Goal: Task Accomplishment & Management: Manage account settings

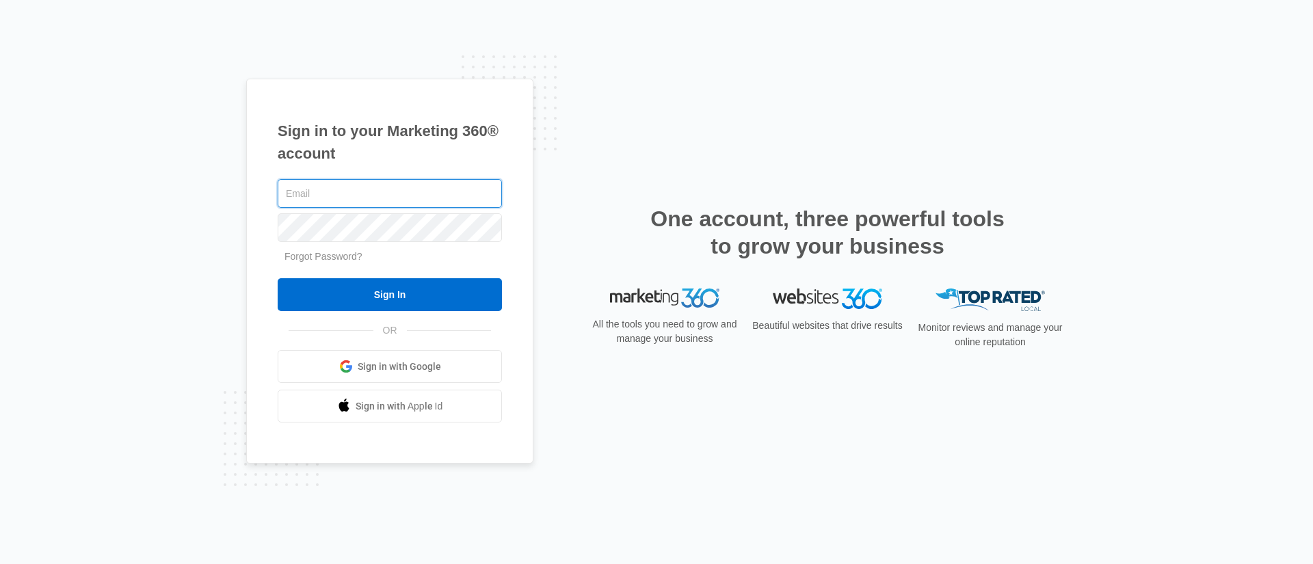
click at [338, 197] on input "text" at bounding box center [390, 193] width 224 height 29
type input "[PERSON_NAME][EMAIL_ADDRESS][PERSON_NAME][DOMAIN_NAME]"
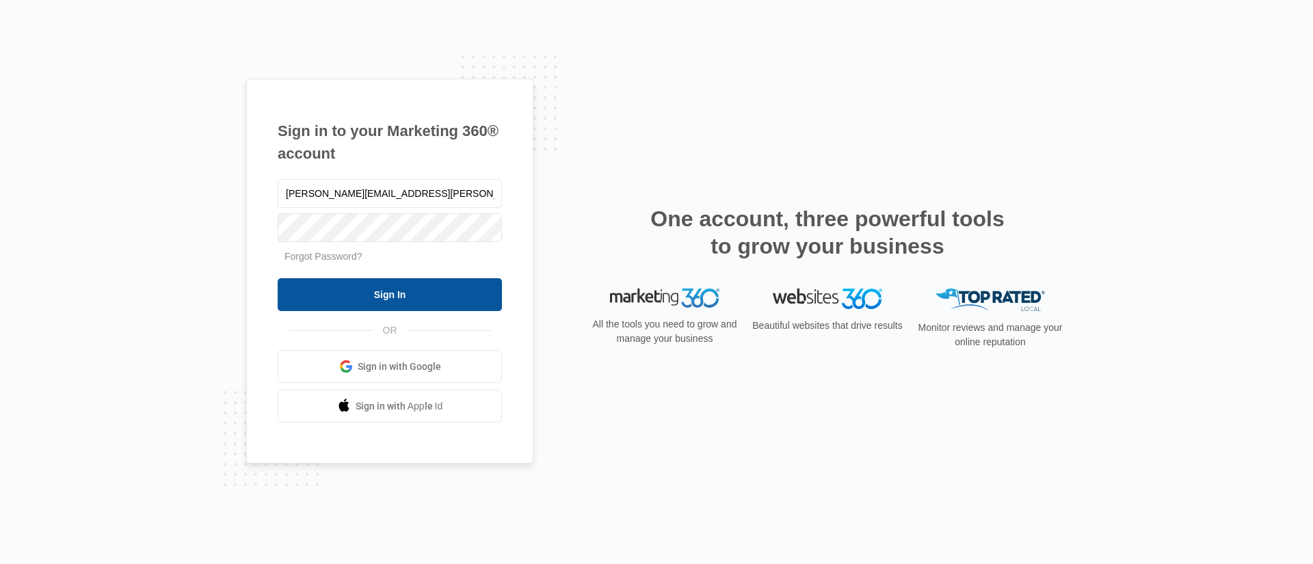
click at [357, 290] on input "Sign In" at bounding box center [390, 294] width 224 height 33
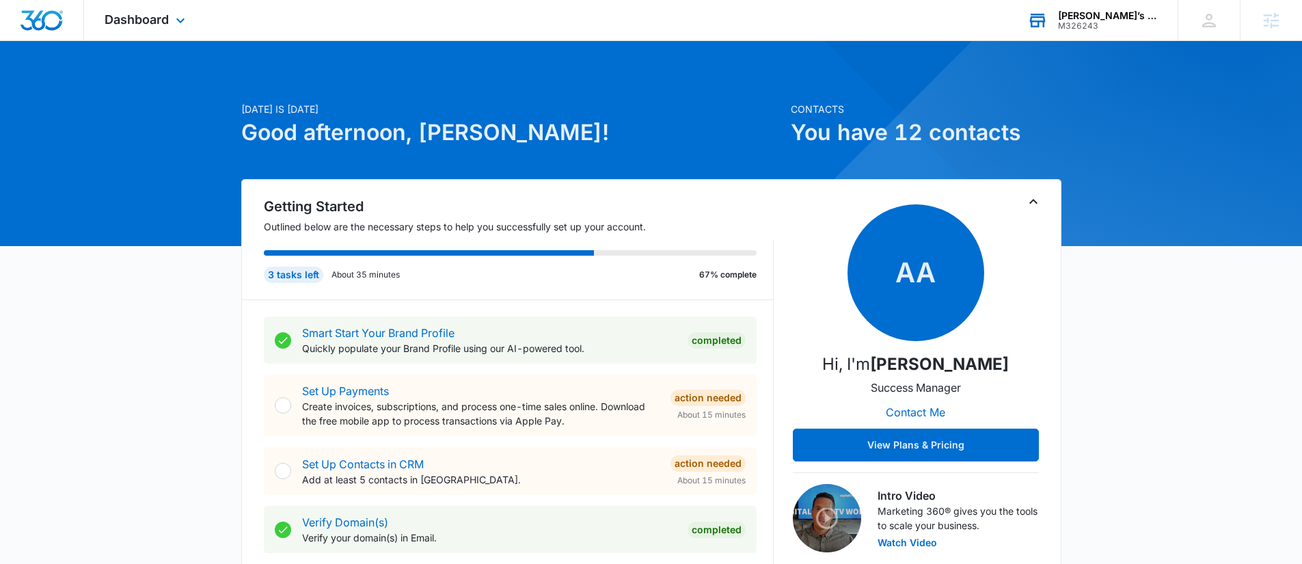
click at [1106, 10] on div "Jimmy’s Cleaners" at bounding box center [1108, 15] width 100 height 11
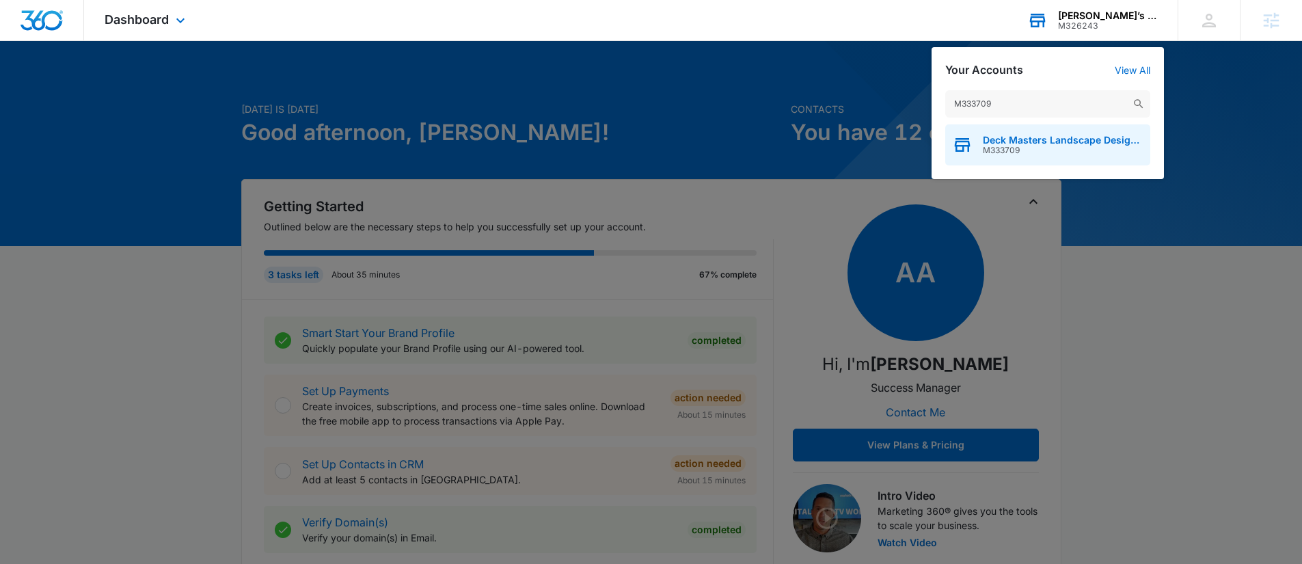
type input "M333709"
click at [1029, 138] on span "Deck Masters Landscape Design Corp" at bounding box center [1063, 140] width 161 height 11
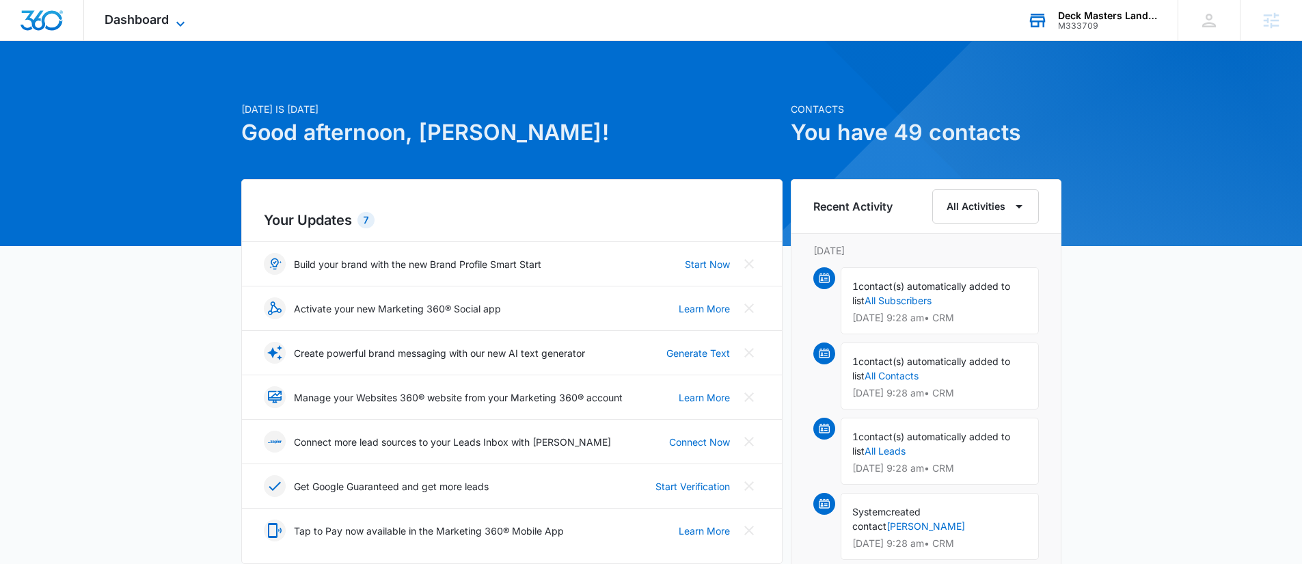
click at [165, 25] on span "Dashboard" at bounding box center [137, 19] width 64 height 14
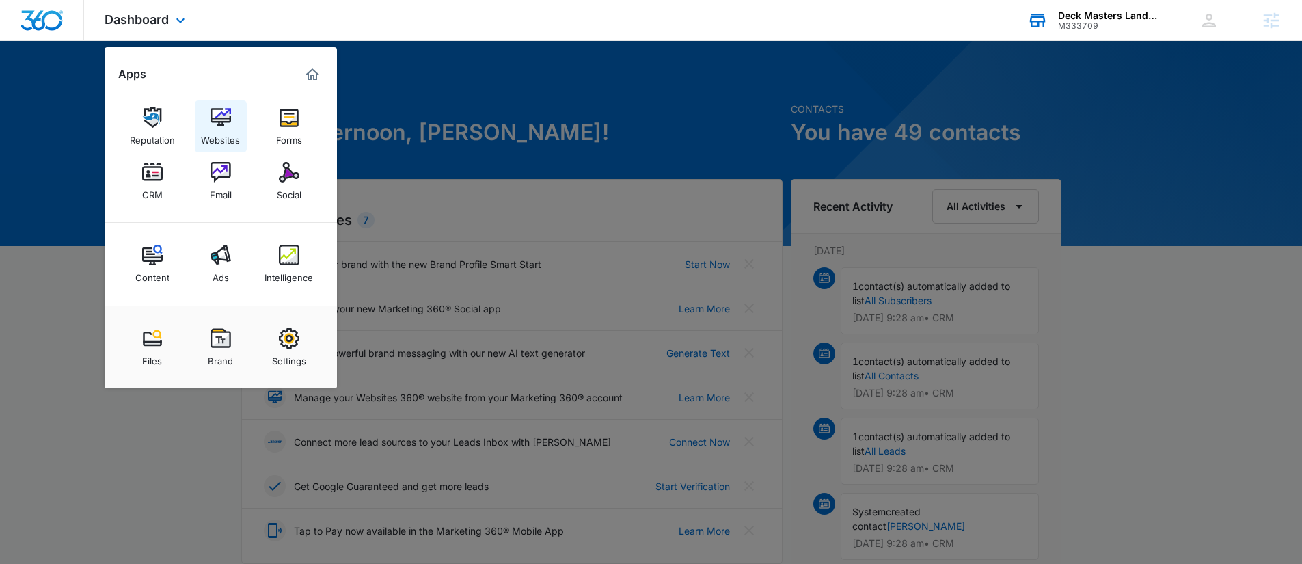
click at [224, 125] on img at bounding box center [221, 117] width 21 height 21
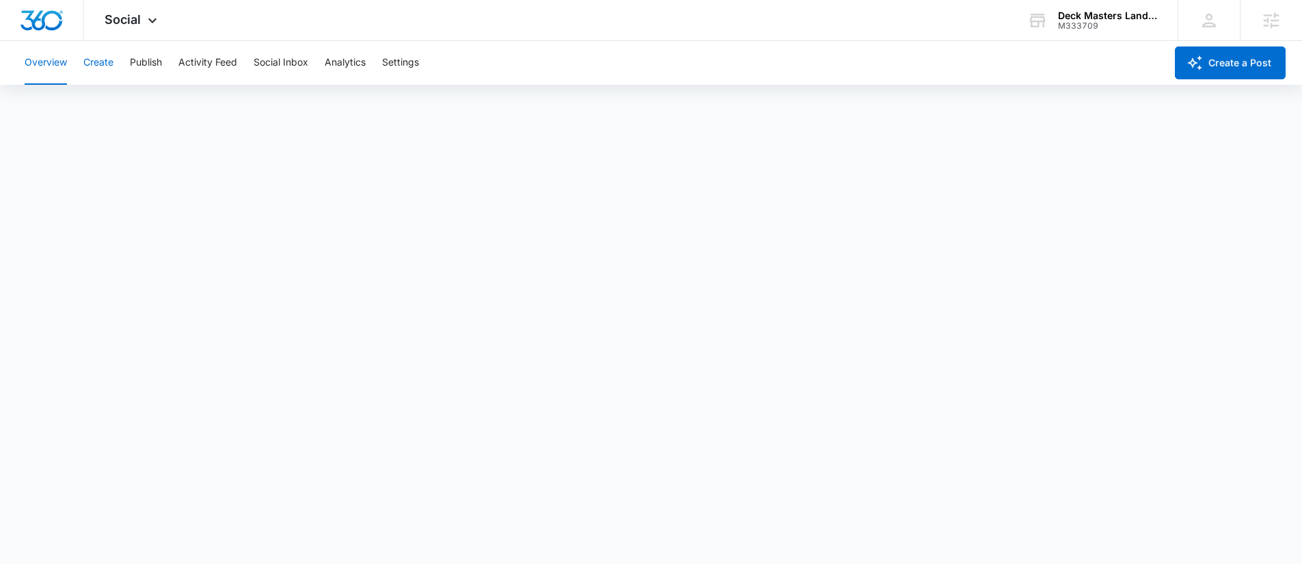
click at [107, 64] on button "Create" at bounding box center [98, 63] width 30 height 44
click at [126, 102] on button "Approvals" at bounding box center [134, 104] width 46 height 38
click at [116, 10] on div "Social Apps Reputation Websites Forms CRM Email Social Content Ads Intelligence…" at bounding box center [132, 20] width 97 height 40
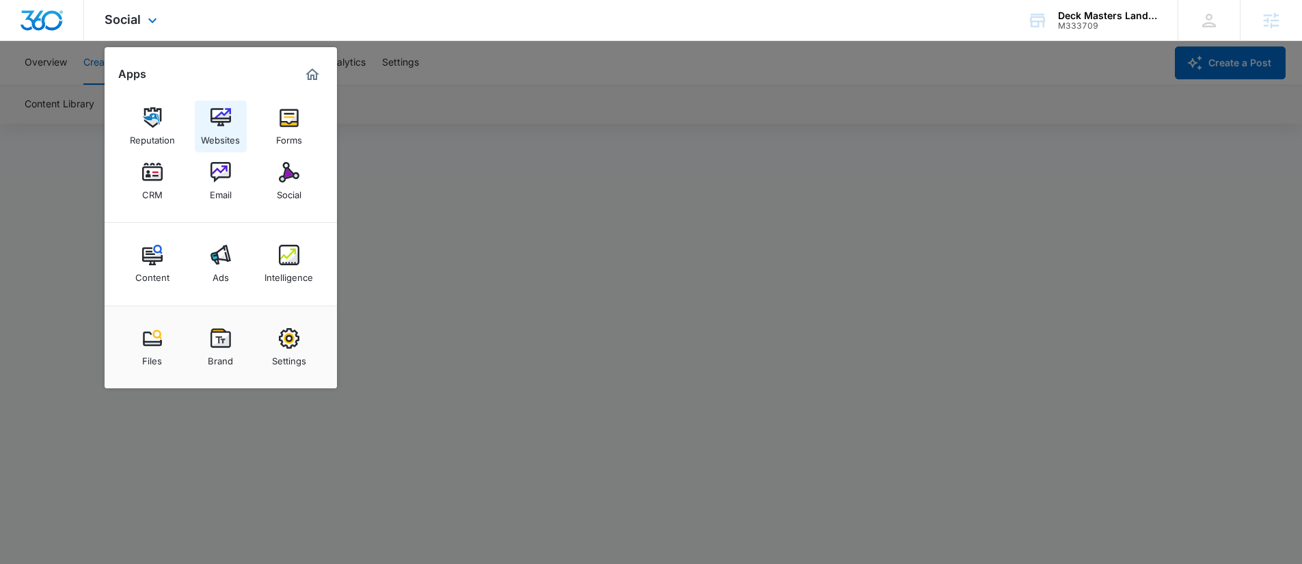
click at [204, 117] on link "Websites" at bounding box center [221, 126] width 52 height 52
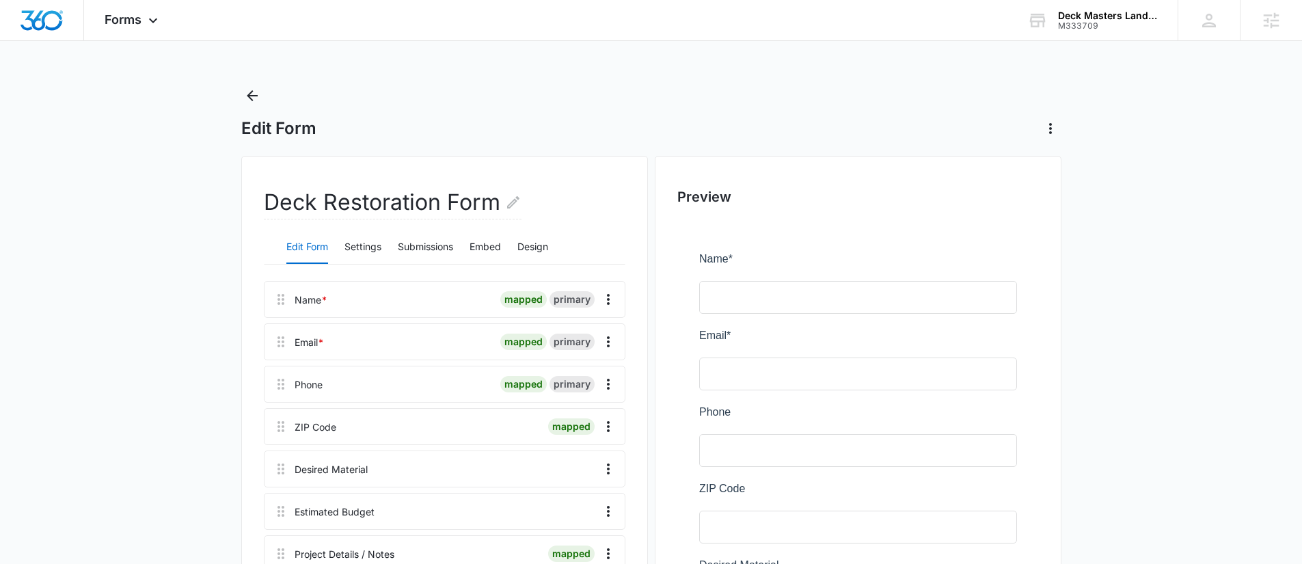
click at [375, 209] on h2 "Deck Restoration Form" at bounding box center [393, 202] width 258 height 33
drag, startPoint x: 262, startPoint y: 198, endPoint x: 290, endPoint y: 200, distance: 28.1
click at [282, 200] on h2 "Deck Restoration Form" at bounding box center [393, 202] width 258 height 33
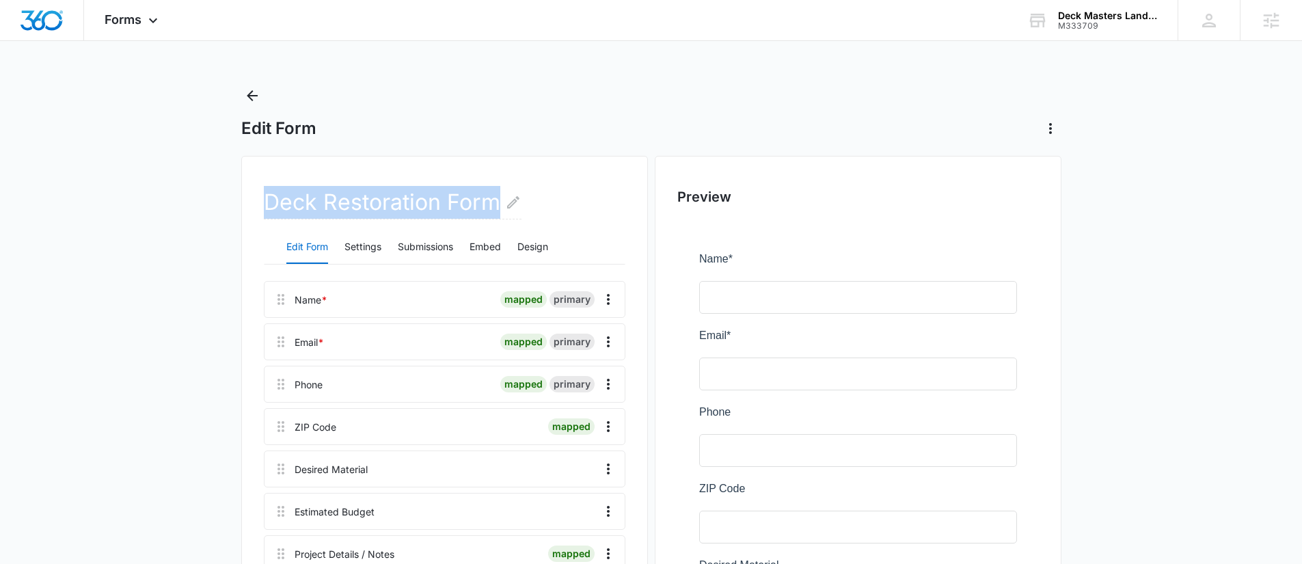
drag, startPoint x: 266, startPoint y: 200, endPoint x: 554, endPoint y: 206, distance: 288.5
click at [554, 206] on div "Deck Restoration Form" at bounding box center [445, 209] width 362 height 44
copy h2 "Deck Restoration Form"
click at [487, 246] on button "Embed" at bounding box center [485, 247] width 31 height 33
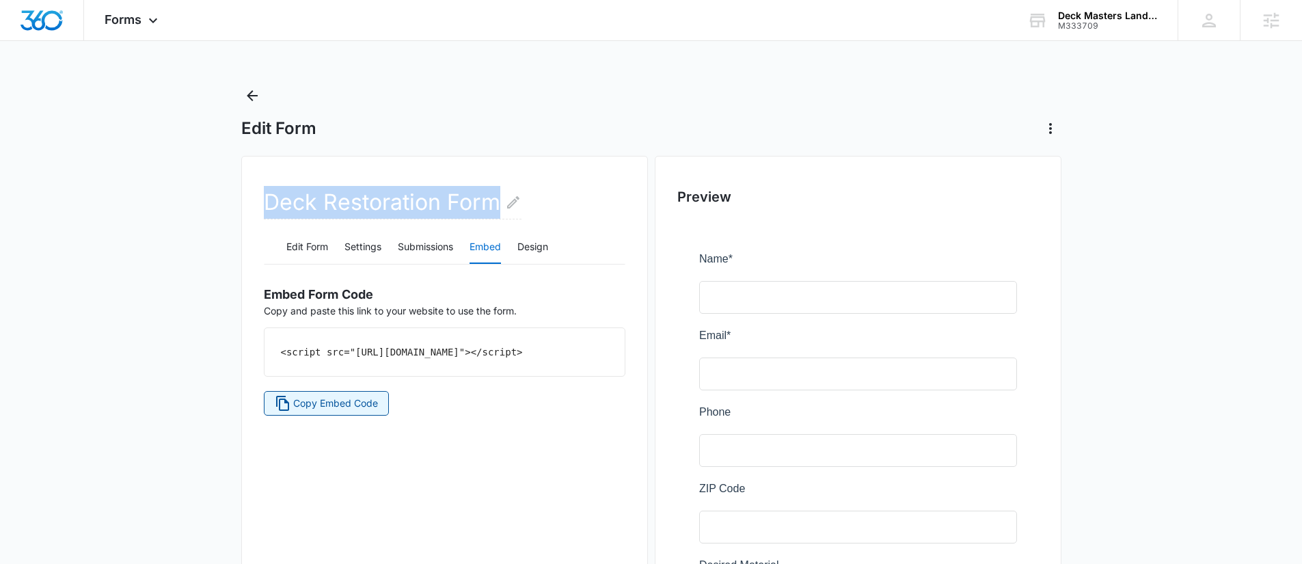
drag, startPoint x: 362, startPoint y: 417, endPoint x: 527, endPoint y: 412, distance: 165.5
click at [361, 411] on span "Copy Embed Code" at bounding box center [335, 403] width 85 height 15
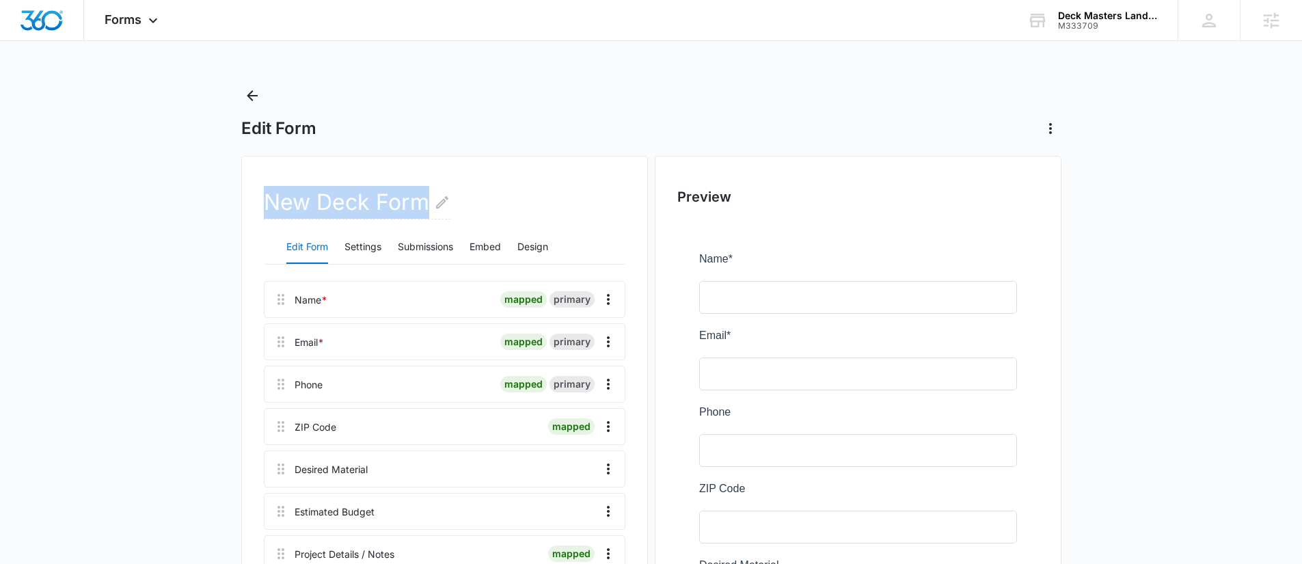
drag, startPoint x: 429, startPoint y: 201, endPoint x: 264, endPoint y: 208, distance: 165.6
click at [264, 208] on h2 "New Deck Form" at bounding box center [357, 202] width 187 height 33
copy h2 "New Deck Form"
click at [520, 252] on button "Design" at bounding box center [532, 247] width 31 height 33
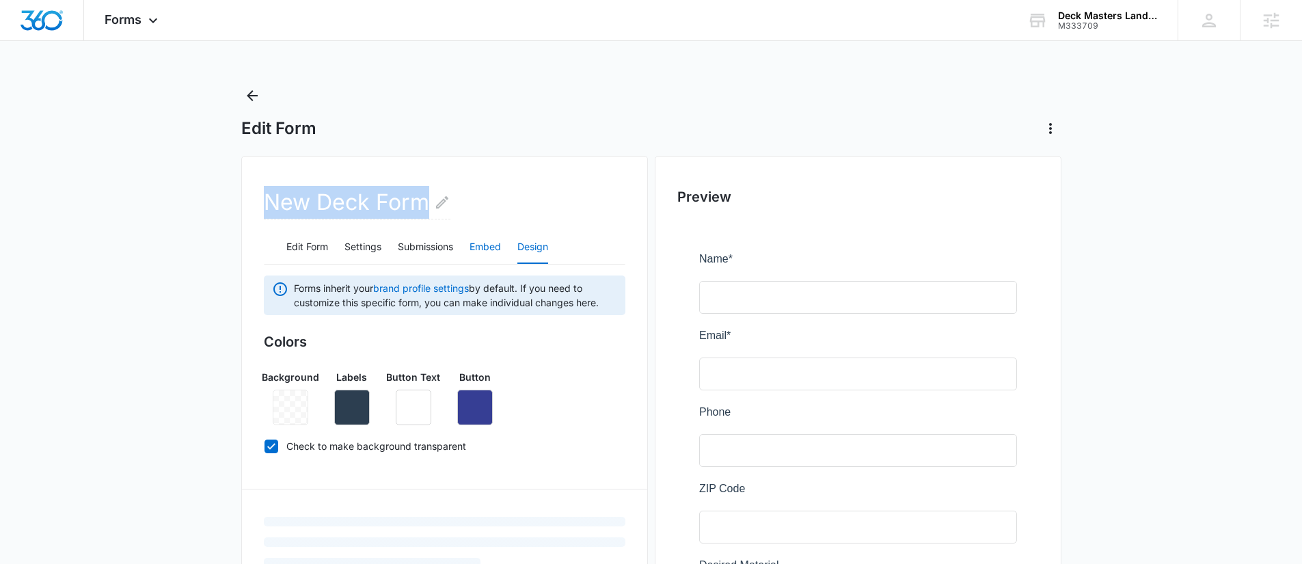
click at [487, 251] on button "Embed" at bounding box center [485, 247] width 31 height 33
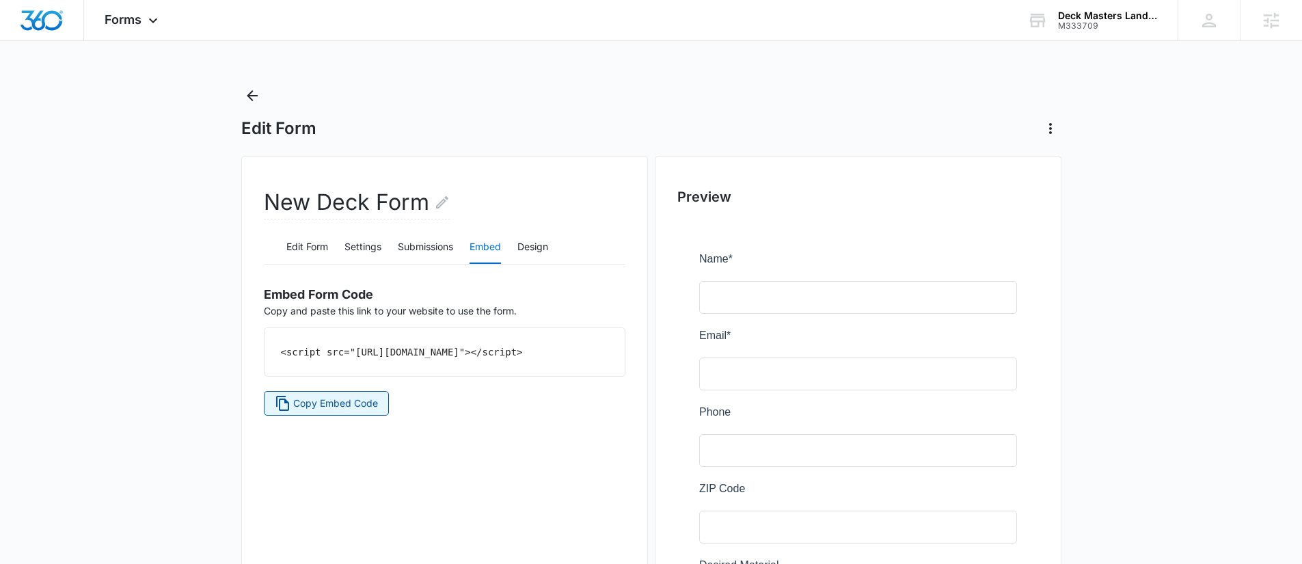
click at [363, 411] on span "Copy Embed Code" at bounding box center [335, 403] width 85 height 15
click at [124, 16] on span "Forms" at bounding box center [123, 19] width 37 height 14
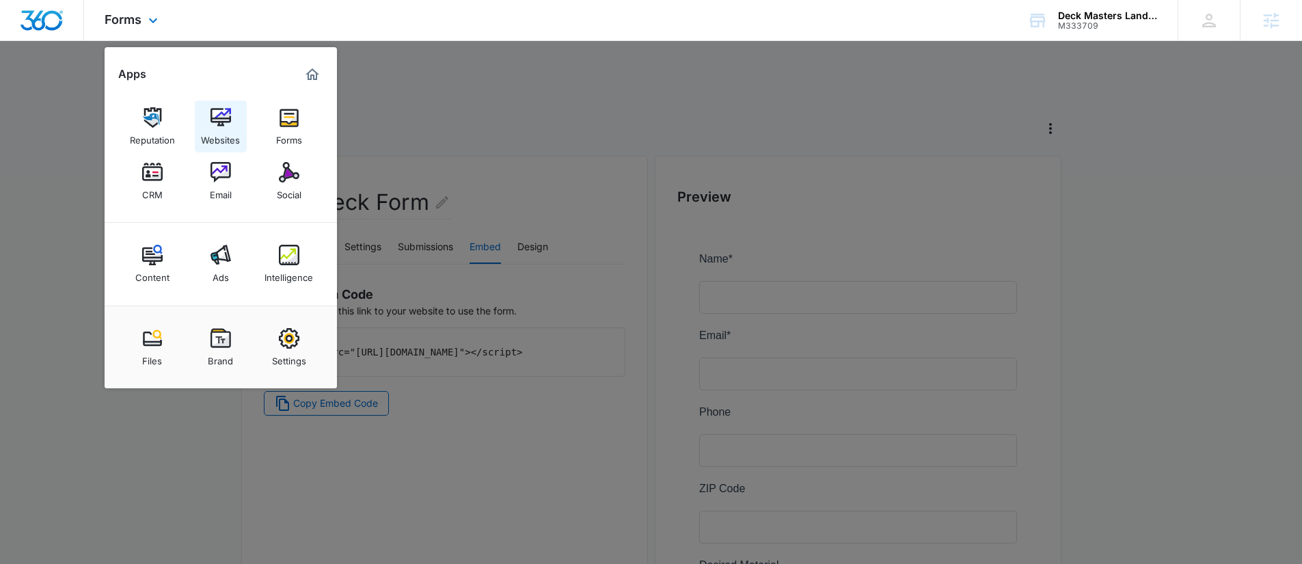
click at [215, 111] on img at bounding box center [221, 117] width 21 height 21
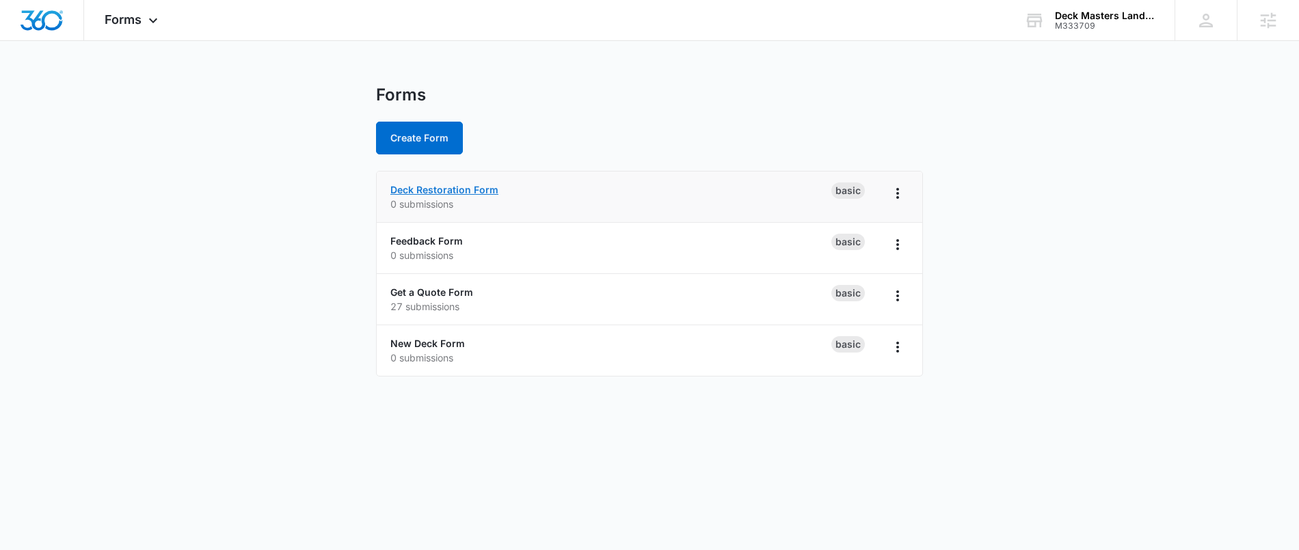
click at [465, 187] on link "Deck Restoration Form" at bounding box center [444, 190] width 108 height 12
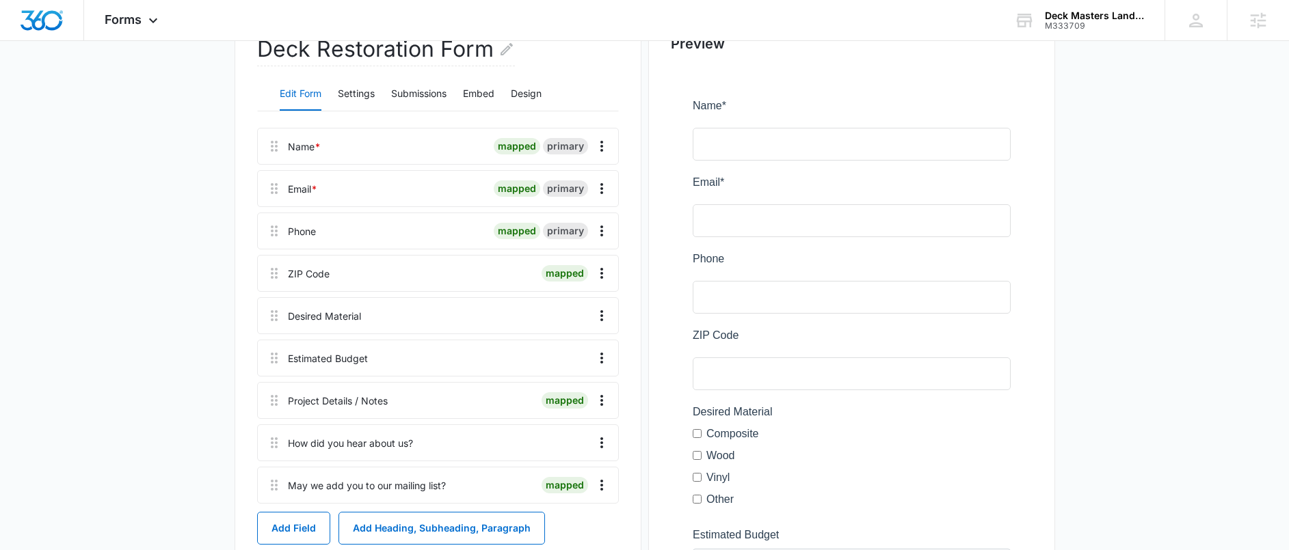
scroll to position [160, 0]
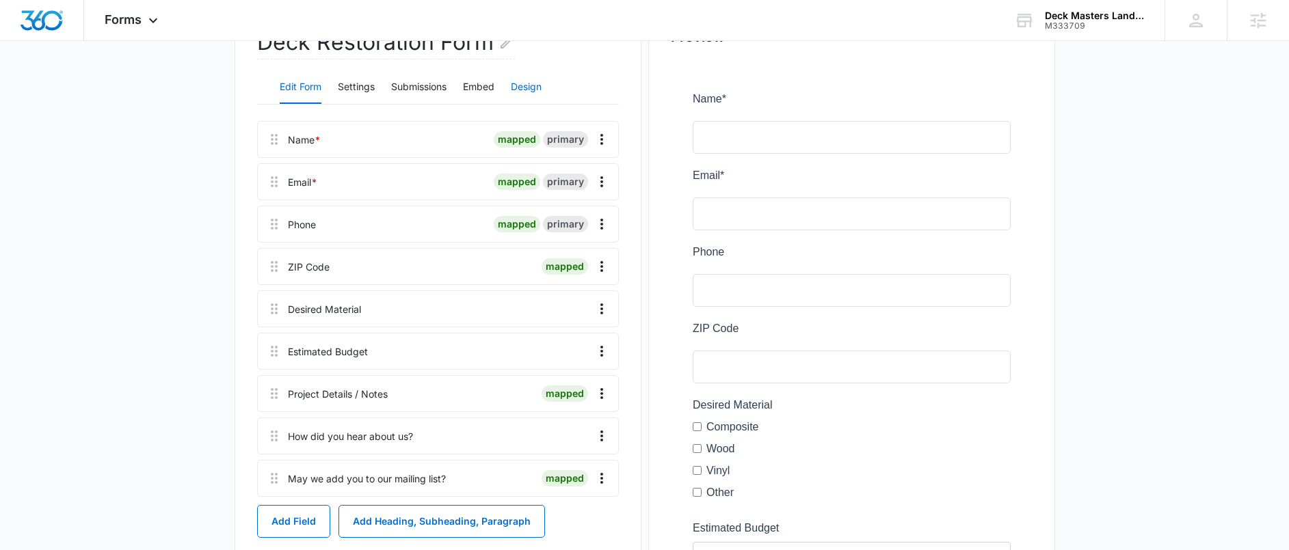
click at [522, 88] on button "Design" at bounding box center [526, 87] width 31 height 33
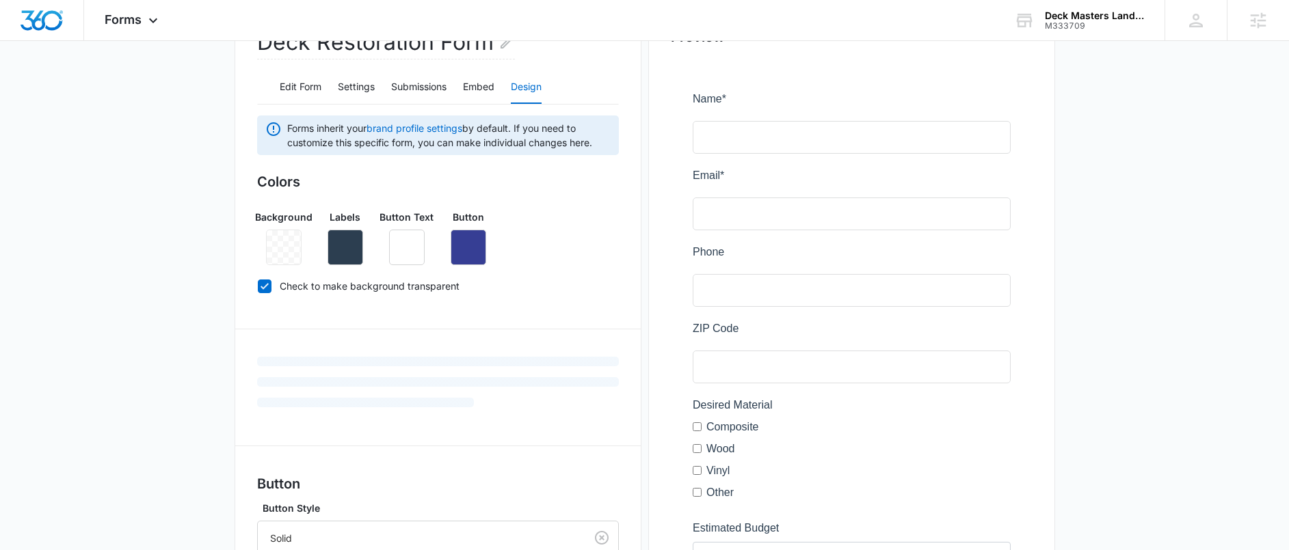
click at [297, 254] on div at bounding box center [284, 248] width 36 height 36
click at [282, 243] on div at bounding box center [284, 248] width 36 height 36
click at [269, 286] on icon at bounding box center [264, 286] width 12 height 12
click at [258, 286] on input "Check to make background transparent" at bounding box center [257, 286] width 1 height 1
click at [285, 240] on icon "button" at bounding box center [283, 247] width 16 height 16
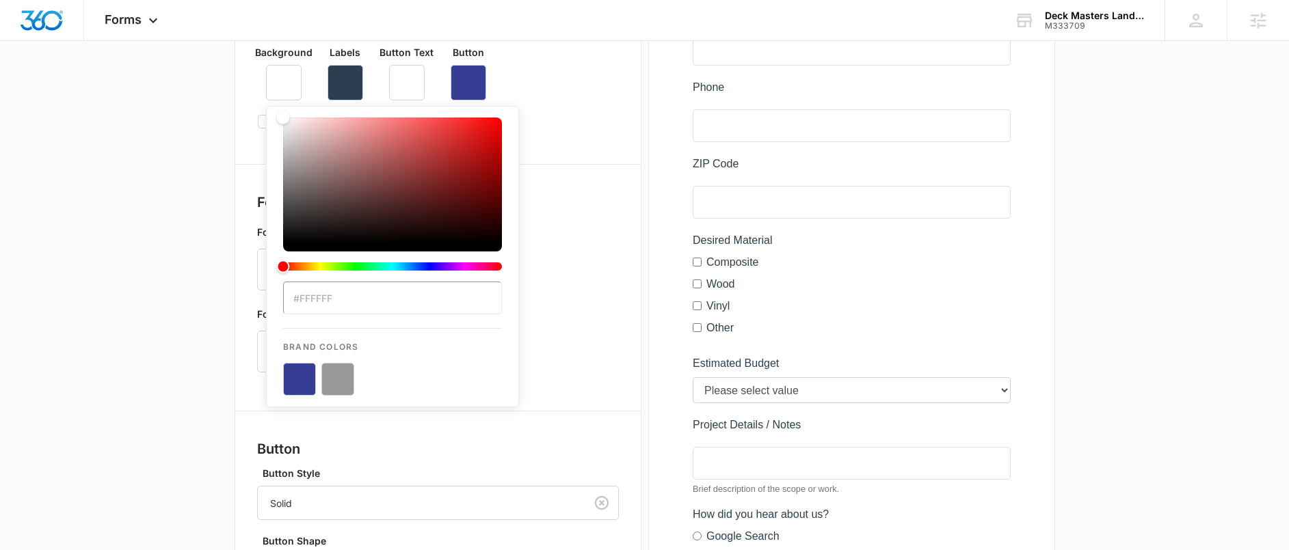
scroll to position [321, 0]
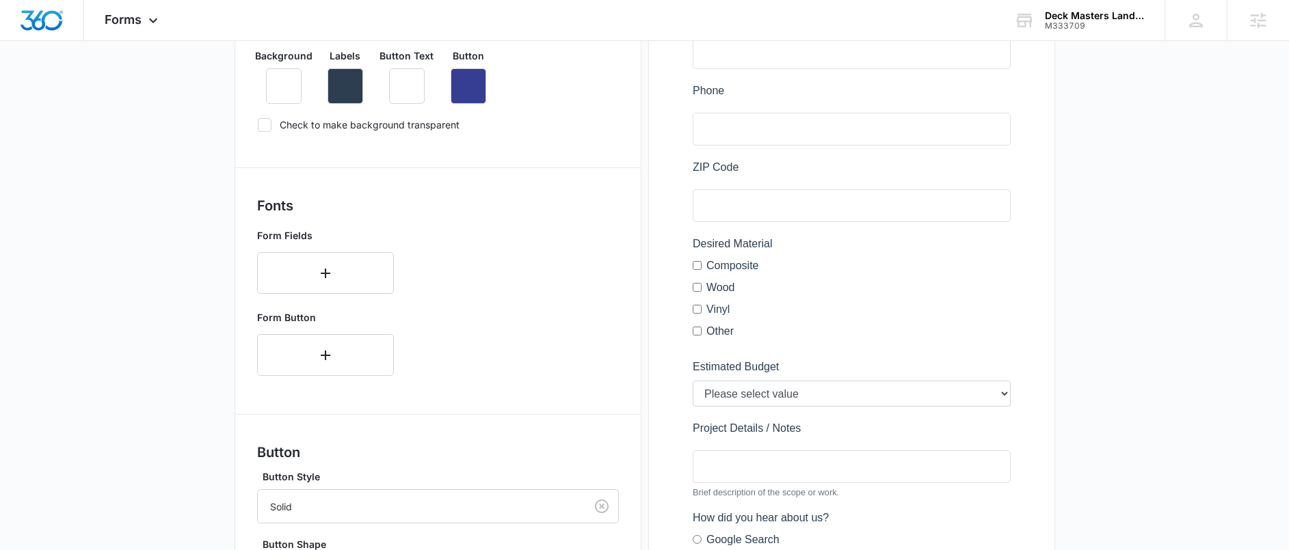
click at [237, 200] on div "Deck Restoration Form Edit Form Settings Submissions Embed Design Forms inherit…" at bounding box center [437, 330] width 407 height 991
click at [267, 126] on icon at bounding box center [264, 125] width 12 height 12
click at [258, 125] on input "Check to make background transparent" at bounding box center [257, 124] width 1 height 1
checkbox input "true"
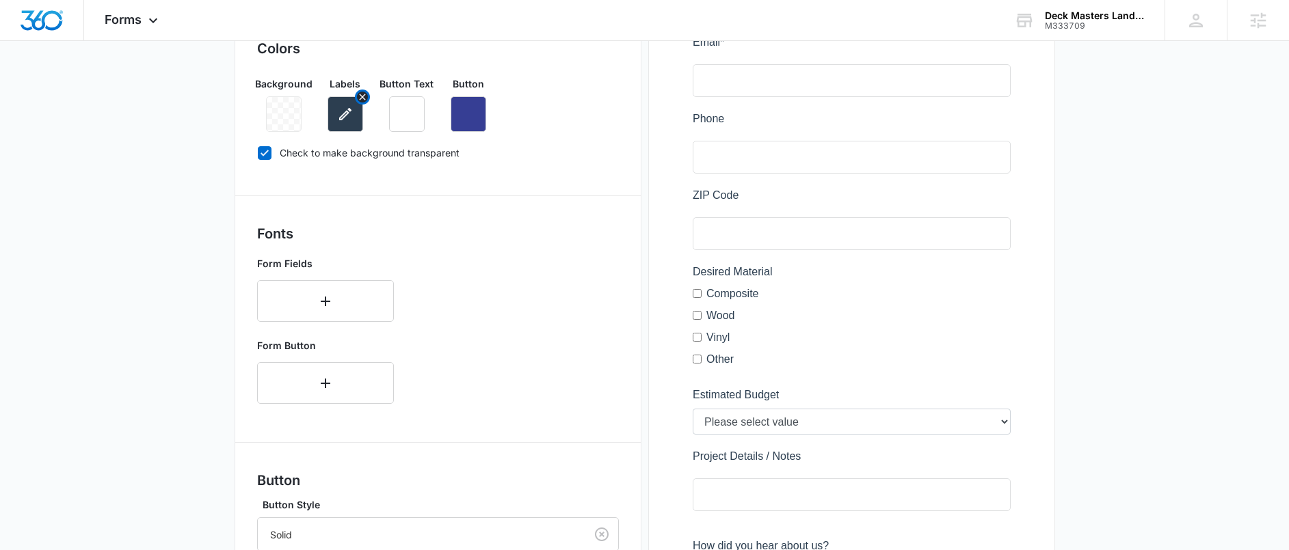
click at [335, 117] on button "button" at bounding box center [345, 114] width 36 height 36
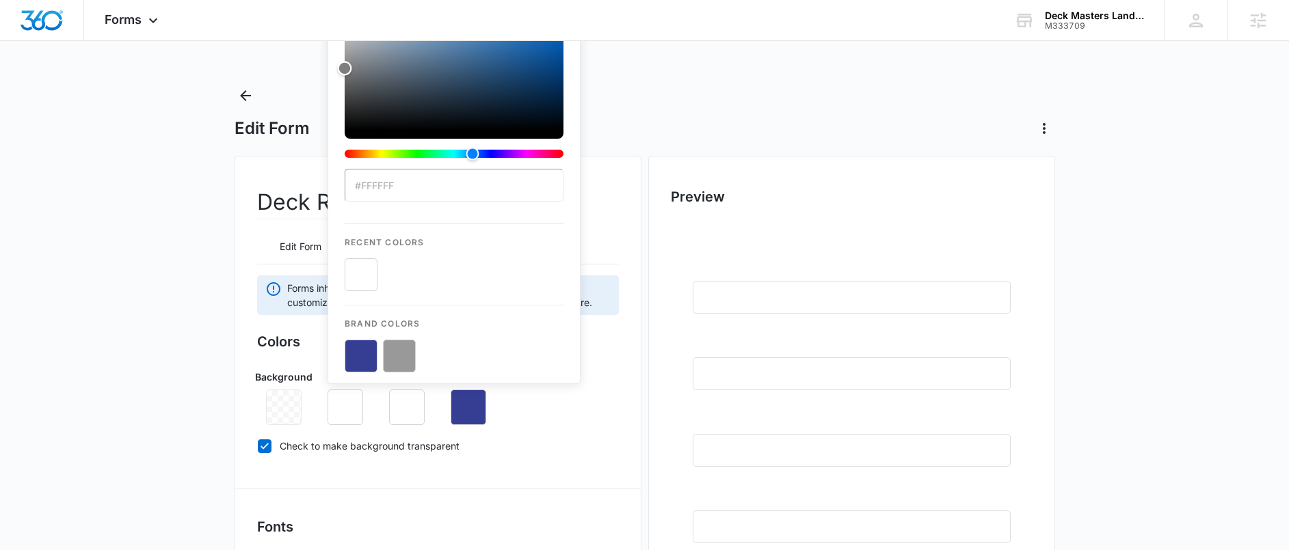
drag, startPoint x: 348, startPoint y: 141, endPoint x: 293, endPoint y: 67, distance: 91.9
click at [362, 277] on button "color-picker-container" at bounding box center [361, 274] width 33 height 33
type input "#ffffff"
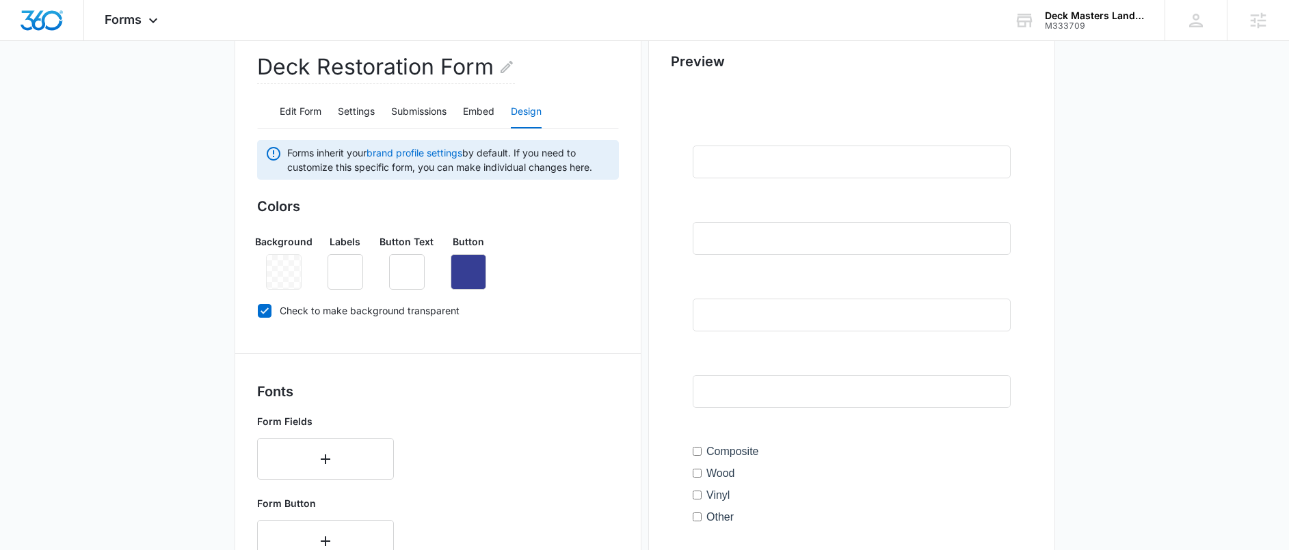
scroll to position [137, 0]
click at [461, 267] on icon "button" at bounding box center [468, 270] width 16 height 16
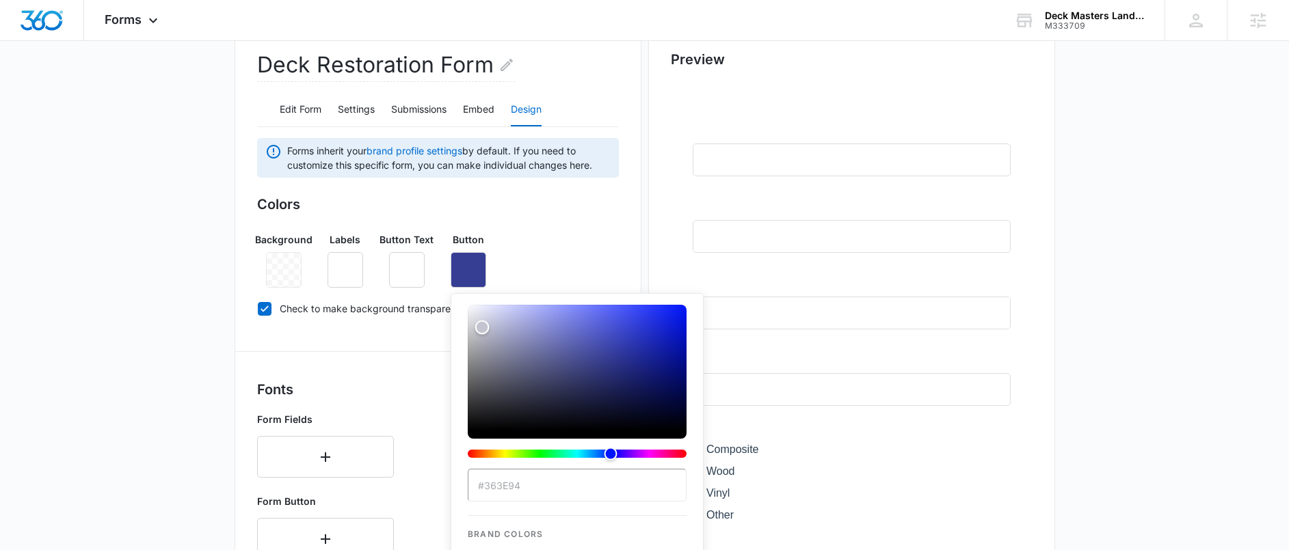
type input "#ffffff"
drag, startPoint x: 490, startPoint y: 340, endPoint x: 450, endPoint y: 287, distance: 66.9
click at [450, 287] on div "#ffffff Recent Colors Brand Colors" at bounding box center [468, 270] width 36 height 36
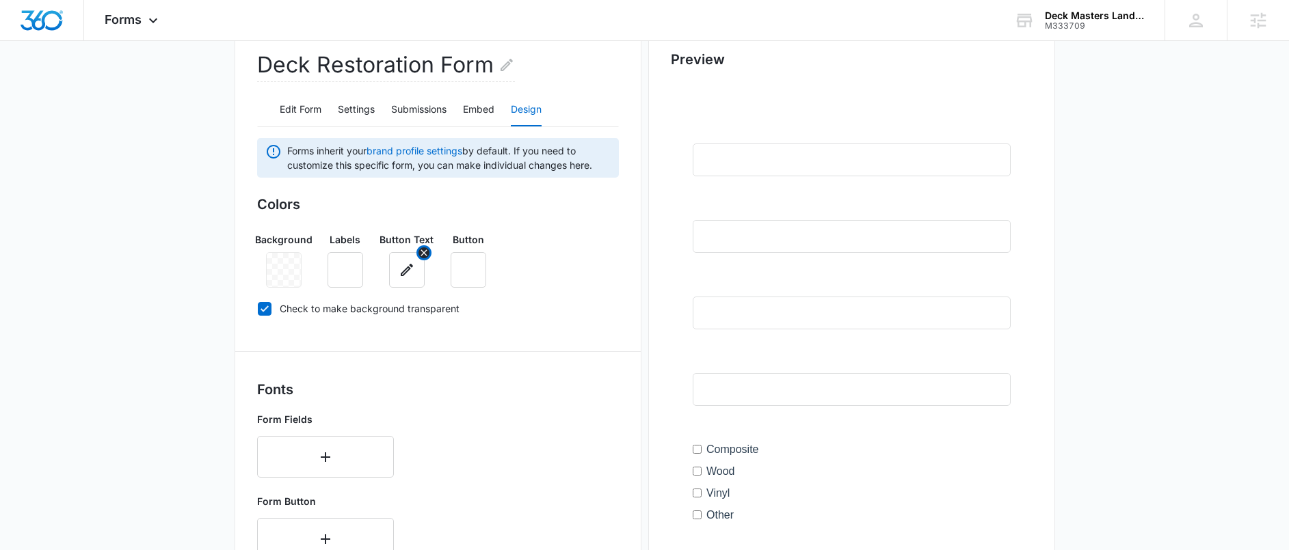
click at [403, 270] on icon "button" at bounding box center [407, 270] width 16 height 16
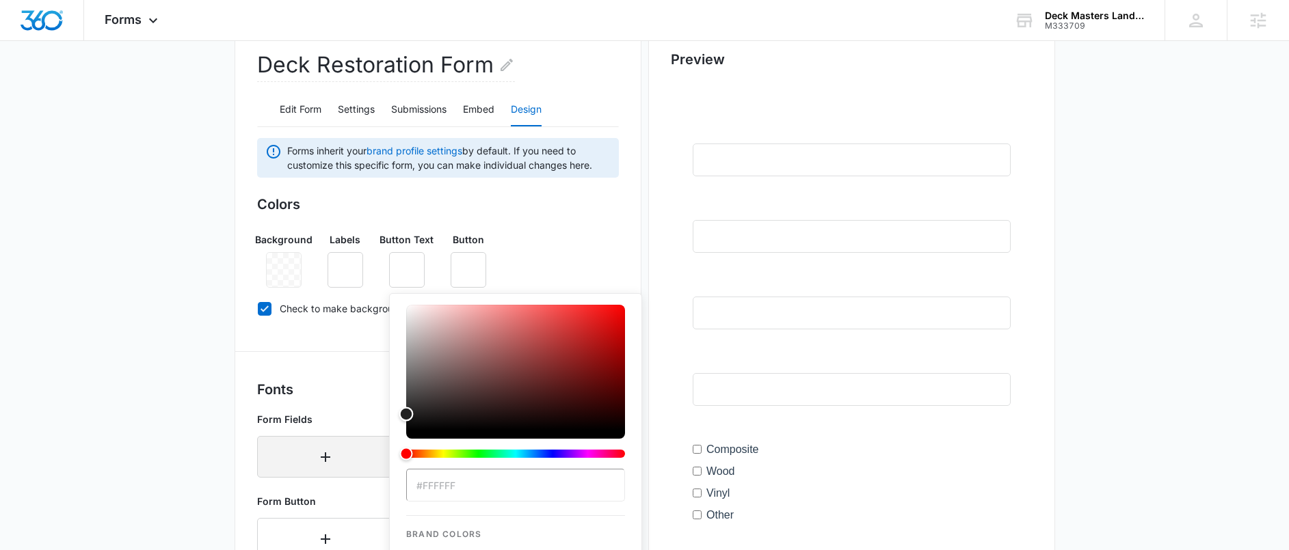
type input "#000000"
drag, startPoint x: 421, startPoint y: 342, endPoint x: 375, endPoint y: 443, distance: 110.4
click at [375, 443] on div "Forms inherit your brand profile settings by default. If you need to customize …" at bounding box center [438, 529] width 362 height 783
click at [189, 352] on main "Edit Form Deck Restoration Form Edit Form Settings Submissions Embed Design For…" at bounding box center [644, 491] width 1289 height 1089
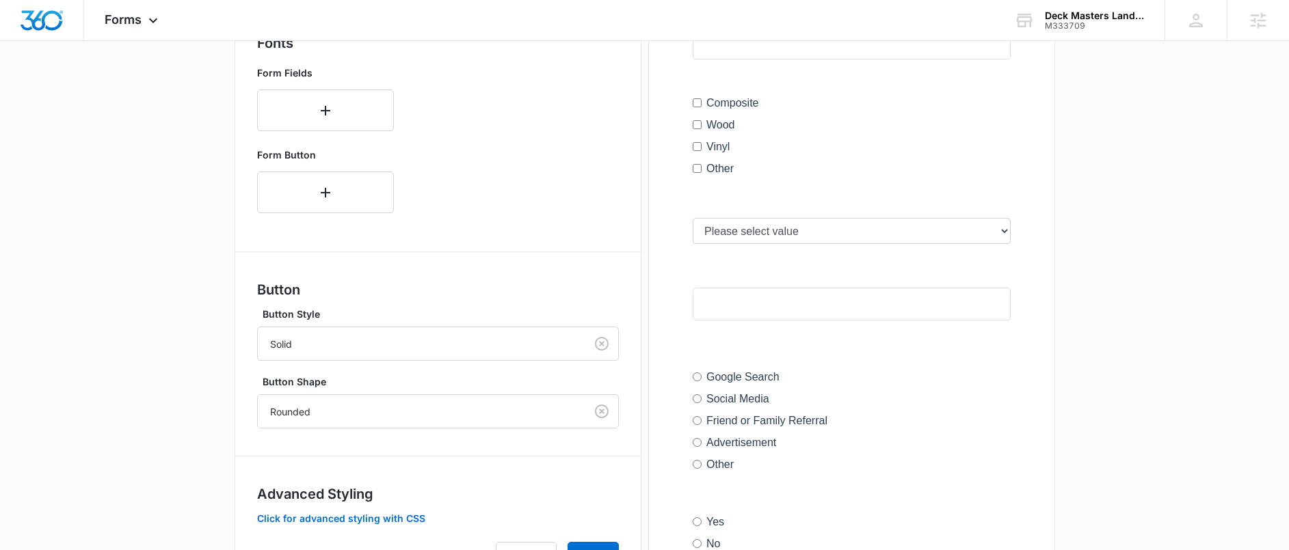
scroll to position [485, 0]
click at [325, 195] on icon "button" at bounding box center [326, 192] width 10 height 10
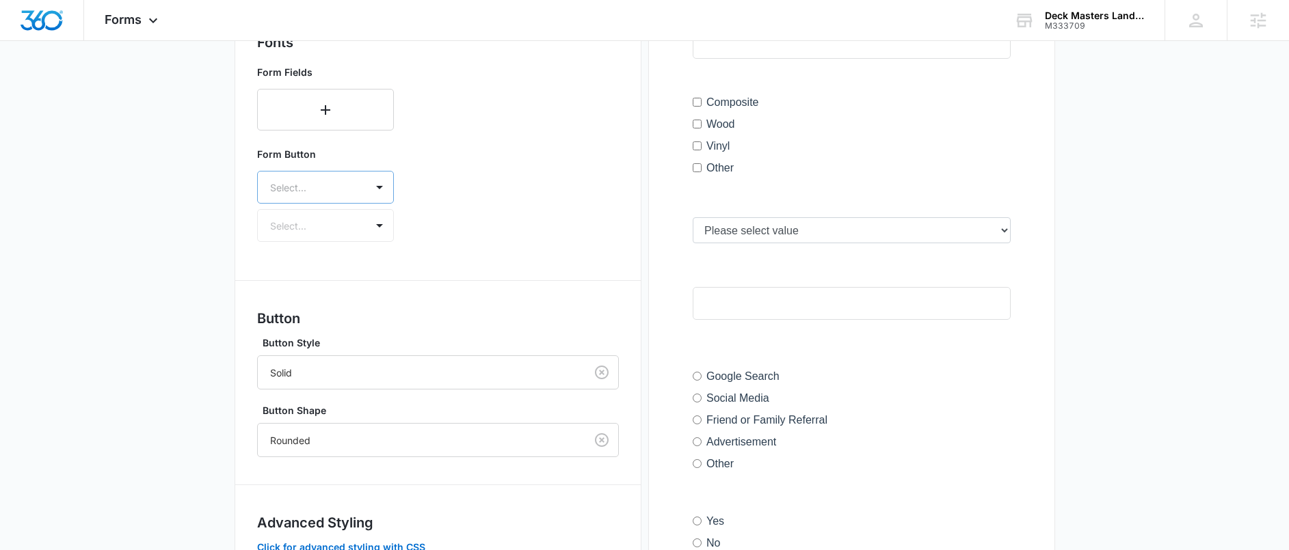
click at [364, 181] on div "Select..." at bounding box center [312, 187] width 108 height 31
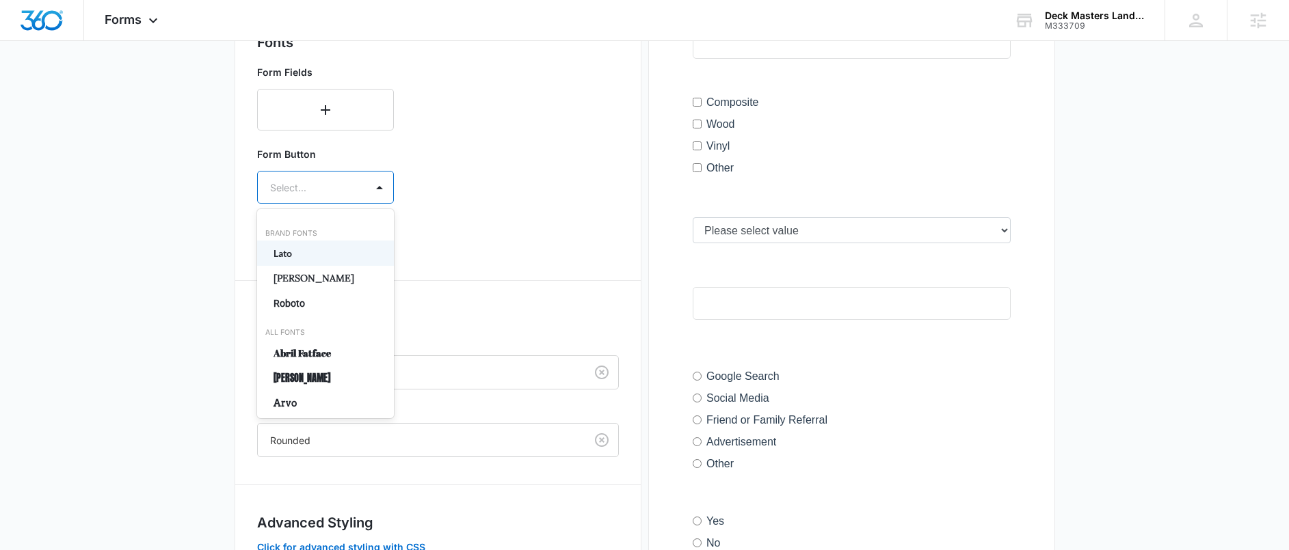
click at [178, 196] on main "Edit Form Deck Restoration Form Edit Form Settings Submissions Embed Design For…" at bounding box center [644, 144] width 1289 height 1089
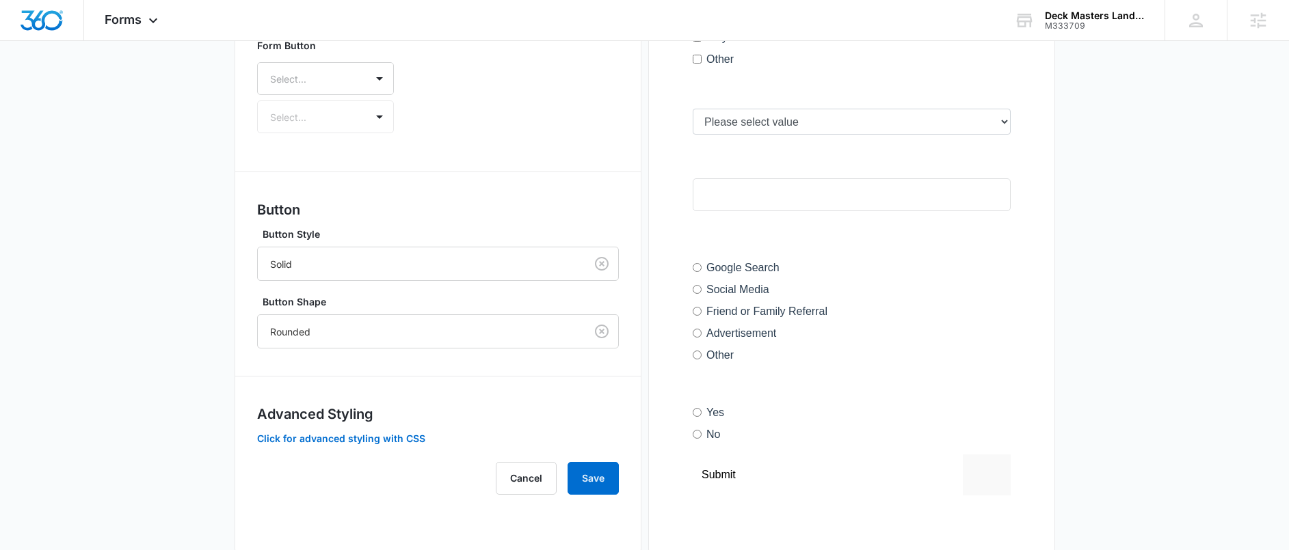
scroll to position [623, 0]
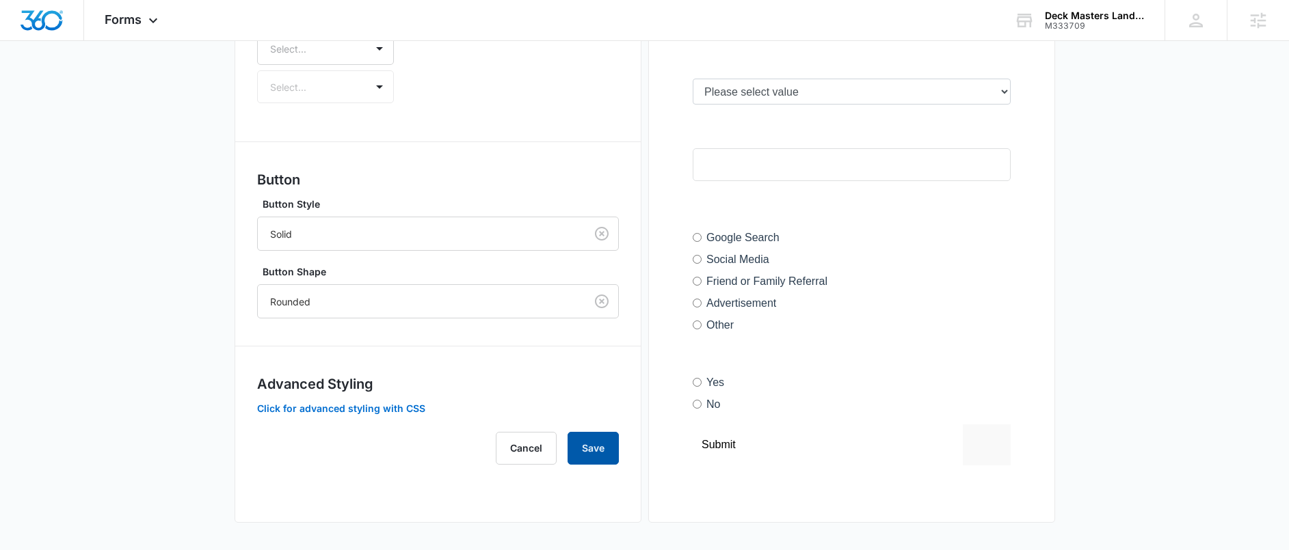
click at [601, 457] on button "Save" at bounding box center [592, 448] width 51 height 33
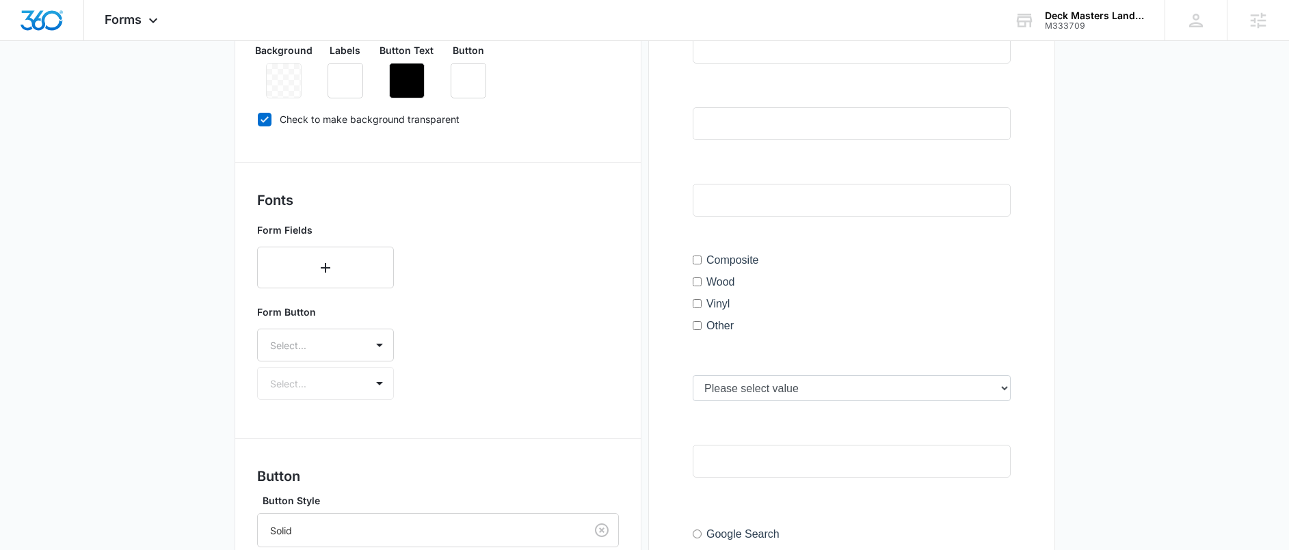
scroll to position [335, 0]
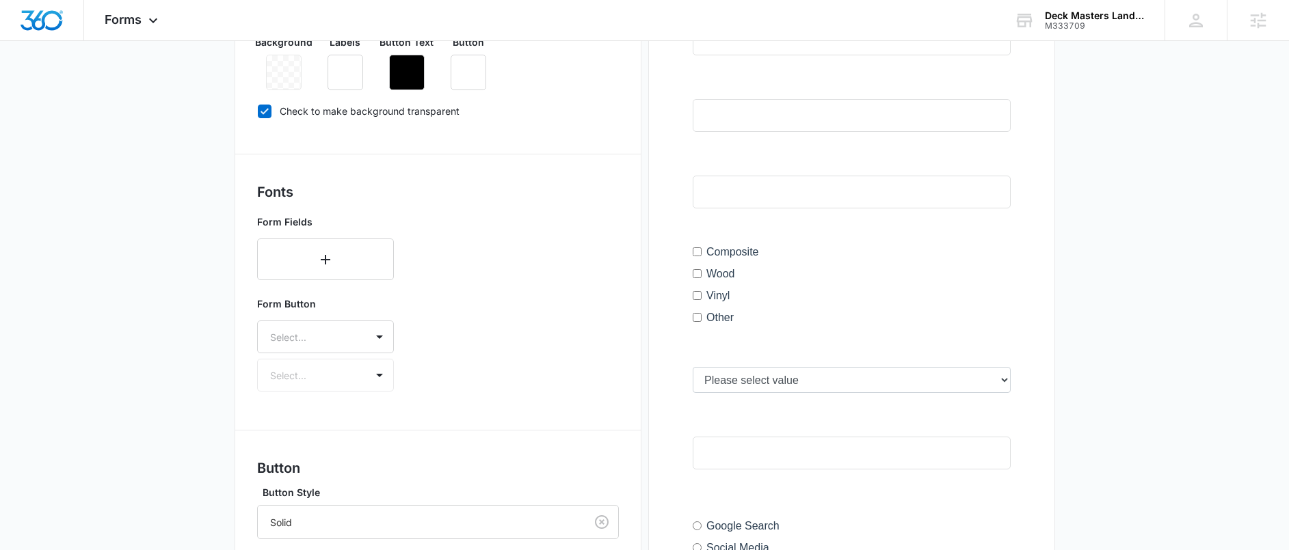
click at [771, 265] on div at bounding box center [852, 337] width 362 height 903
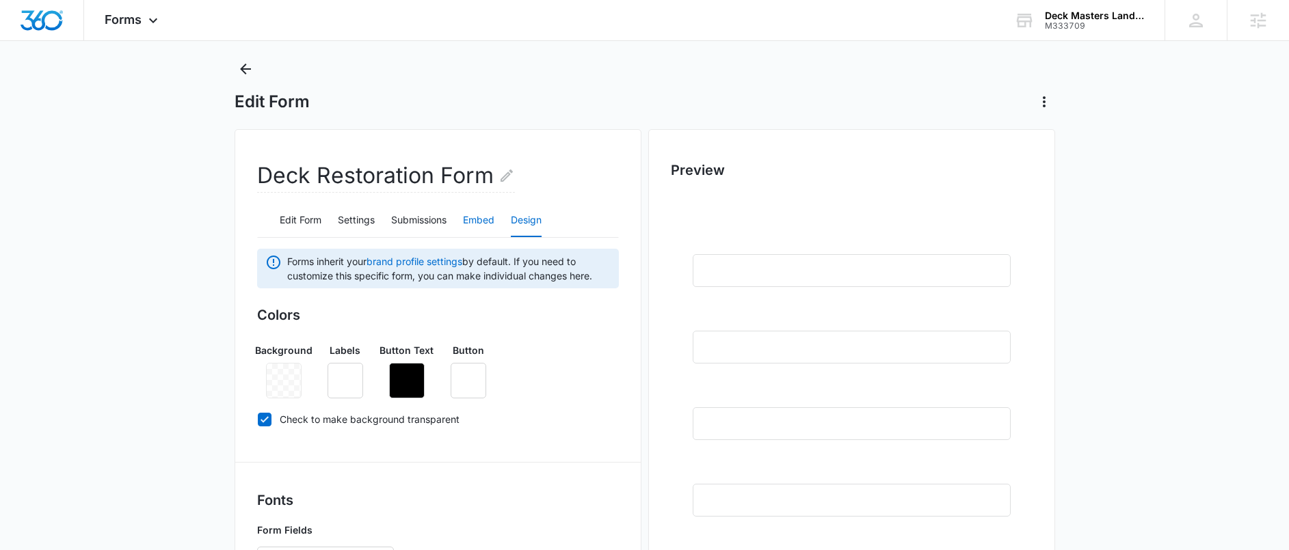
scroll to position [0, 0]
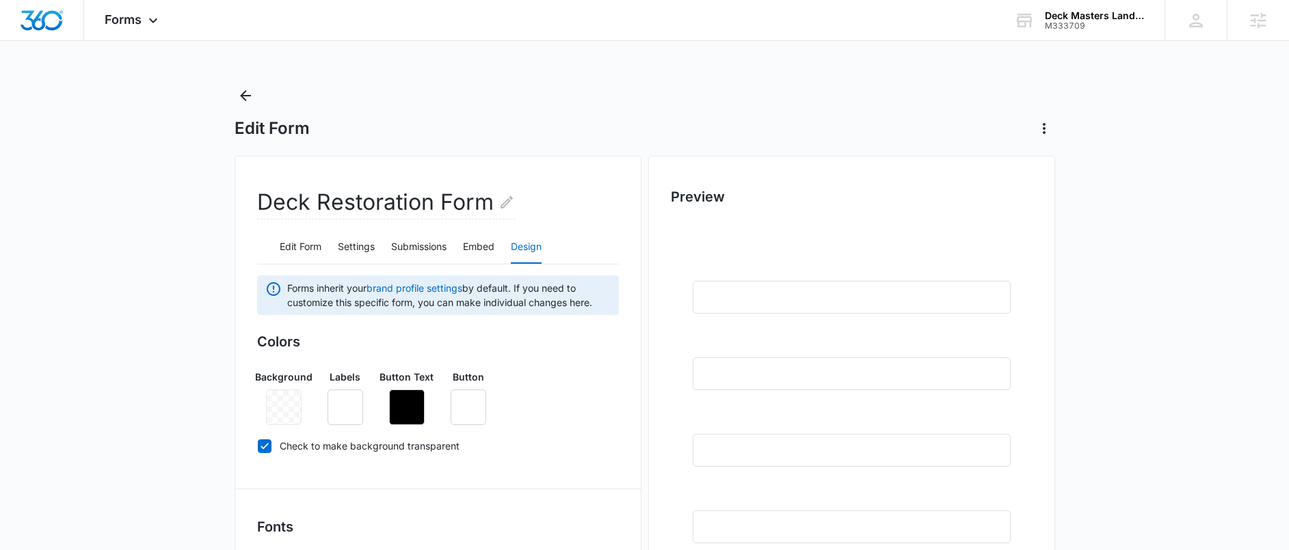
click at [280, 412] on div at bounding box center [284, 408] width 36 height 36
click at [263, 444] on icon at bounding box center [264, 446] width 12 height 12
click at [258, 446] on input "Check to make background transparent" at bounding box center [257, 446] width 1 height 1
checkbox input "false"
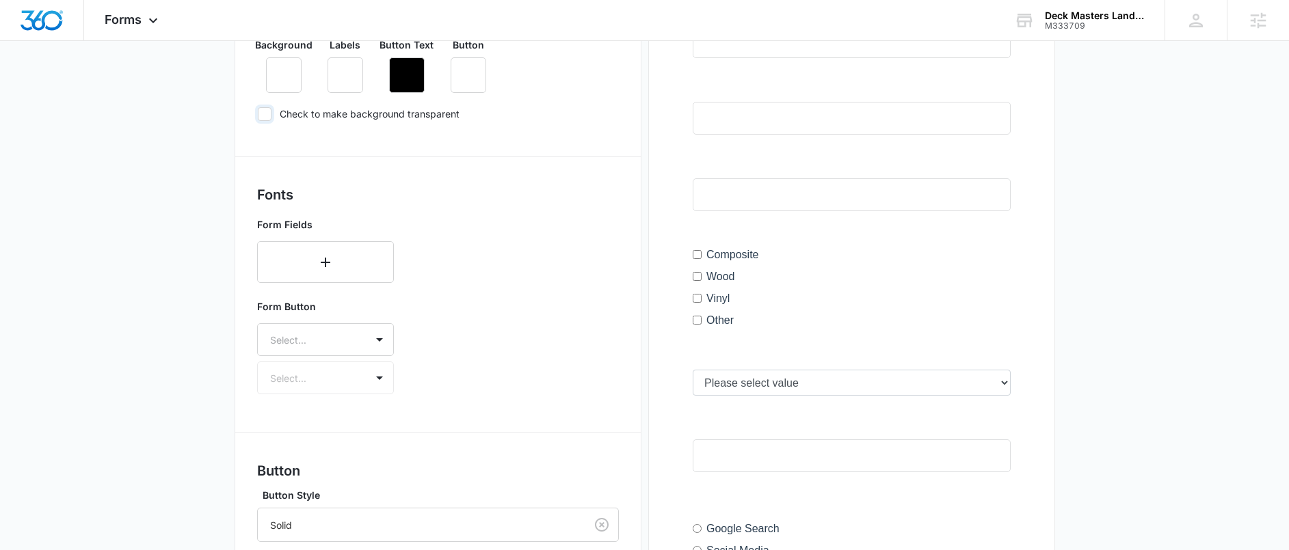
scroll to position [304, 0]
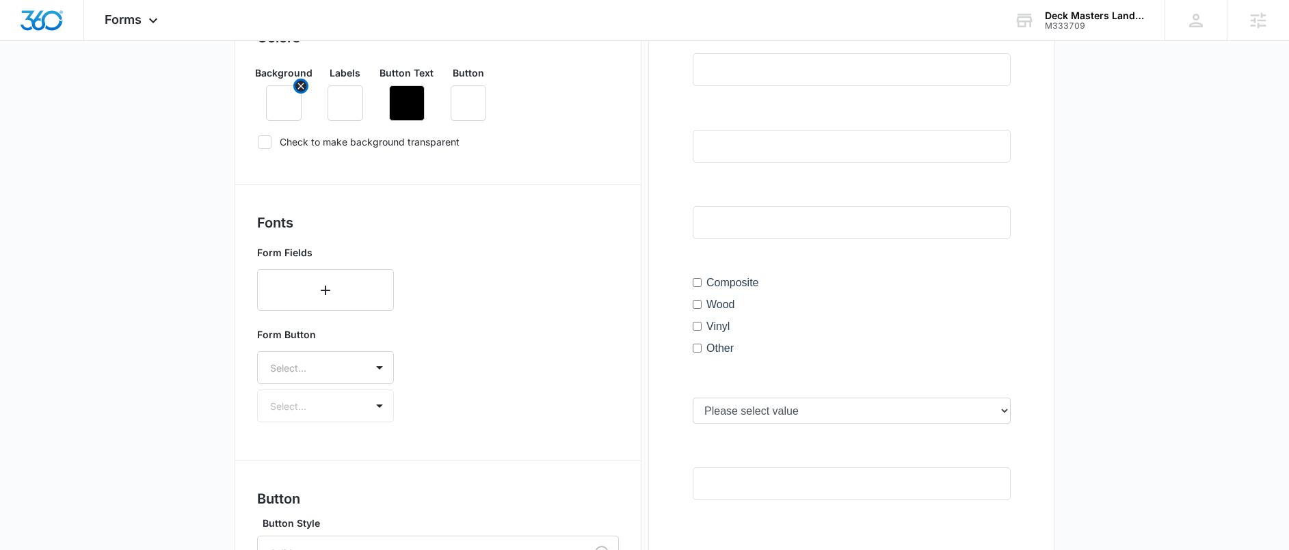
click at [273, 102] on button "button" at bounding box center [284, 103] width 36 height 36
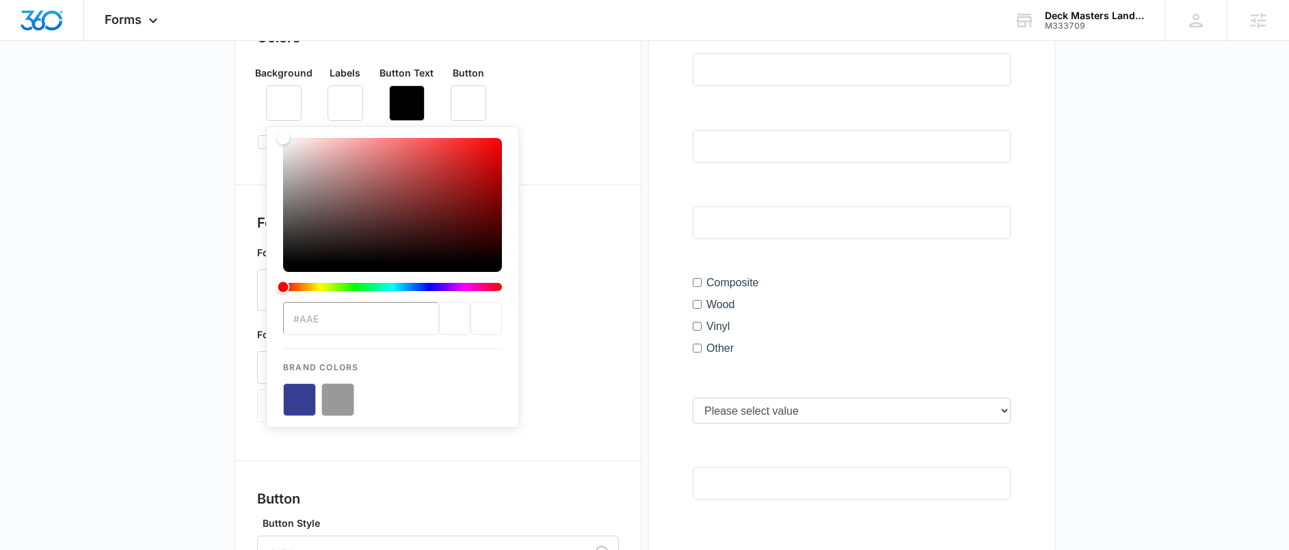
drag, startPoint x: 355, startPoint y: 337, endPoint x: 362, endPoint y: 336, distance: 7.0
click at [355, 337] on div "#aae Brand Colors" at bounding box center [392, 277] width 219 height 278
click at [439, 325] on div "previous color" at bounding box center [454, 318] width 31 height 33
drag, startPoint x: 340, startPoint y: 194, endPoint x: 236, endPoint y: 212, distance: 105.4
click at [236, 212] on div "Deck Restoration Form Edit Form Settings Submissions Embed Design Forms inherit…" at bounding box center [437, 347] width 407 height 991
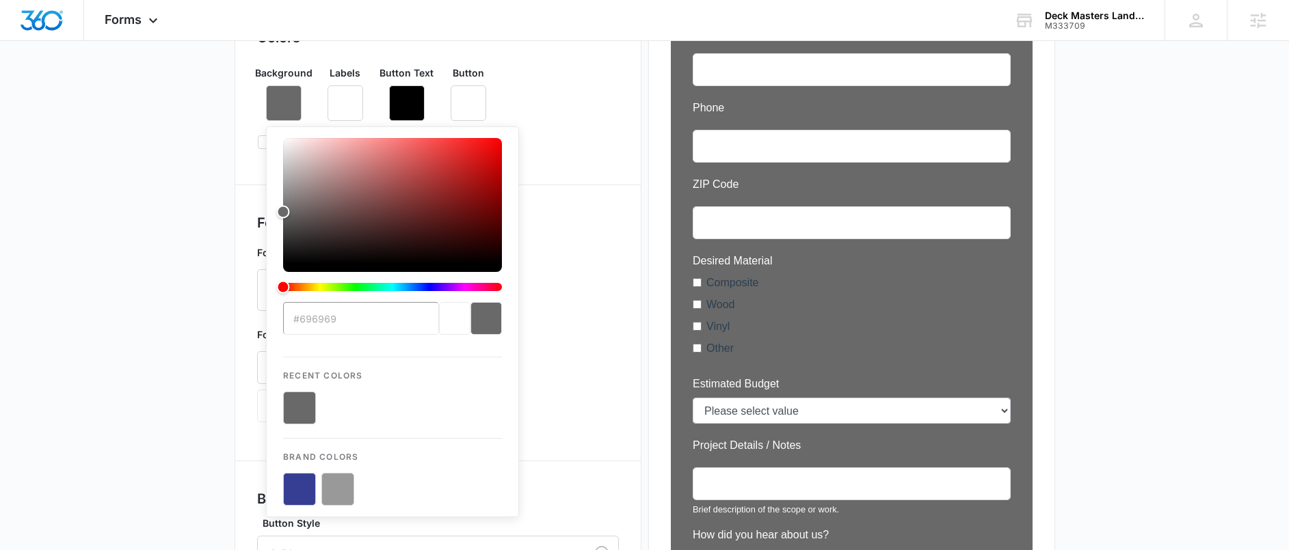
drag, startPoint x: 321, startPoint y: 332, endPoint x: 331, endPoint y: 329, distance: 10.2
click at [321, 332] on input "#696969" at bounding box center [361, 318] width 156 height 33
drag, startPoint x: 345, startPoint y: 321, endPoint x: 299, endPoint y: 322, distance: 45.1
click at [299, 322] on input "#696969" at bounding box center [361, 318] width 156 height 33
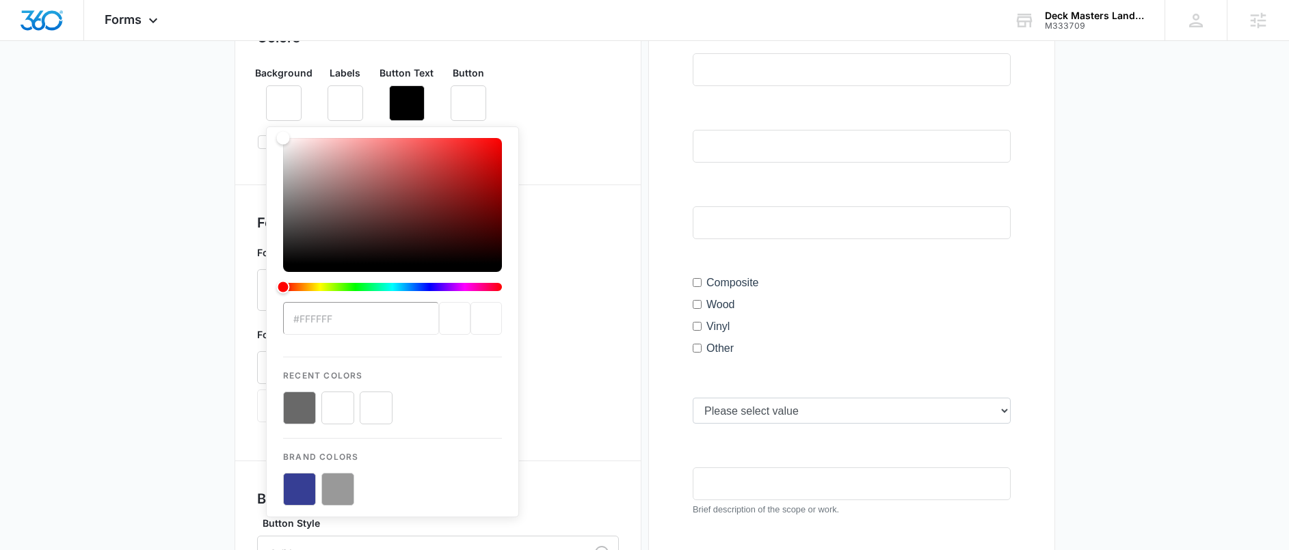
scroll to position [307, 0]
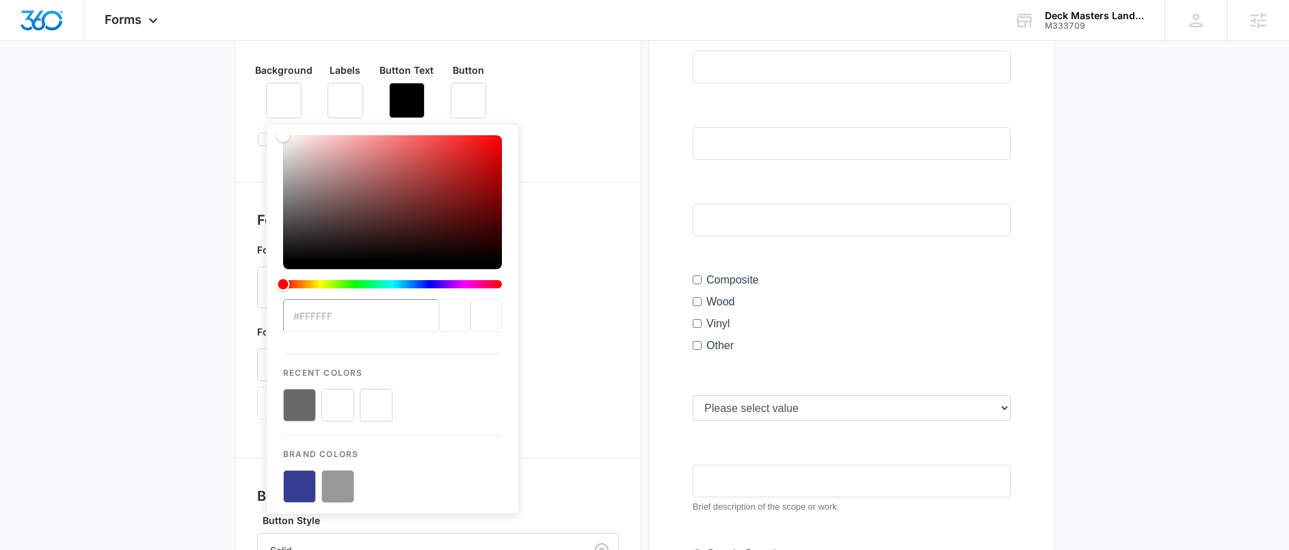
type input "#ffffff"
click at [485, 320] on div "current color selection" at bounding box center [485, 315] width 31 height 33
click at [172, 277] on main "Edit Form Deck Restoration Form Edit Form Settings Submissions Embed Design For…" at bounding box center [644, 322] width 1289 height 1089
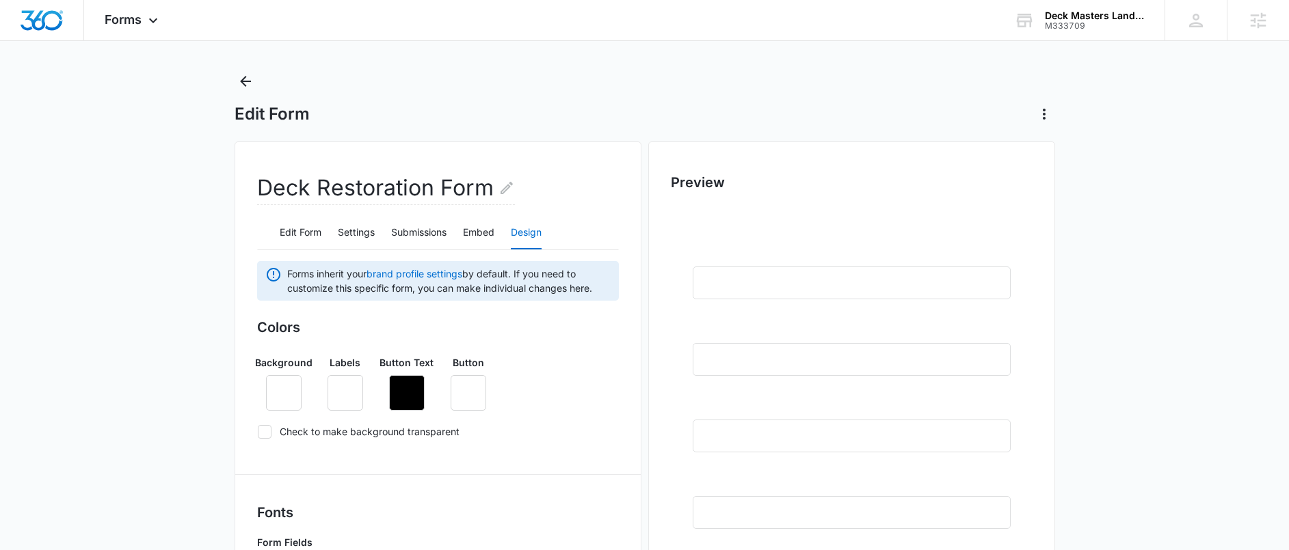
scroll to position [0, 0]
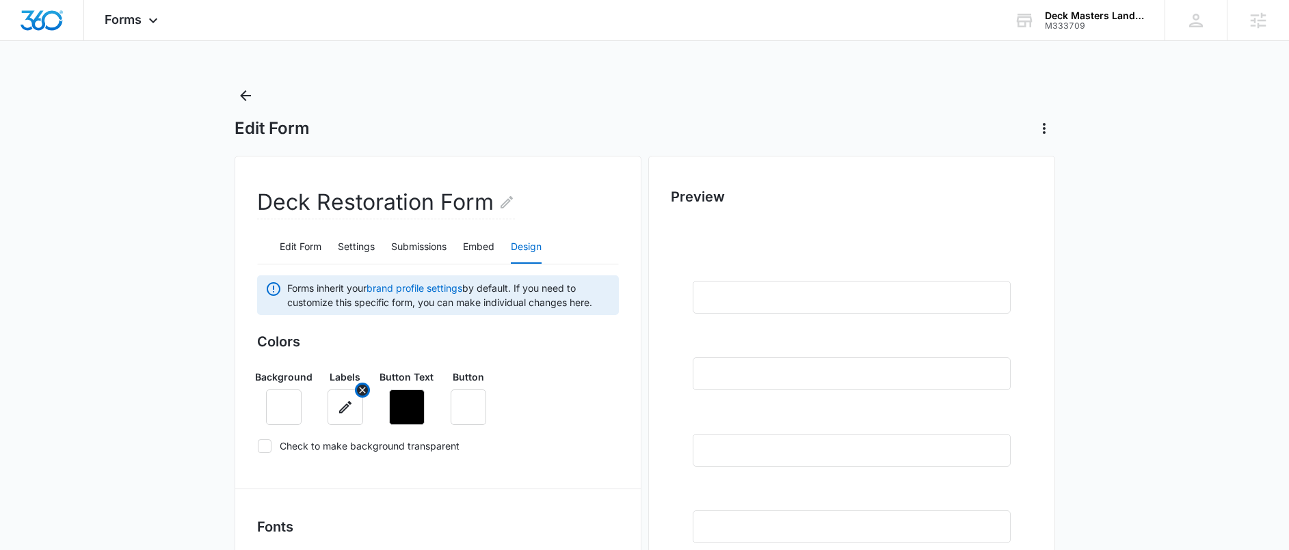
click at [339, 390] on button "button" at bounding box center [345, 408] width 36 height 36
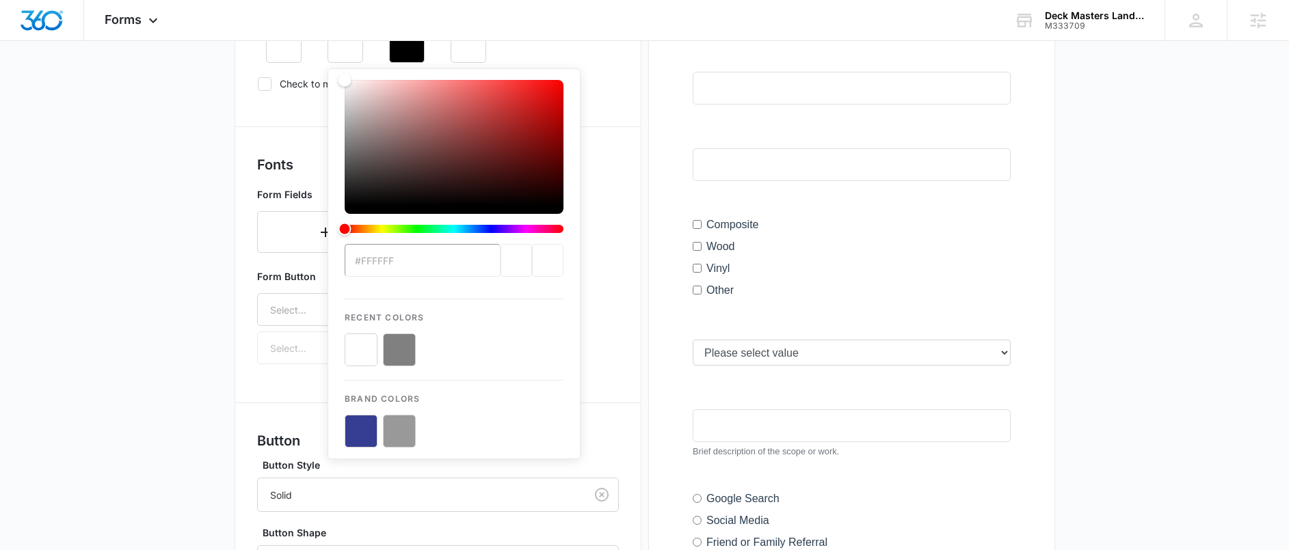
scroll to position [365, 0]
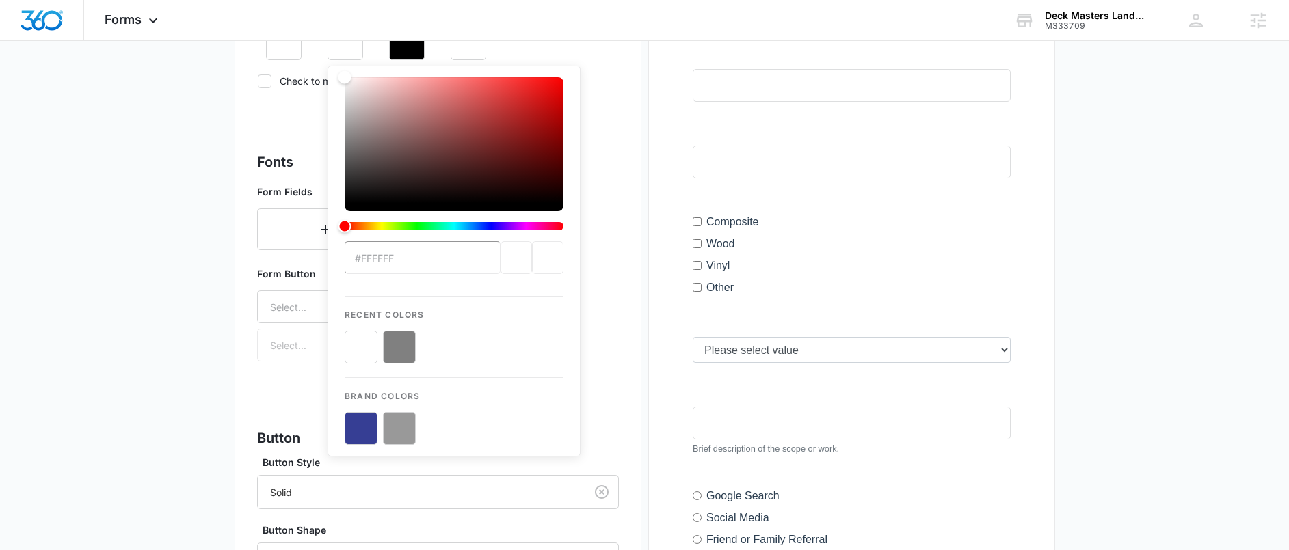
click at [396, 338] on button "color-picker-container" at bounding box center [399, 347] width 33 height 33
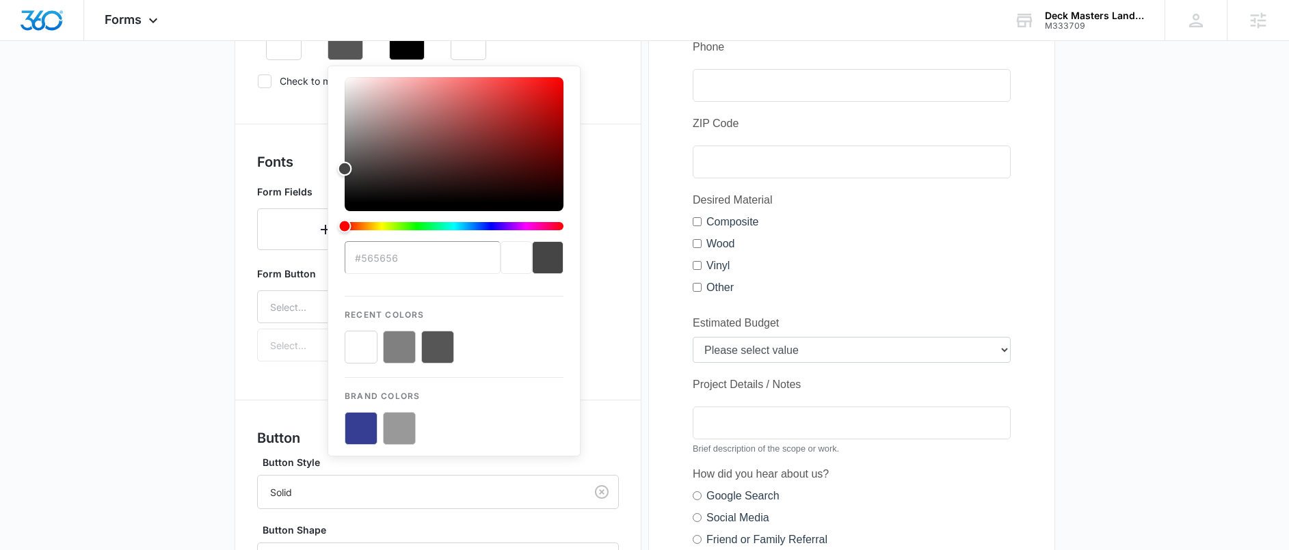
type input "#454545"
drag, startPoint x: 355, startPoint y: 138, endPoint x: 335, endPoint y: 169, distance: 37.0
click at [335, 169] on div "#454545 Recent Colors Brand Colors" at bounding box center [453, 261] width 253 height 391
click at [172, 213] on main "Edit Form Deck Restoration Form Edit Form Settings Submissions Embed Design For…" at bounding box center [644, 264] width 1289 height 1089
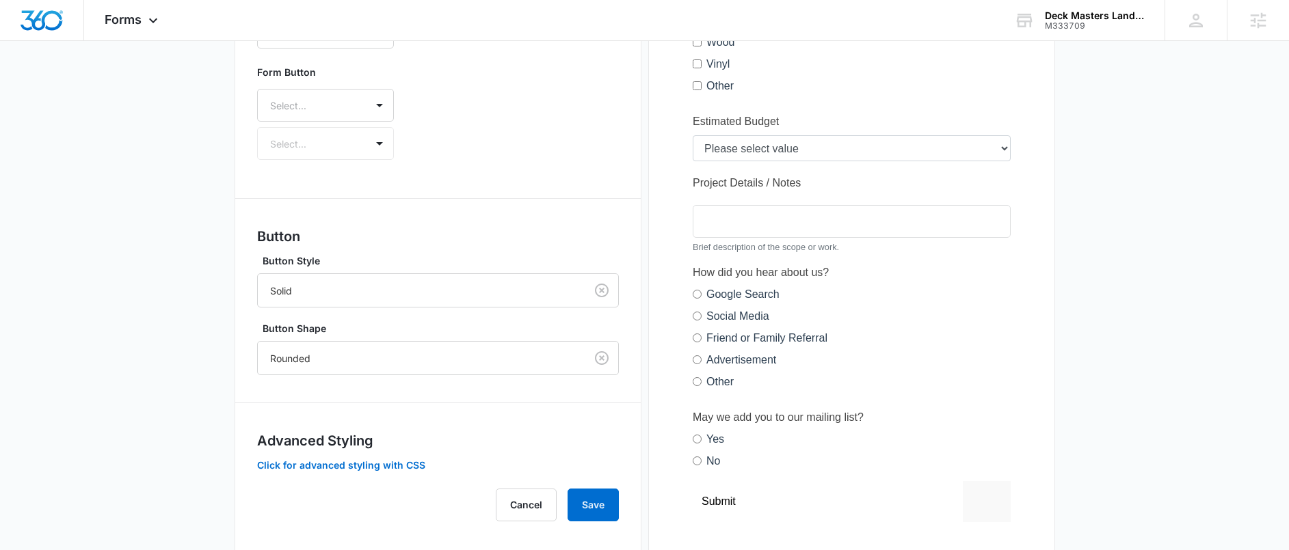
scroll to position [567, 0]
click at [576, 498] on button "Save" at bounding box center [592, 504] width 51 height 33
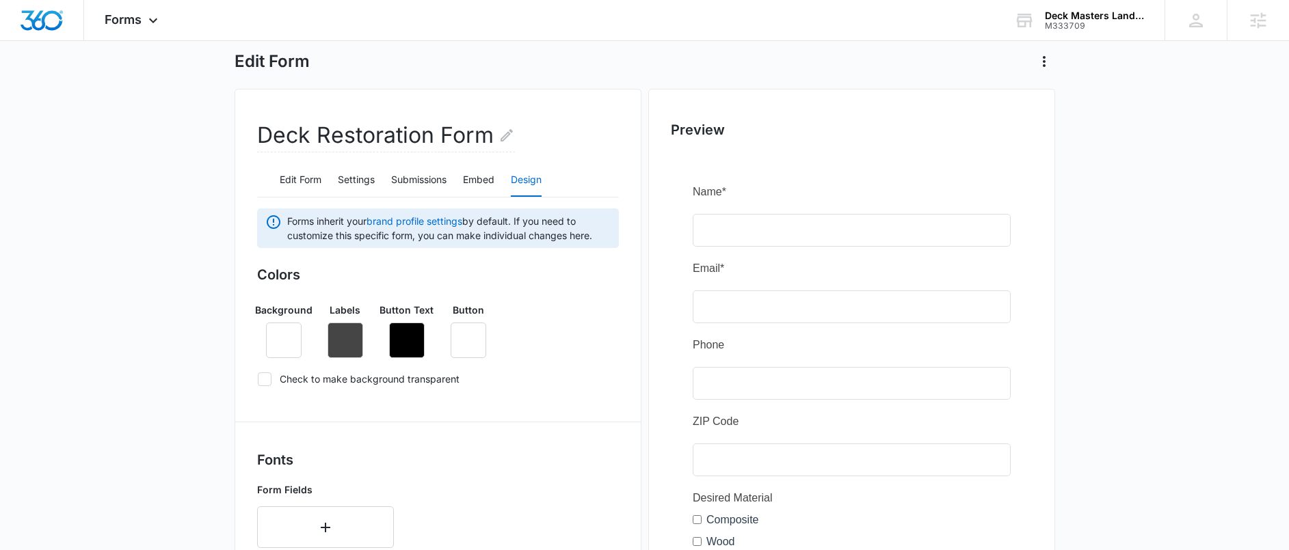
scroll to position [85, 0]
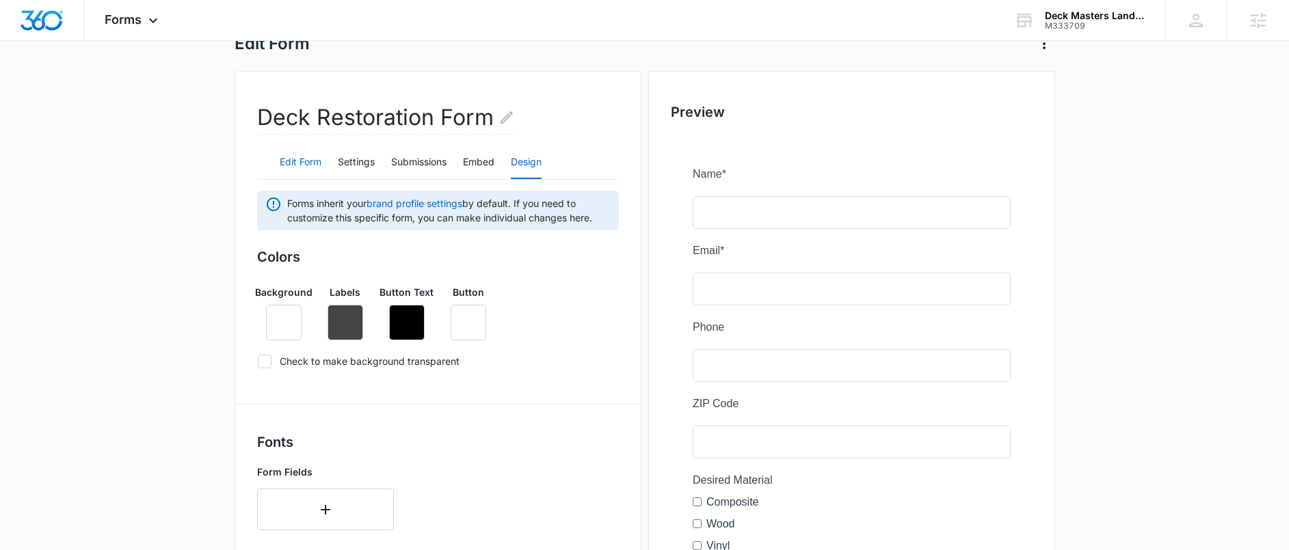
click at [310, 163] on button "Edit Form" at bounding box center [301, 162] width 42 height 33
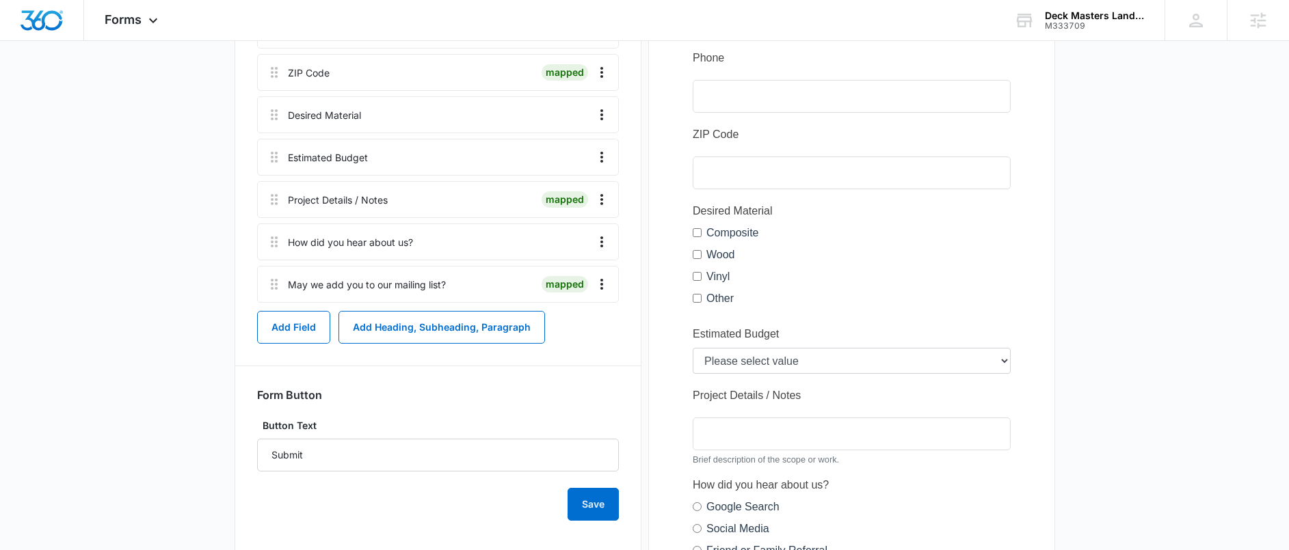
scroll to position [411, 0]
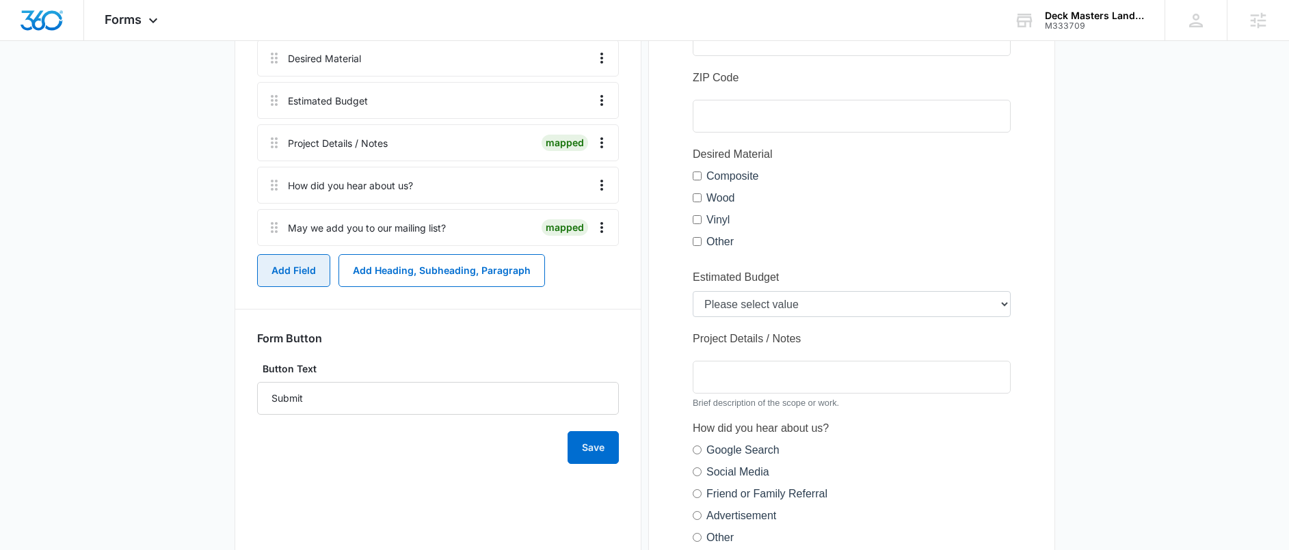
click at [289, 271] on button "Add Field" at bounding box center [293, 270] width 73 height 33
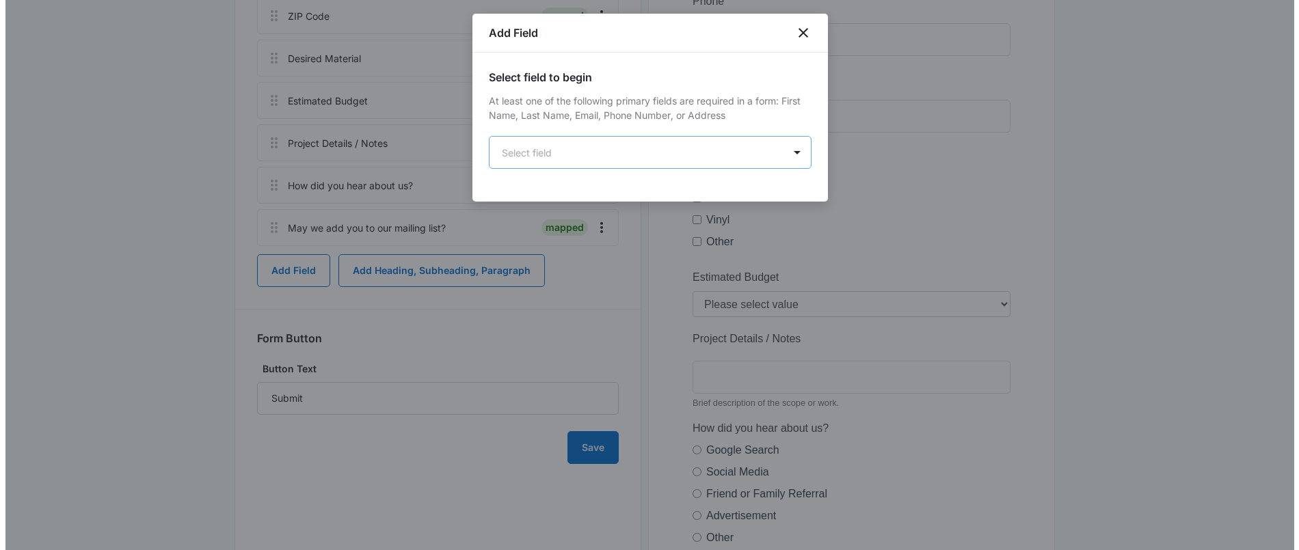
scroll to position [0, 0]
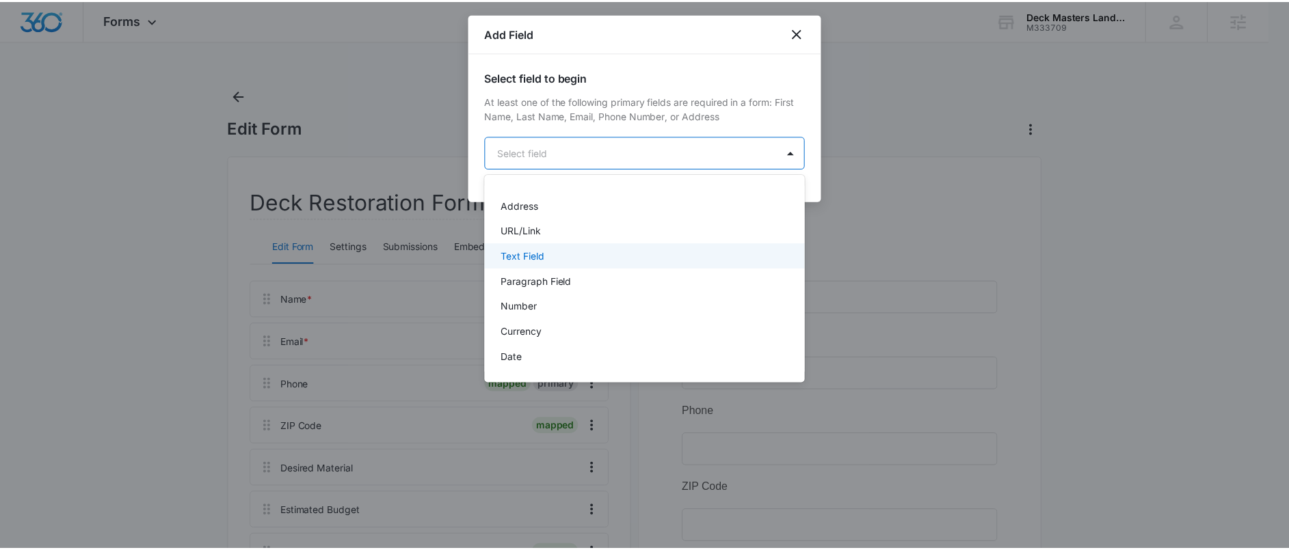
scroll to position [154, 0]
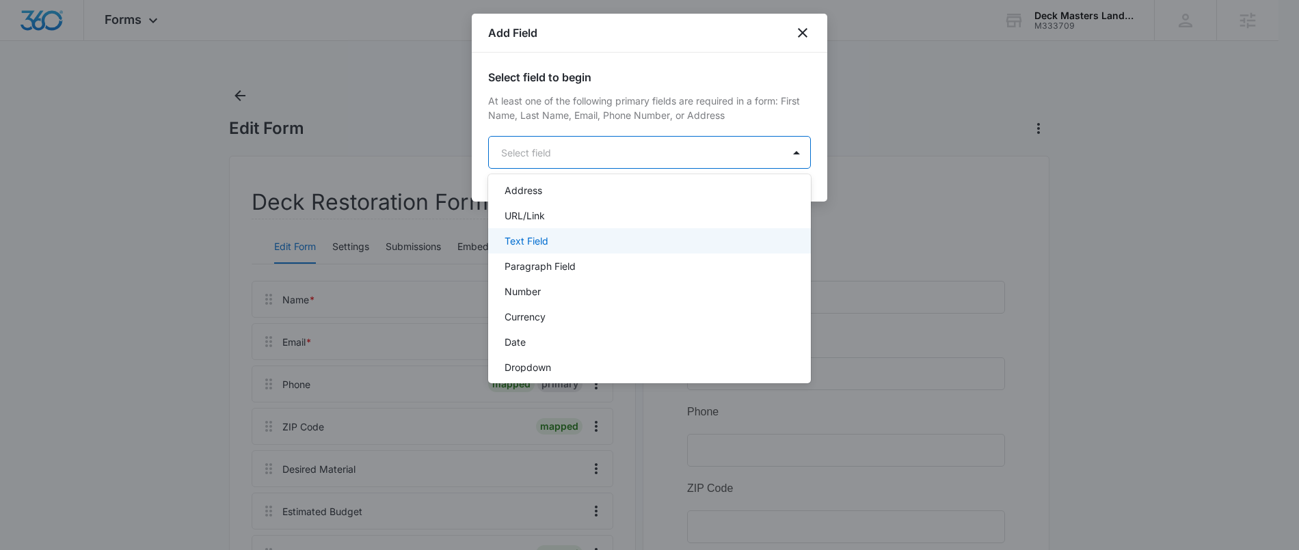
click at [593, 239] on div "Text Field" at bounding box center [647, 241] width 287 height 14
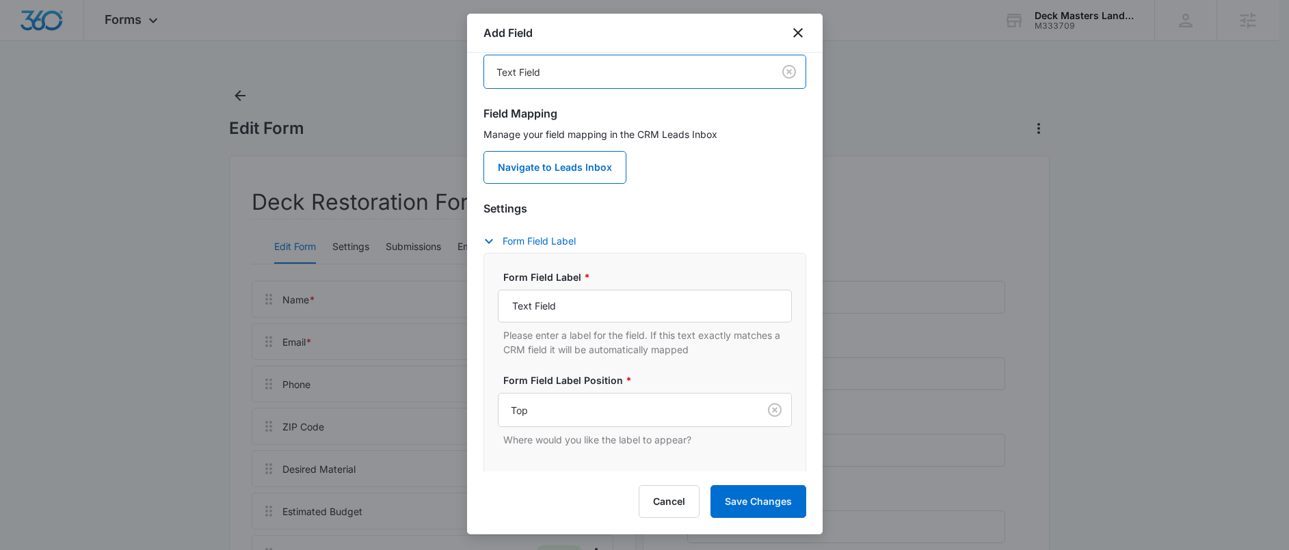
scroll to position [97, 0]
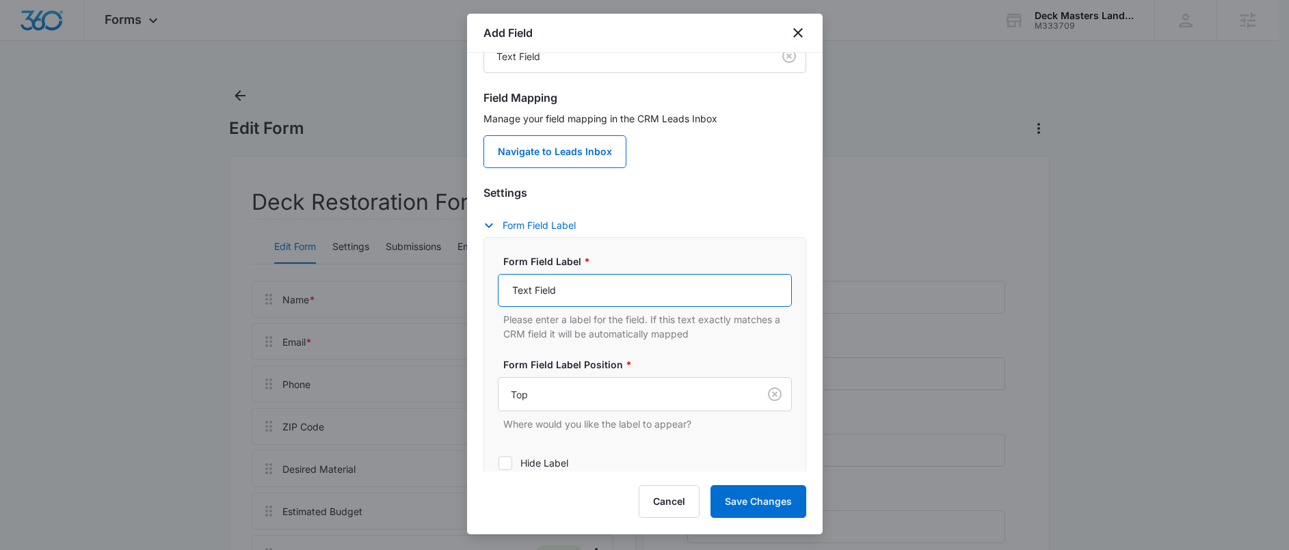
drag, startPoint x: 609, startPoint y: 294, endPoint x: 466, endPoint y: 280, distance: 144.2
click at [676, 496] on button "Cancel" at bounding box center [668, 501] width 61 height 33
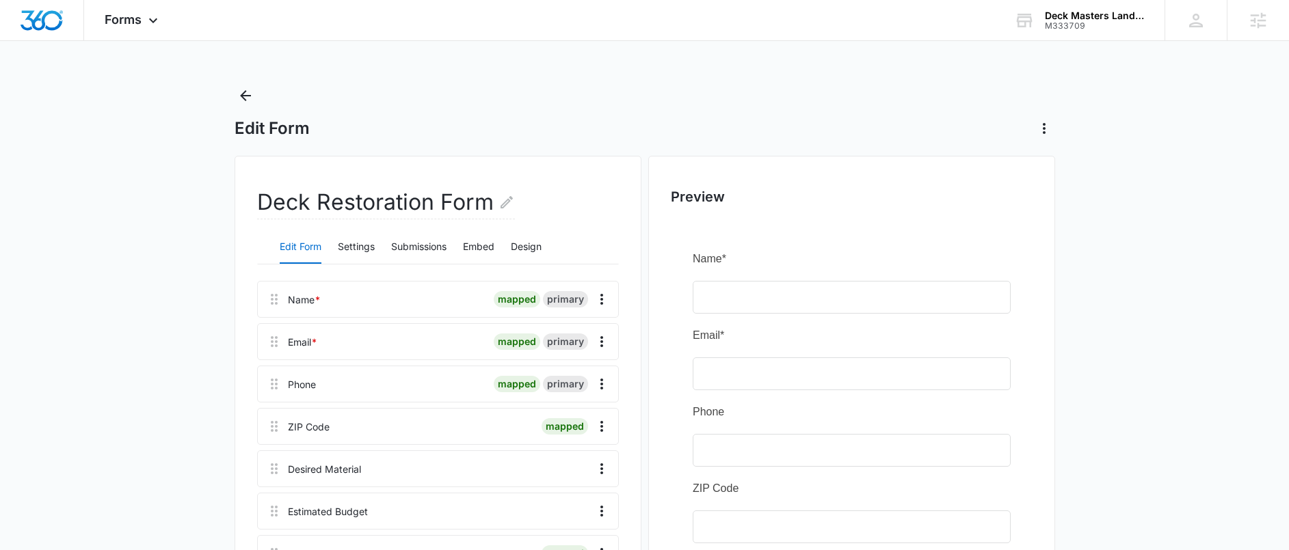
scroll to position [407, 0]
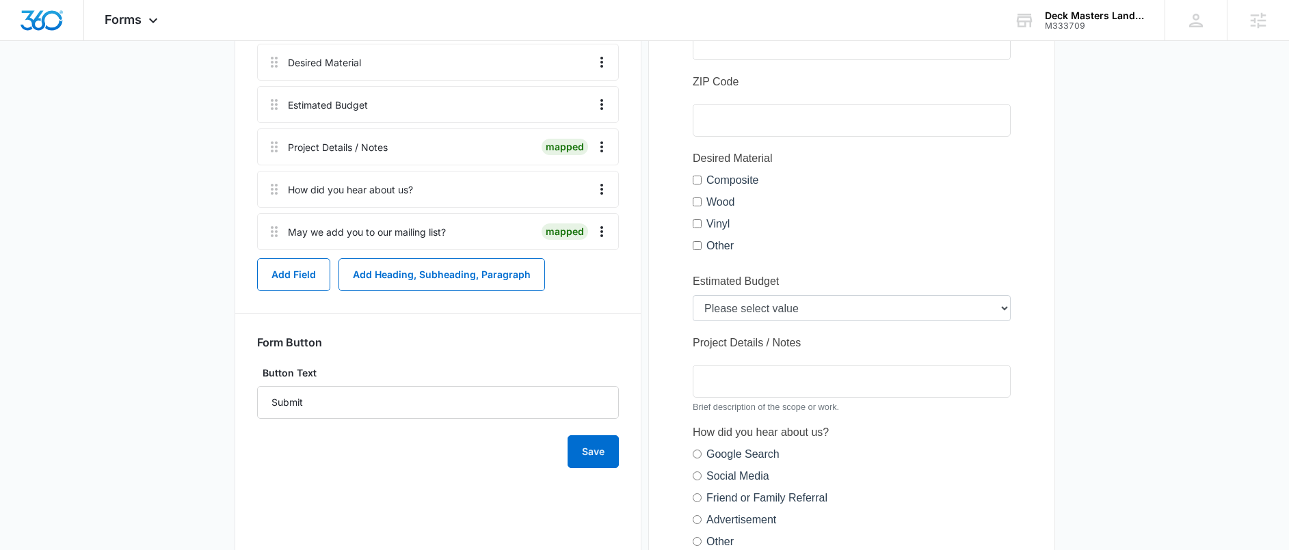
click at [215, 230] on main "Edit Form Deck Restoration Form Edit Form Settings Submissions Embed Design Nam…" at bounding box center [644, 222] width 1289 height 1089
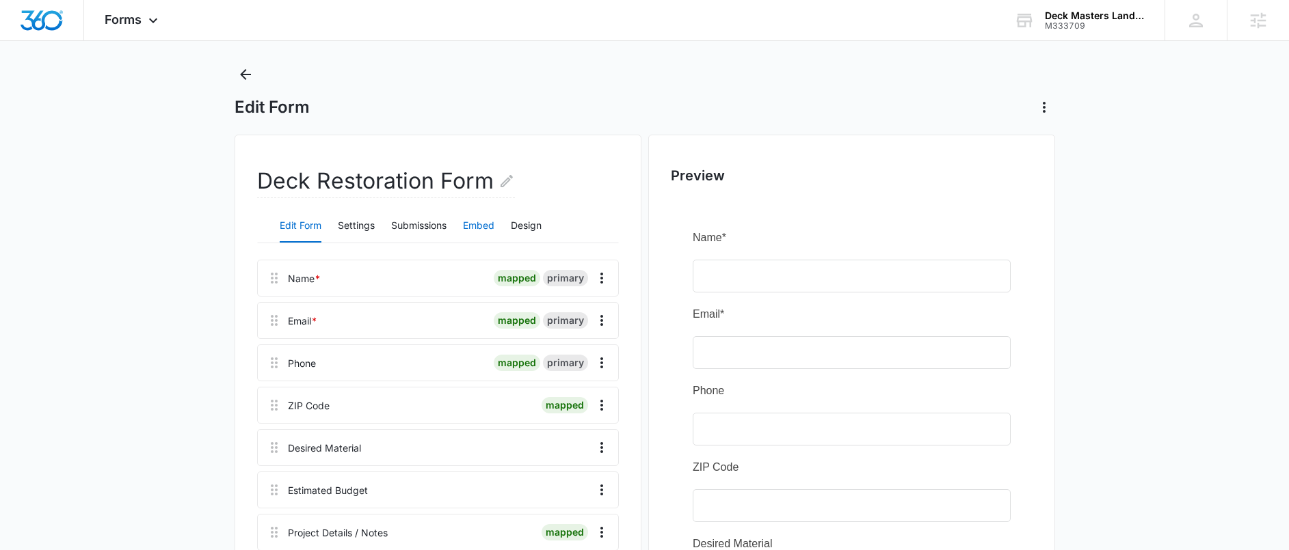
scroll to position [0, 0]
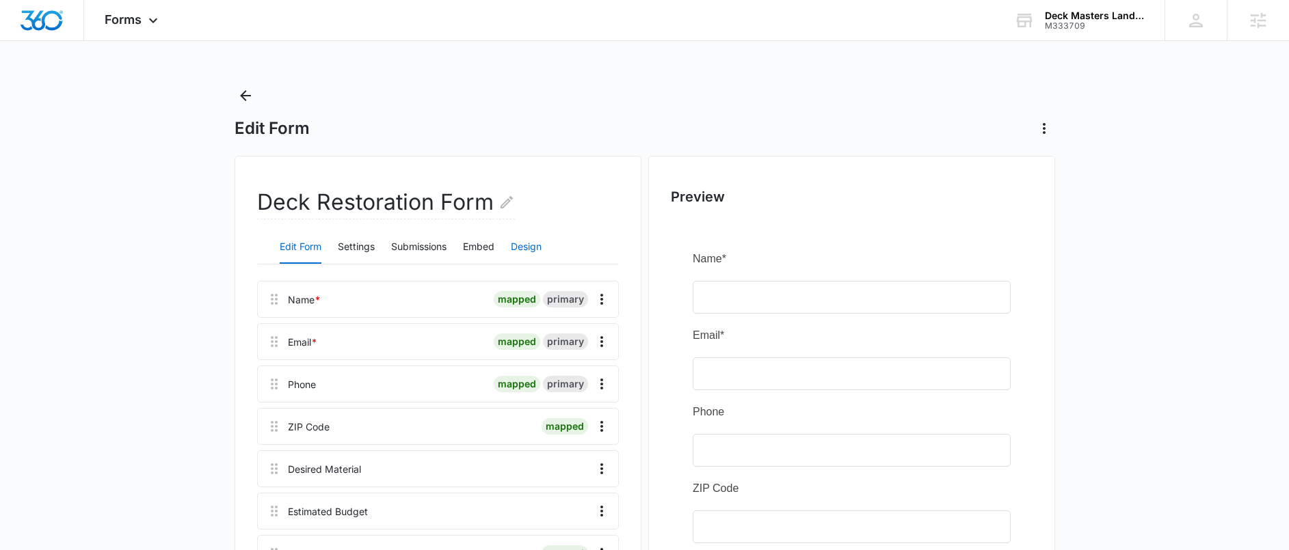
click at [532, 242] on button "Design" at bounding box center [526, 247] width 31 height 33
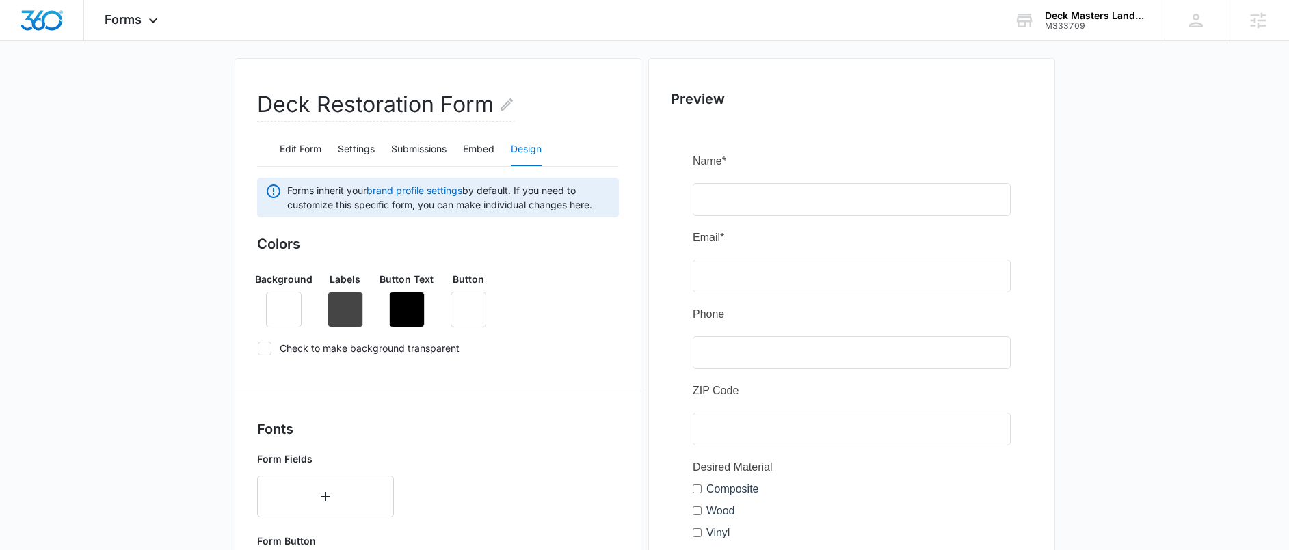
scroll to position [278, 0]
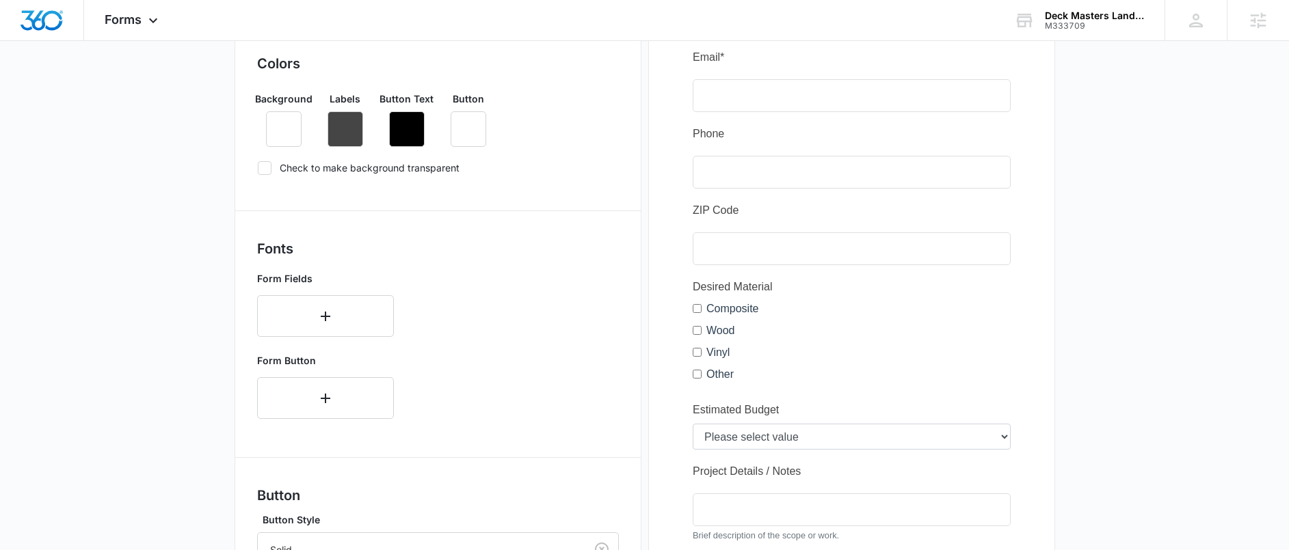
click at [267, 169] on icon at bounding box center [264, 168] width 12 height 12
click at [258, 168] on input "Check to make background transparent" at bounding box center [257, 167] width 1 height 1
checkbox input "true"
click at [345, 131] on icon "button" at bounding box center [345, 129] width 12 height 12
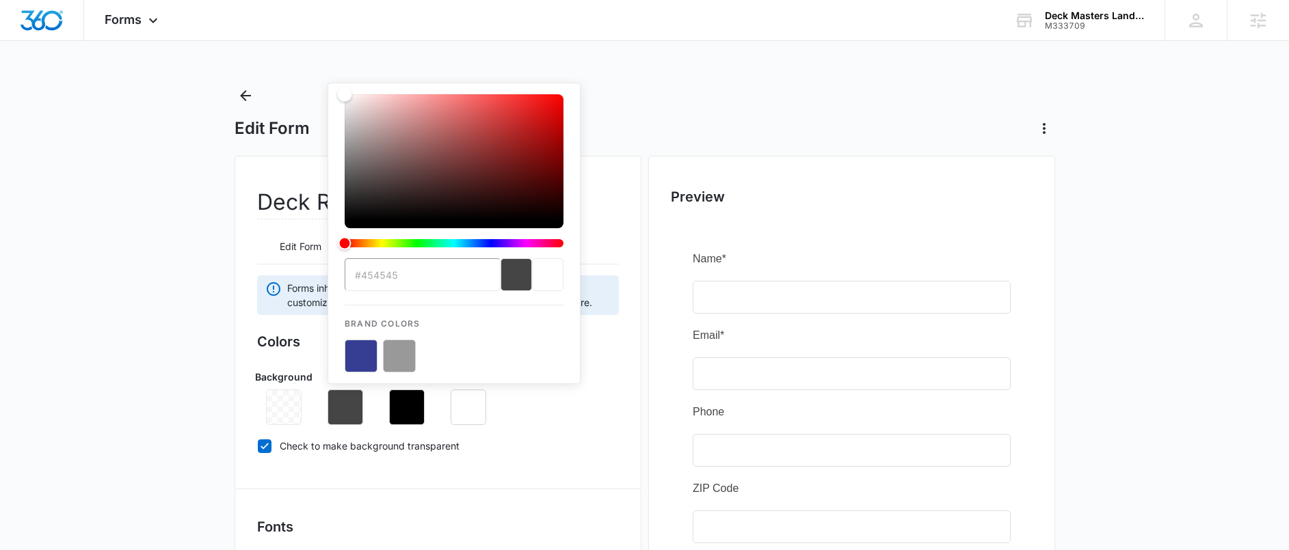
type input "#ffffff"
drag, startPoint x: 408, startPoint y: 179, endPoint x: 278, endPoint y: 62, distance: 174.7
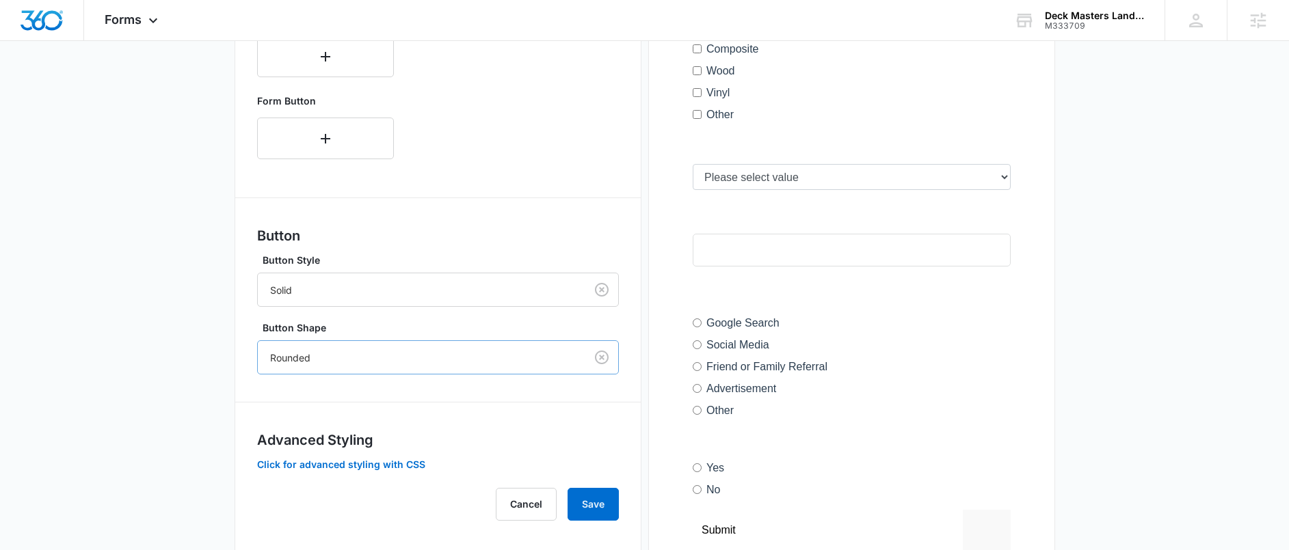
scroll to position [539, 0]
click at [585, 505] on button "Save" at bounding box center [592, 503] width 51 height 33
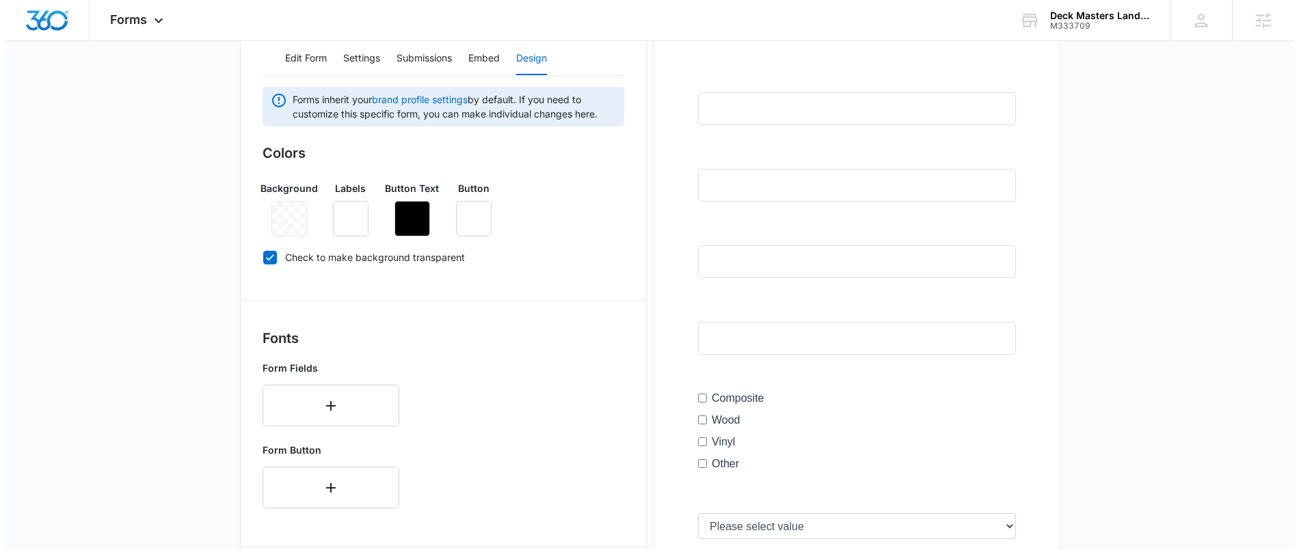
scroll to position [0, 0]
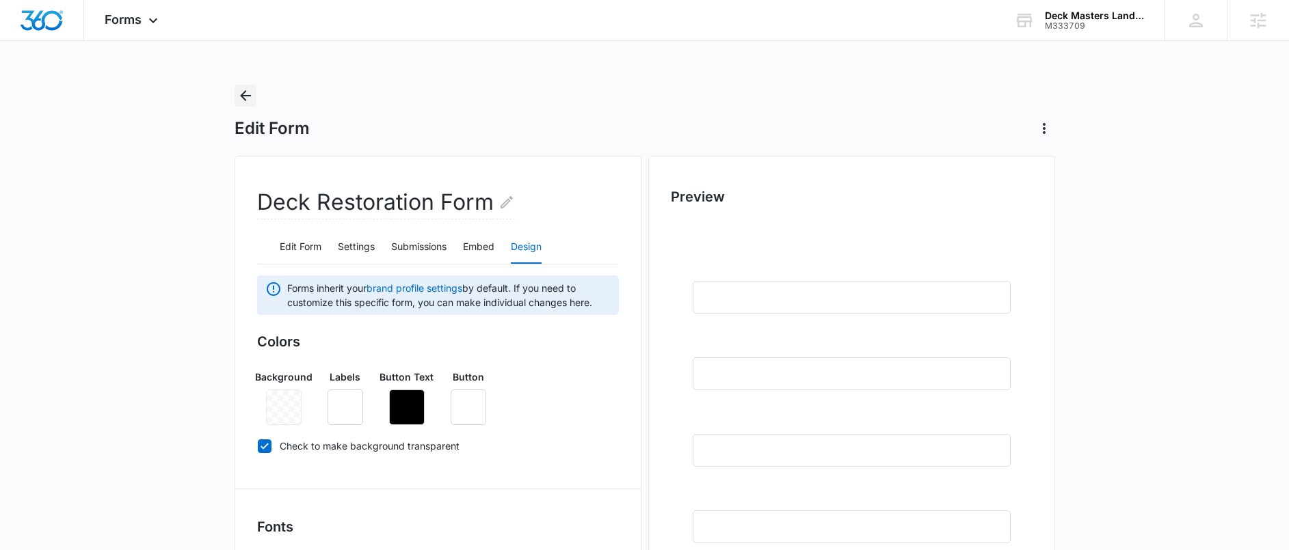
click at [243, 97] on icon "Back" at bounding box center [245, 95] width 11 height 11
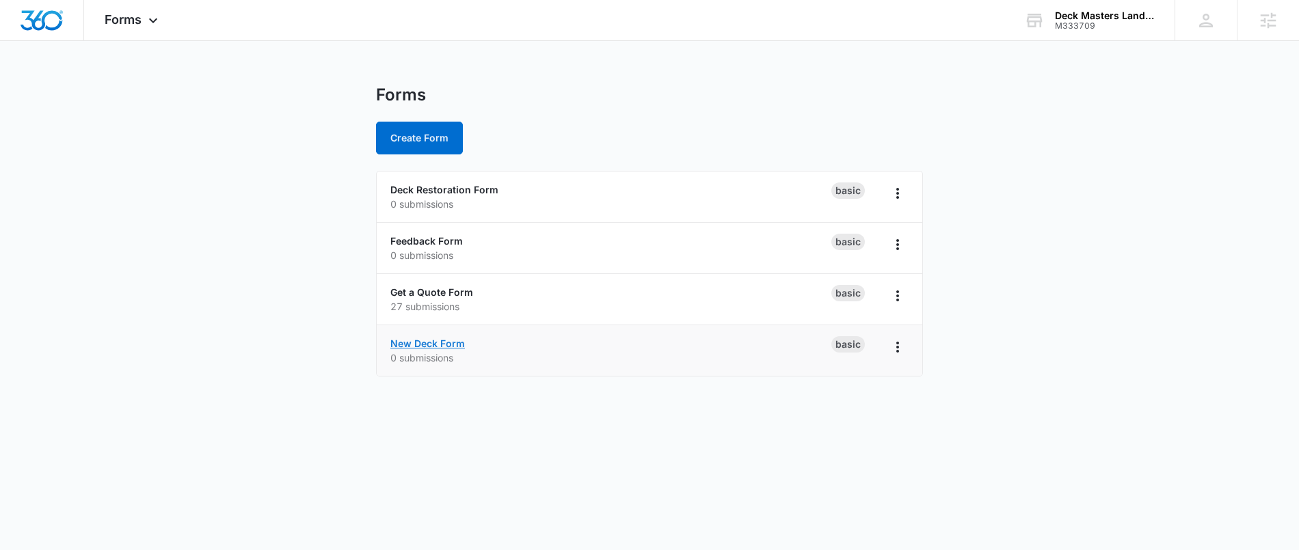
click at [427, 340] on link "New Deck Form" at bounding box center [427, 344] width 75 height 12
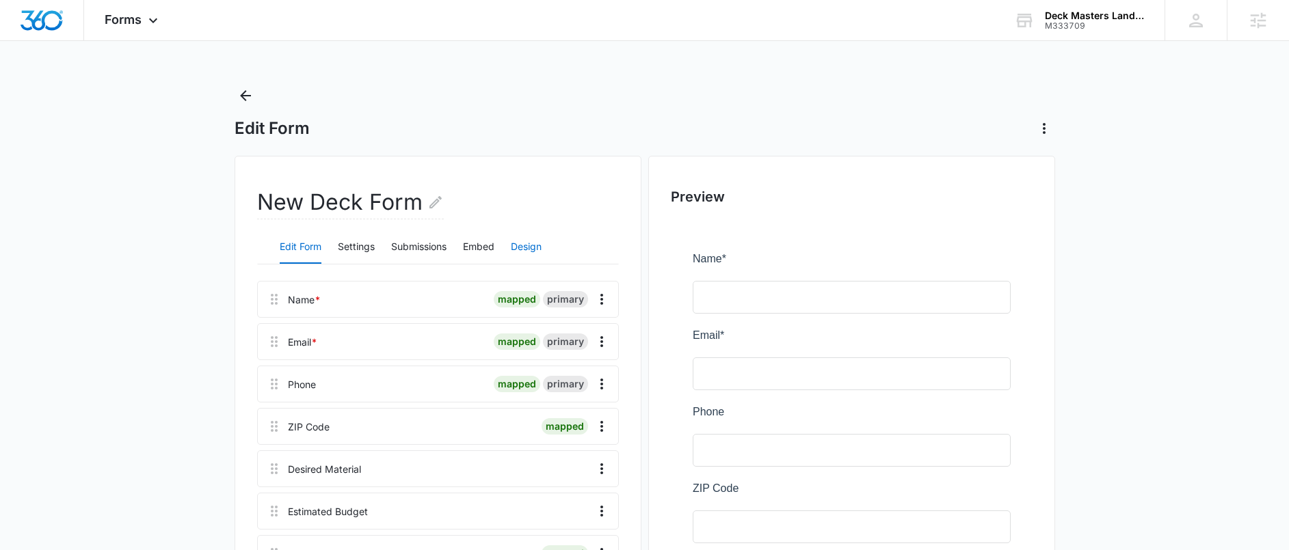
click at [539, 254] on button "Design" at bounding box center [526, 247] width 31 height 33
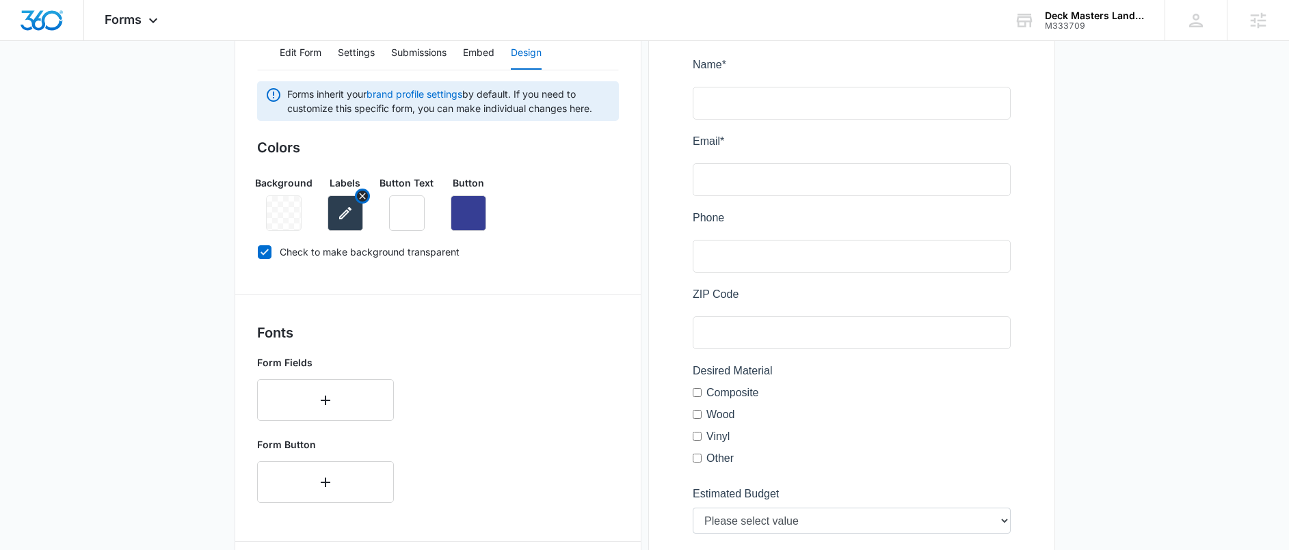
scroll to position [199, 0]
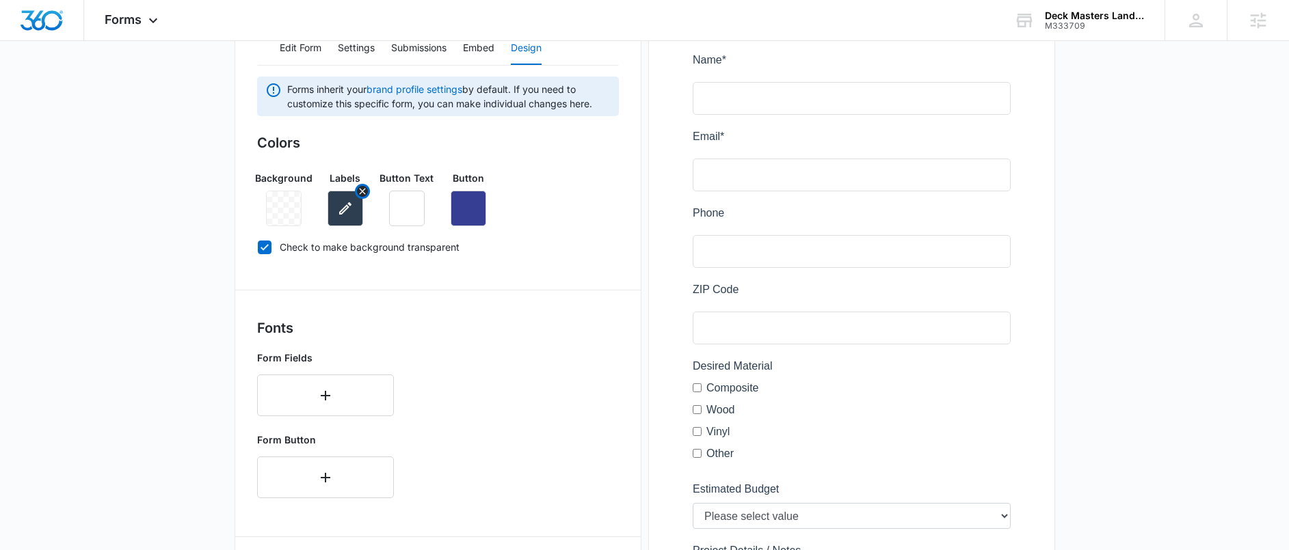
click at [342, 206] on icon "button" at bounding box center [345, 208] width 16 height 16
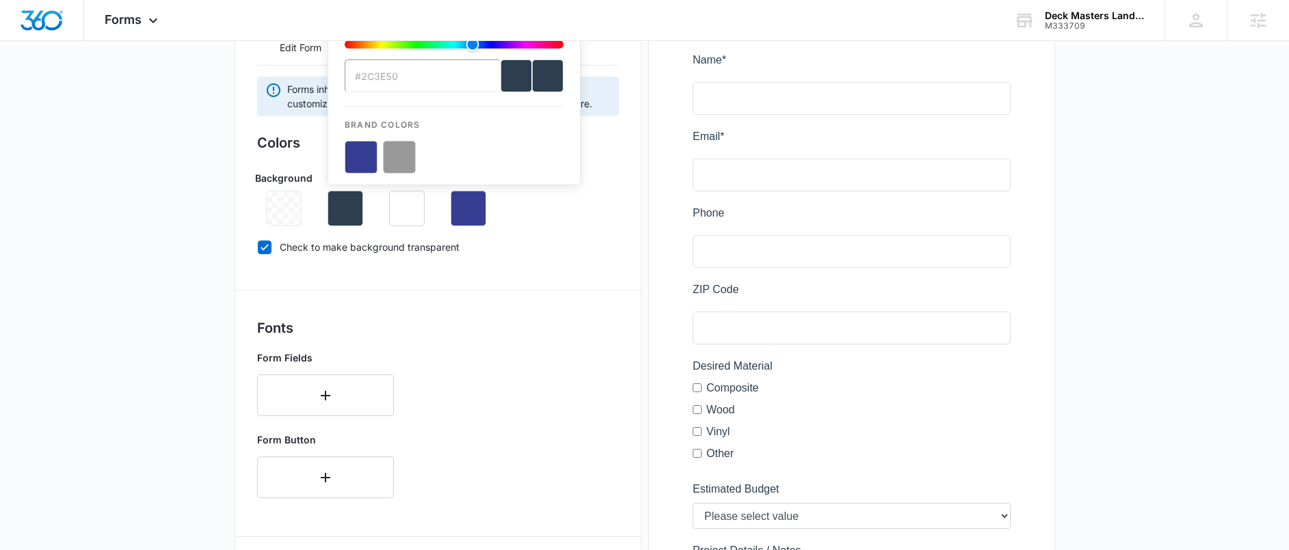
scroll to position [0, 0]
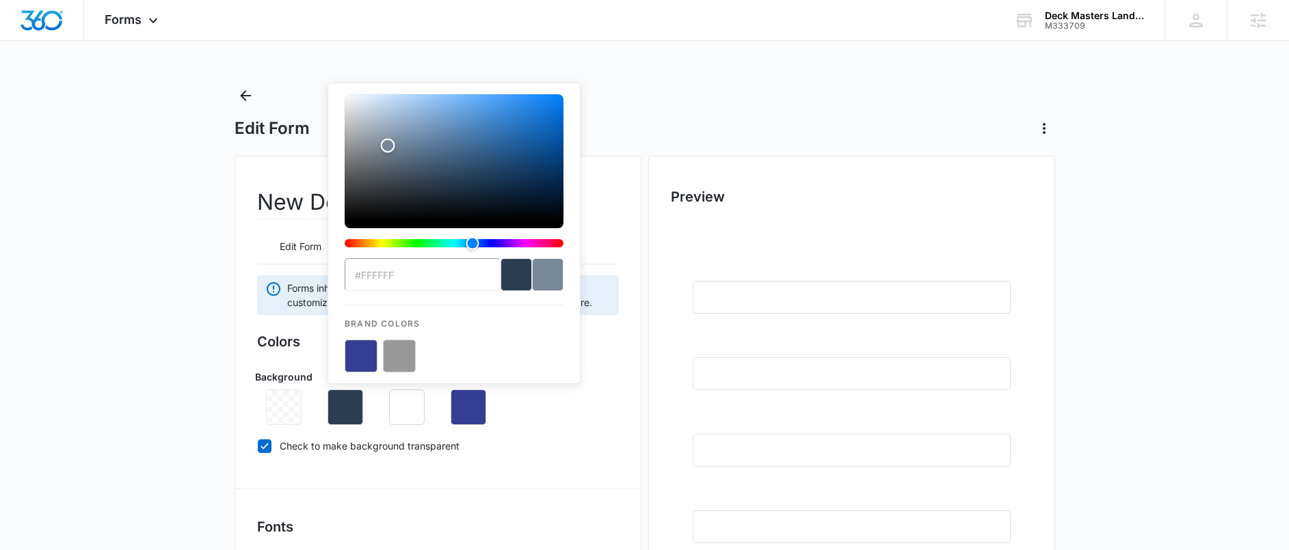
drag, startPoint x: 388, startPoint y: 146, endPoint x: 278, endPoint y: 53, distance: 143.6
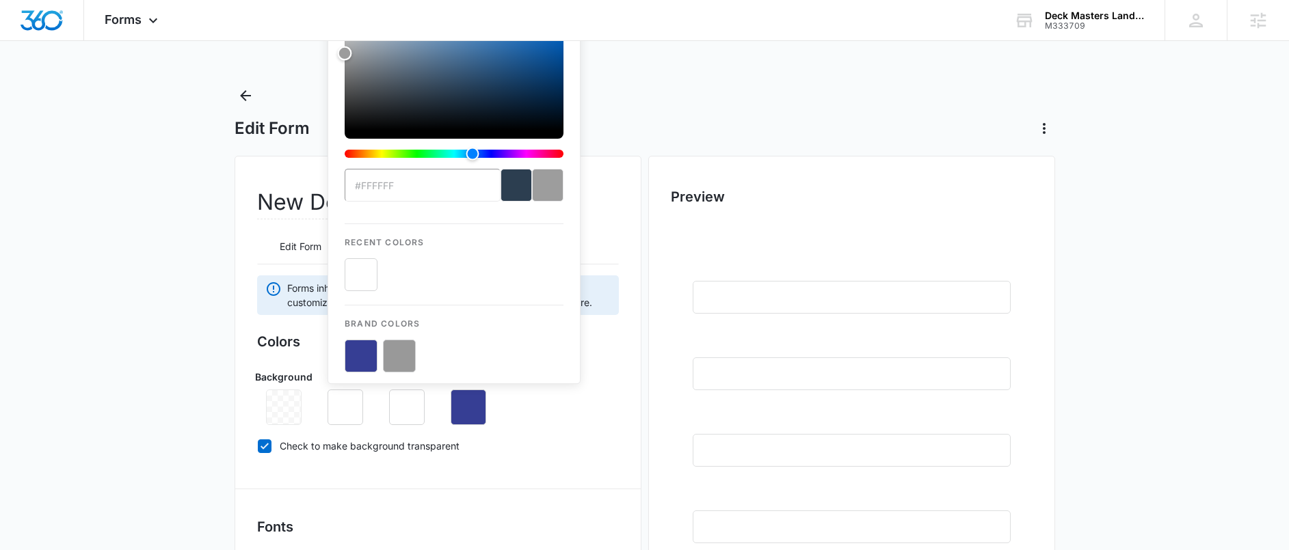
type input "#9d9d9d"
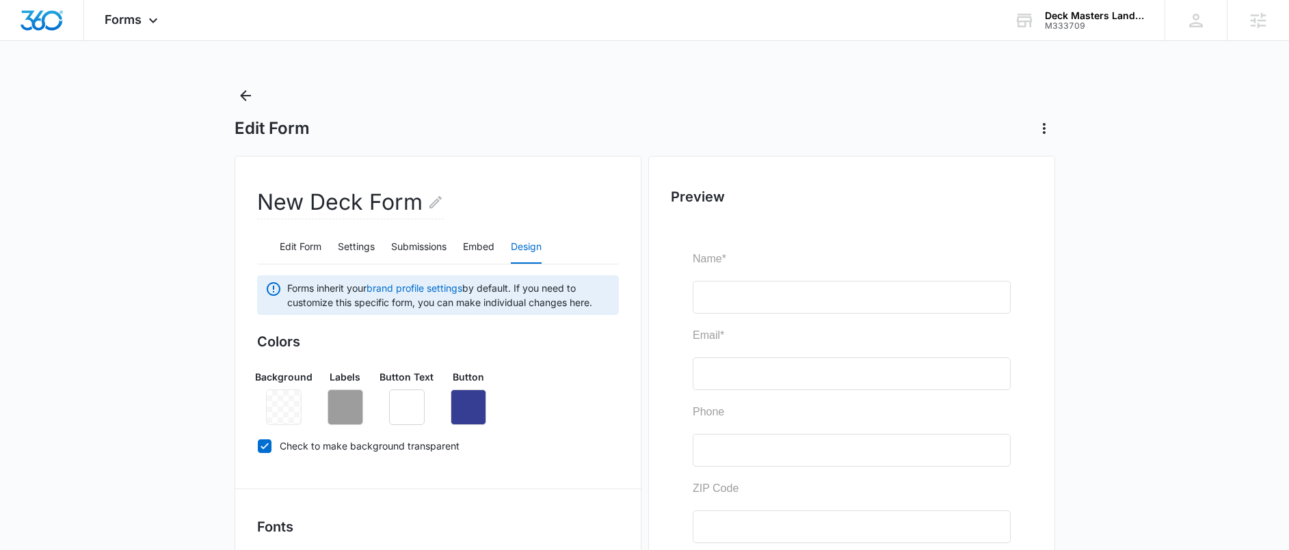
click at [345, 411] on icon "button" at bounding box center [345, 407] width 16 height 16
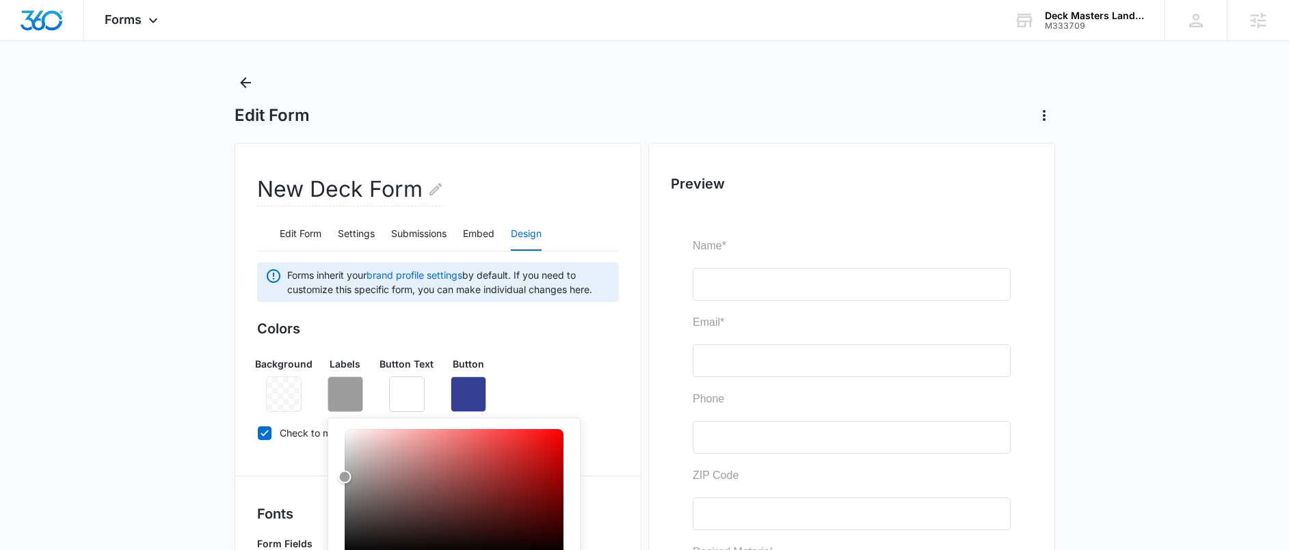
scroll to position [203, 0]
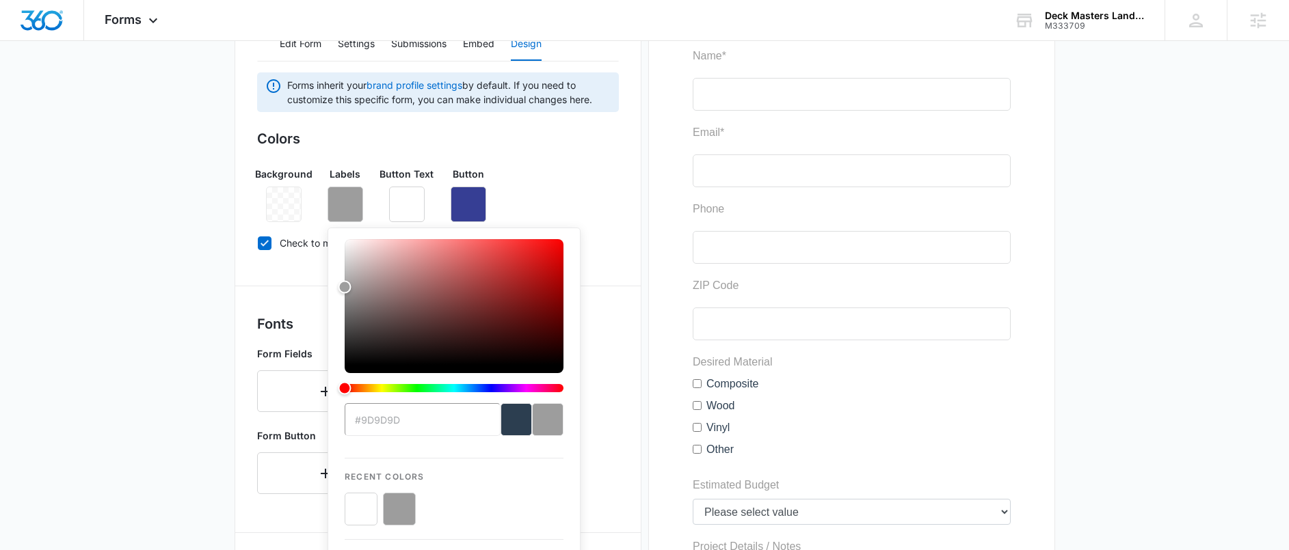
drag, startPoint x: 359, startPoint y: 500, endPoint x: 368, endPoint y: 483, distance: 20.2
click at [360, 500] on button "color-picker-container" at bounding box center [361, 509] width 33 height 33
type input "#ffffff"
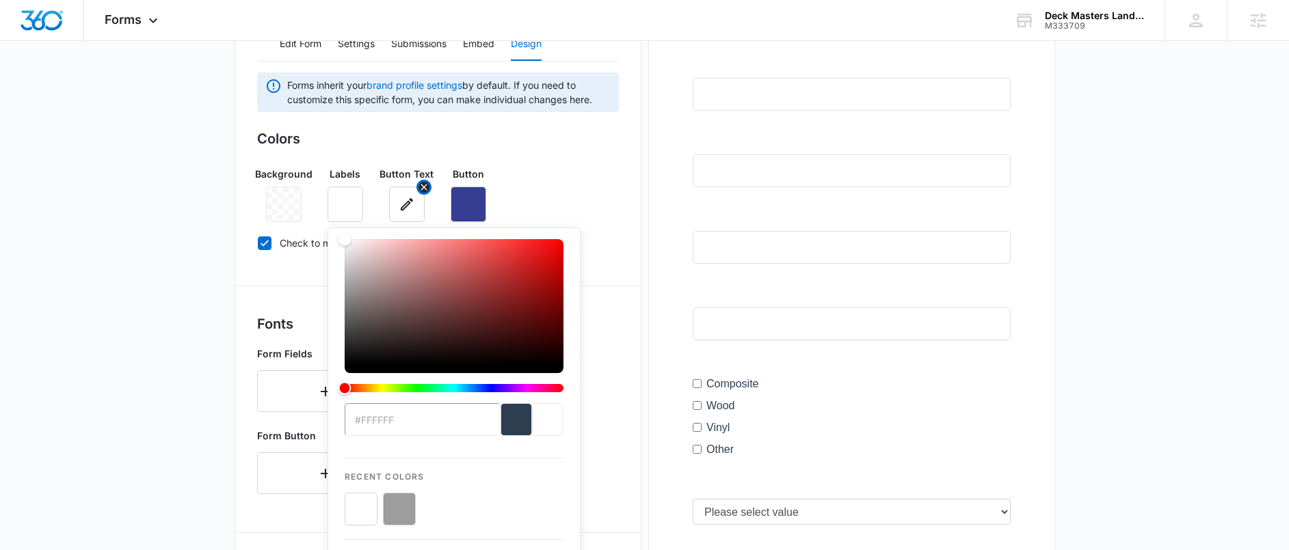
click at [412, 208] on icon "button" at bounding box center [407, 204] width 16 height 16
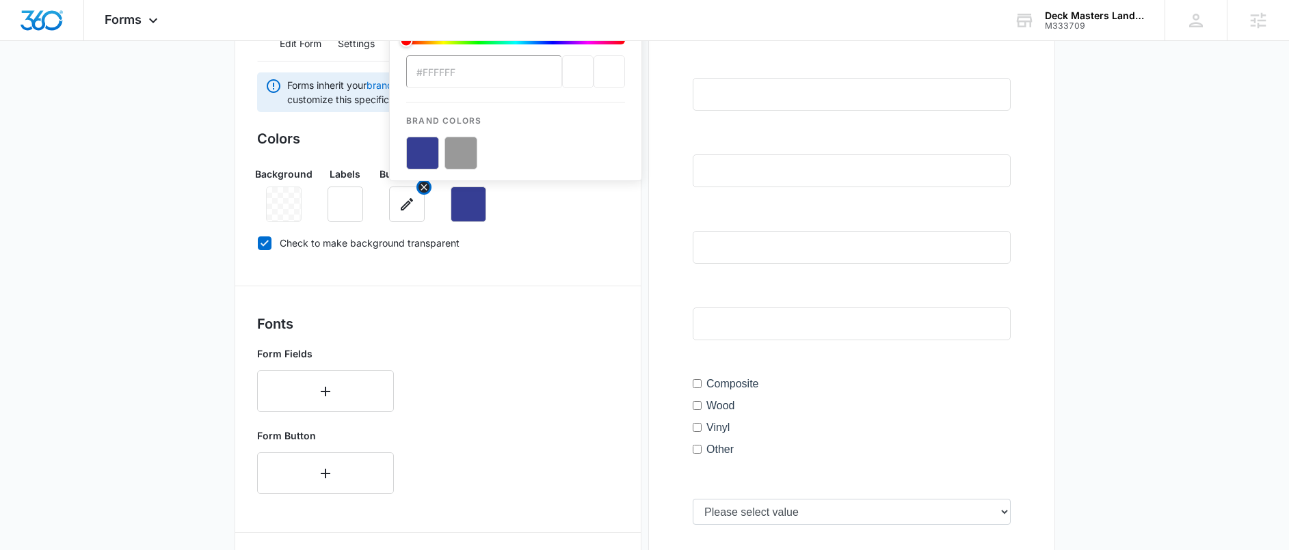
scroll to position [0, 0]
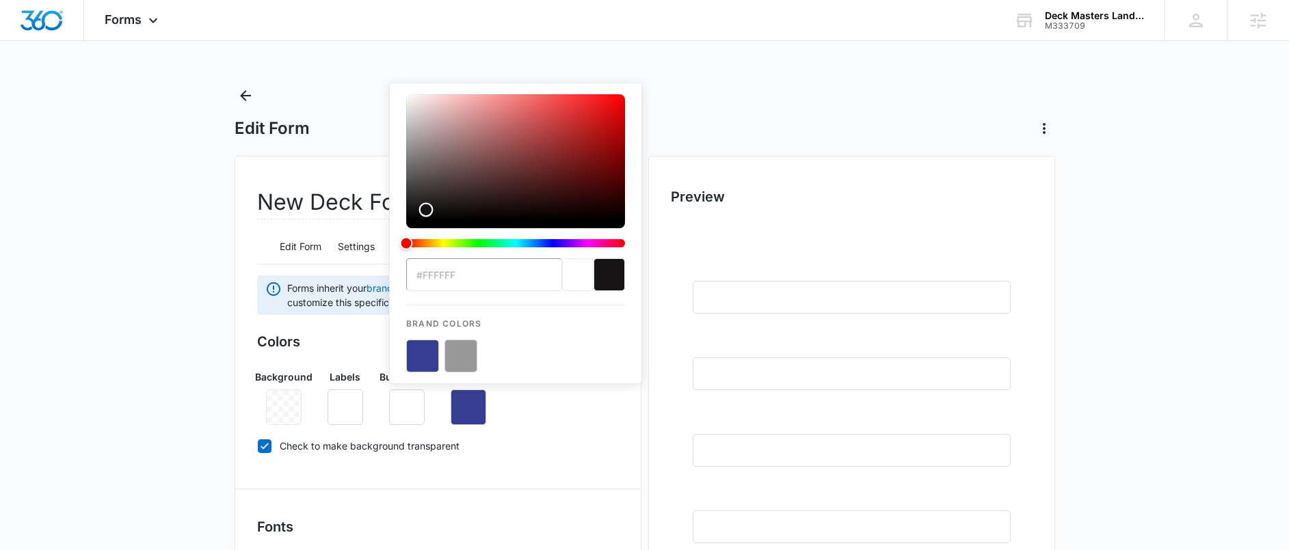
type input "#1c1c1c"
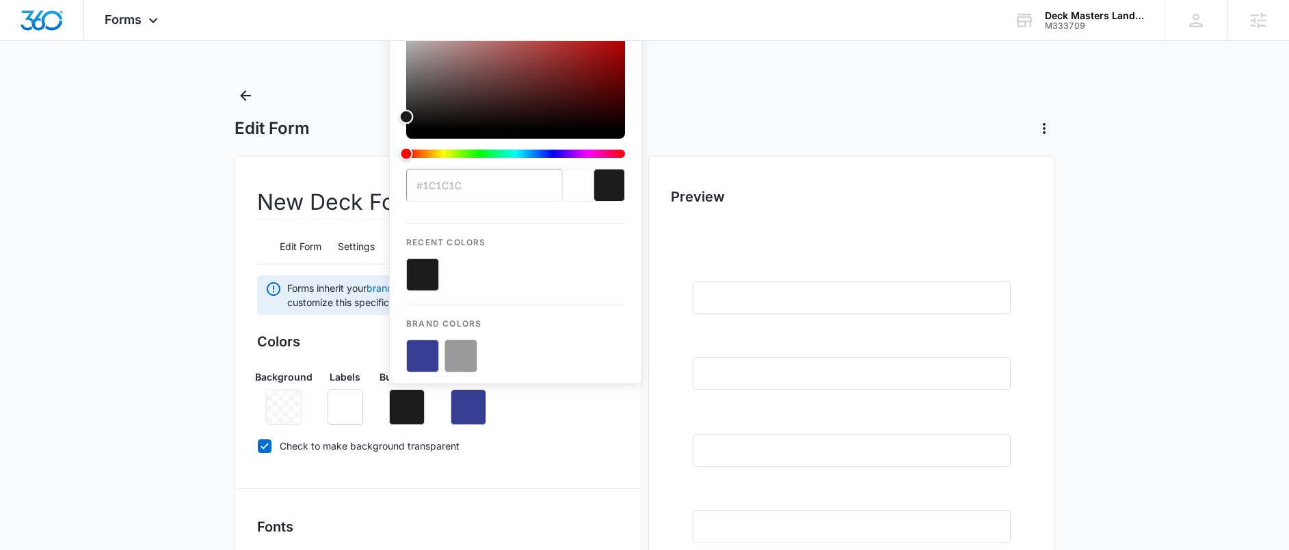
drag, startPoint x: 427, startPoint y: 211, endPoint x: 396, endPoint y: 206, distance: 31.0
click at [396, 206] on div "#1c1c1c Recent Colors Brand Colors" at bounding box center [515, 188] width 253 height 391
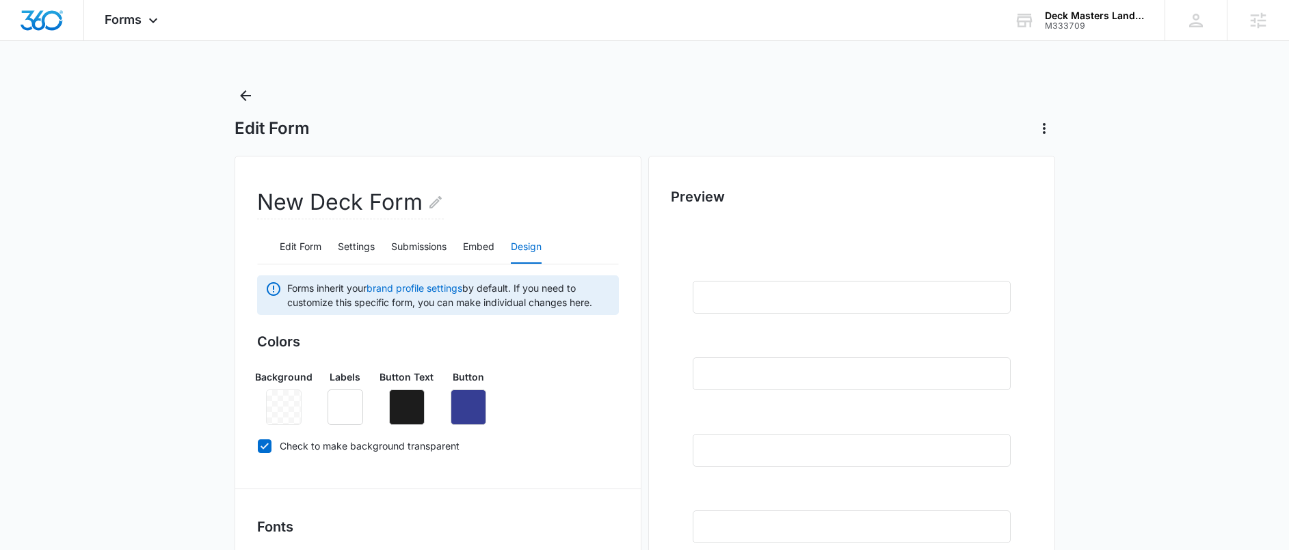
click at [480, 399] on button "button" at bounding box center [468, 408] width 36 height 36
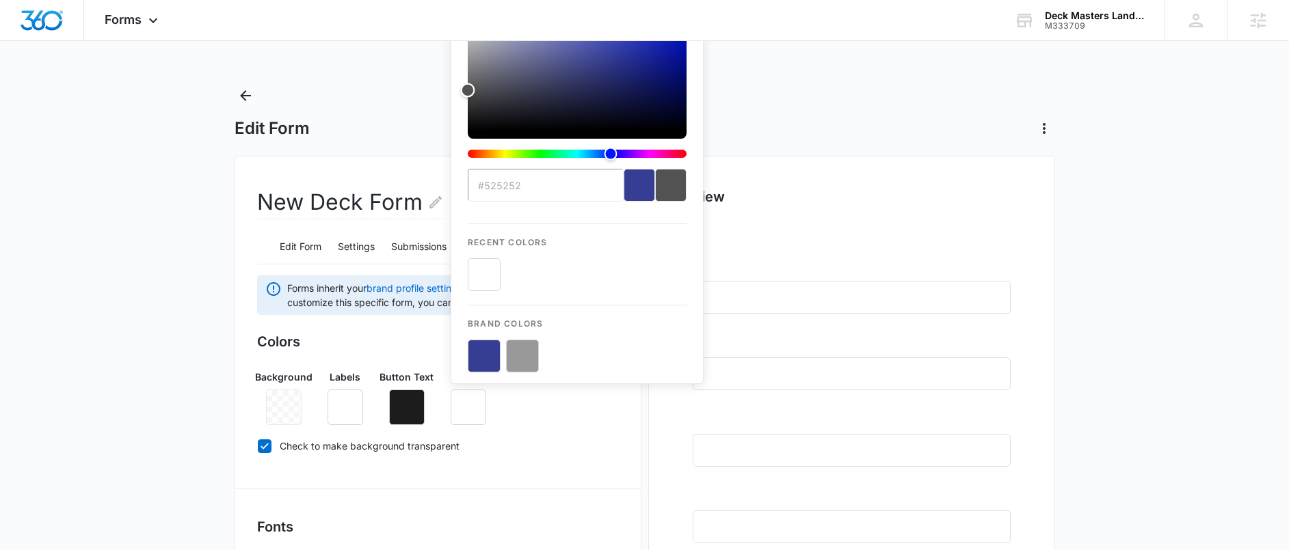
drag, startPoint x: 512, startPoint y: 167, endPoint x: 460, endPoint y: 90, distance: 93.1
click at [468, 90] on div "Color" at bounding box center [577, 68] width 219 height 126
drag, startPoint x: 464, startPoint y: 90, endPoint x: 451, endPoint y: 29, distance: 62.9
type input "#cecece"
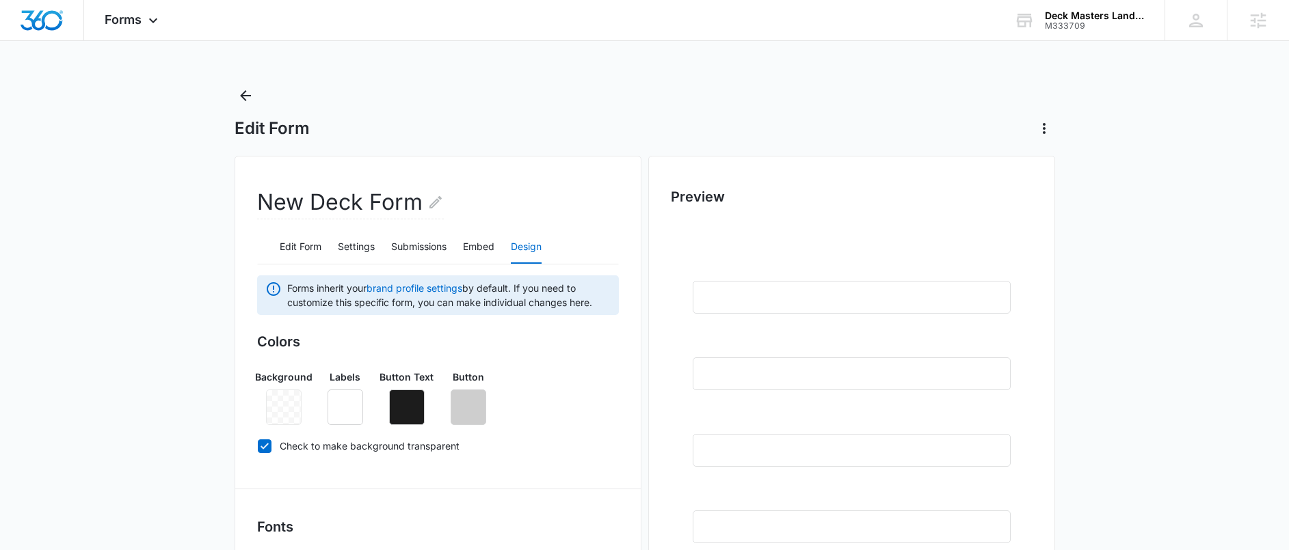
click at [467, 375] on p "Button" at bounding box center [468, 377] width 31 height 14
drag, startPoint x: 480, startPoint y: 408, endPoint x: 486, endPoint y: 394, distance: 15.0
click at [480, 408] on button "button" at bounding box center [468, 408] width 36 height 36
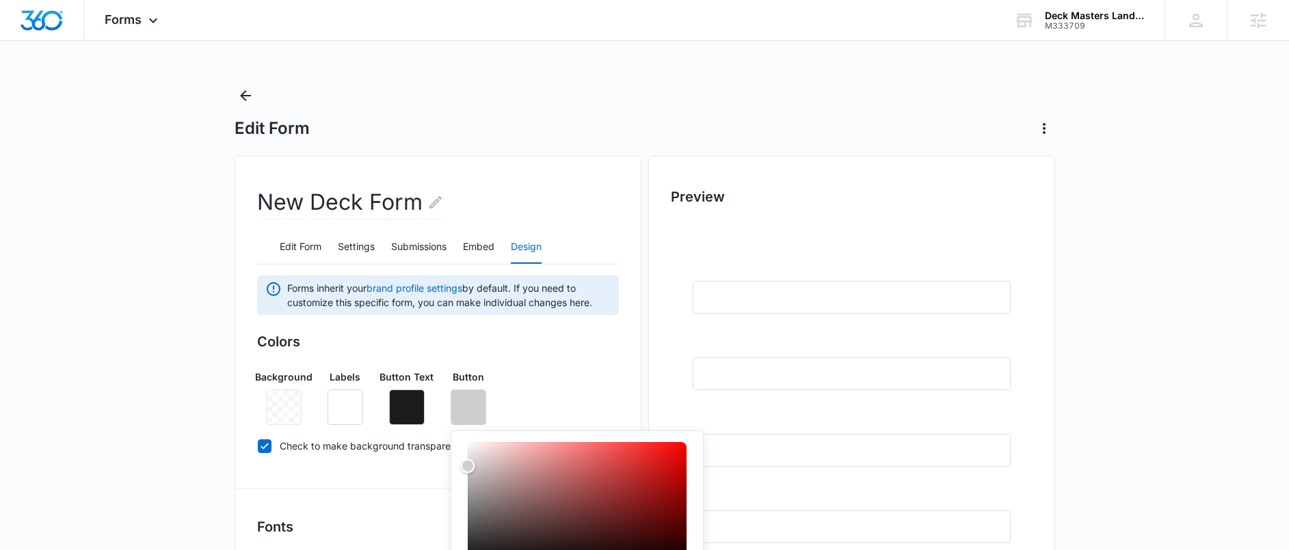
scroll to position [18, 0]
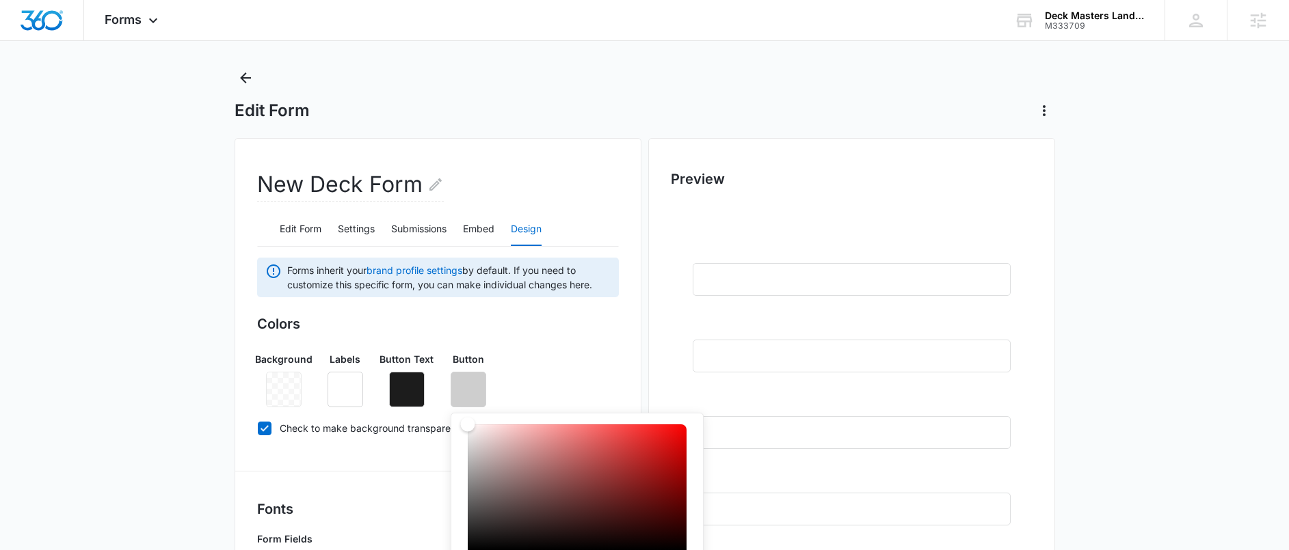
type input "#ffffff"
drag, startPoint x: 466, startPoint y: 466, endPoint x: 466, endPoint y: 418, distance: 47.9
click at [466, 418] on div "Color" at bounding box center [468, 425] width 14 height 14
click at [440, 317] on h3 "Colors" at bounding box center [438, 324] width 362 height 21
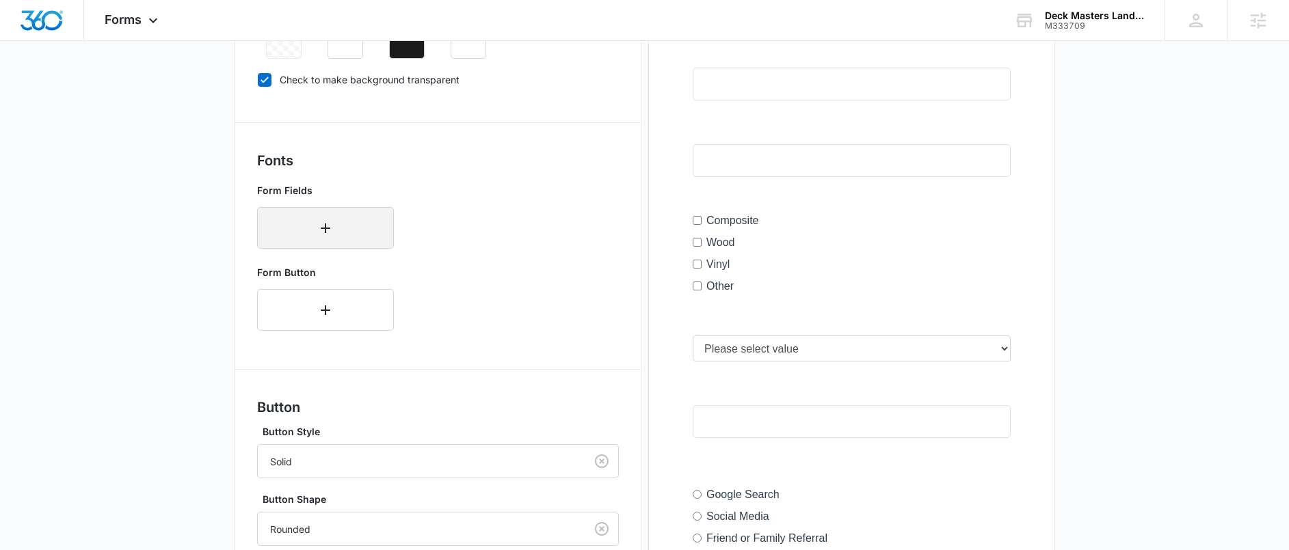
scroll to position [540, 0]
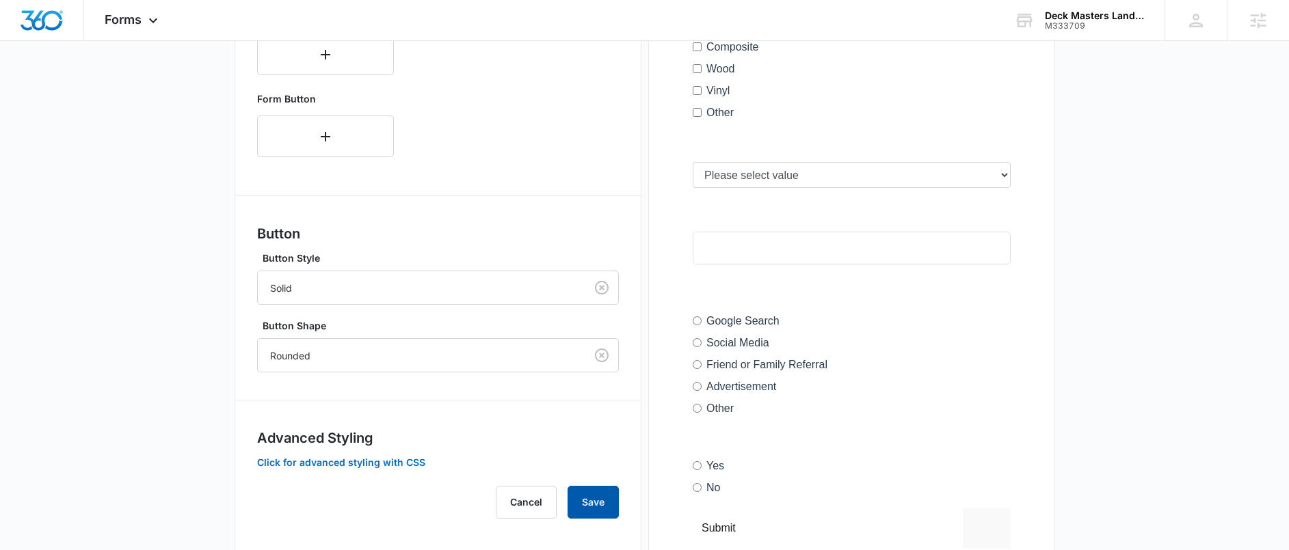
click at [589, 510] on button "Save" at bounding box center [592, 502] width 51 height 33
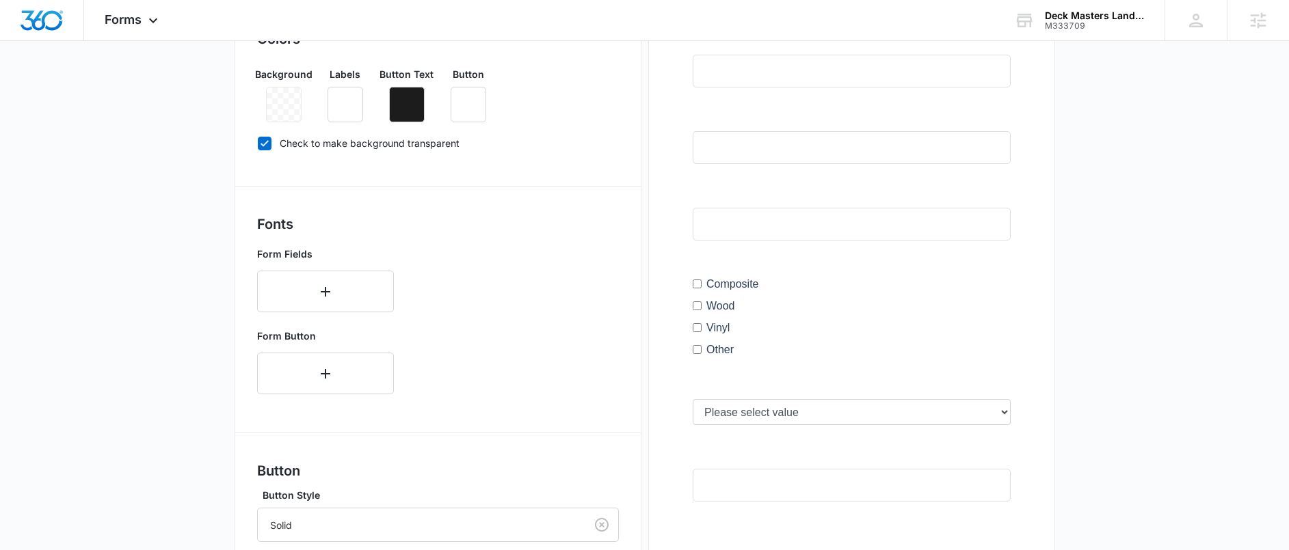
scroll to position [141, 0]
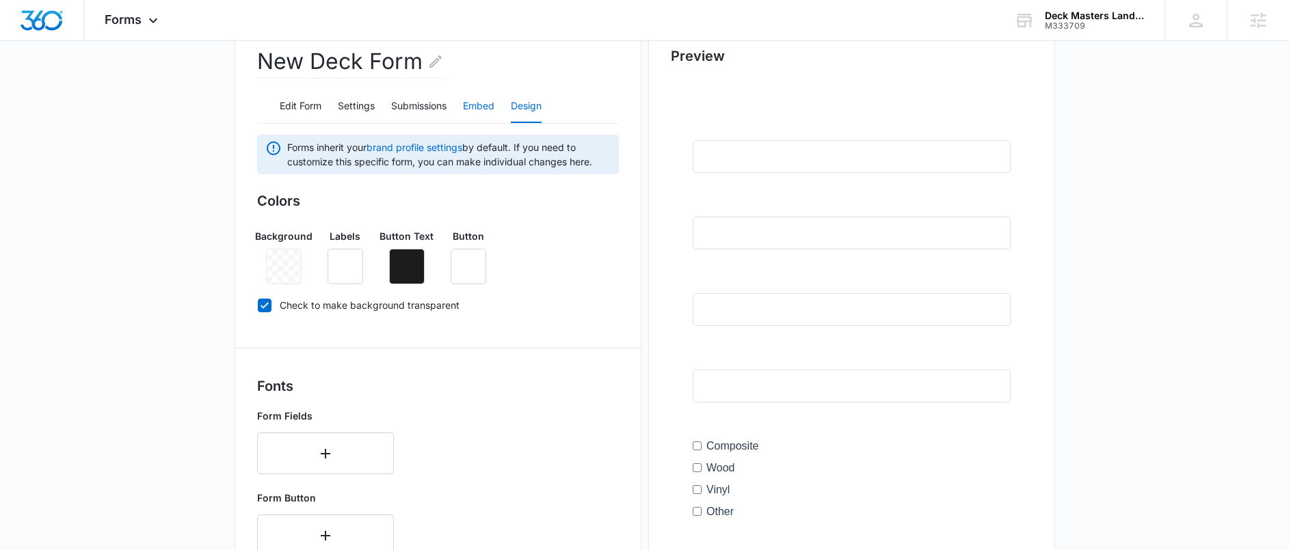
click at [480, 109] on button "Embed" at bounding box center [478, 106] width 31 height 33
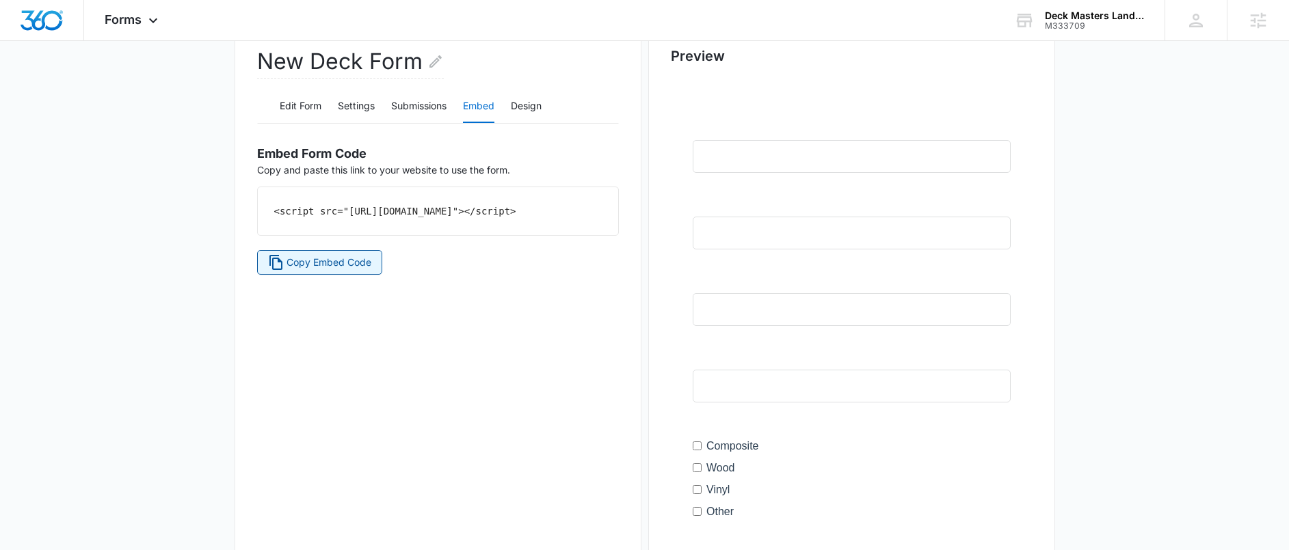
click at [362, 265] on button "Copy Embed Code" at bounding box center [320, 262] width 126 height 25
click at [364, 270] on span "Copy Embed Code" at bounding box center [328, 262] width 85 height 15
drag, startPoint x: 513, startPoint y: 228, endPoint x: 256, endPoint y: 213, distance: 257.4
click at [257, 213] on div "<script src="https://forms.marketing360.com/load.js?id=68d3fc4abc4880196b0d36e3…" at bounding box center [438, 211] width 362 height 49
copy code "<script src="https://forms.marketing360.com/load.js?id=68d3fc4abc4880196b0d36e3…"
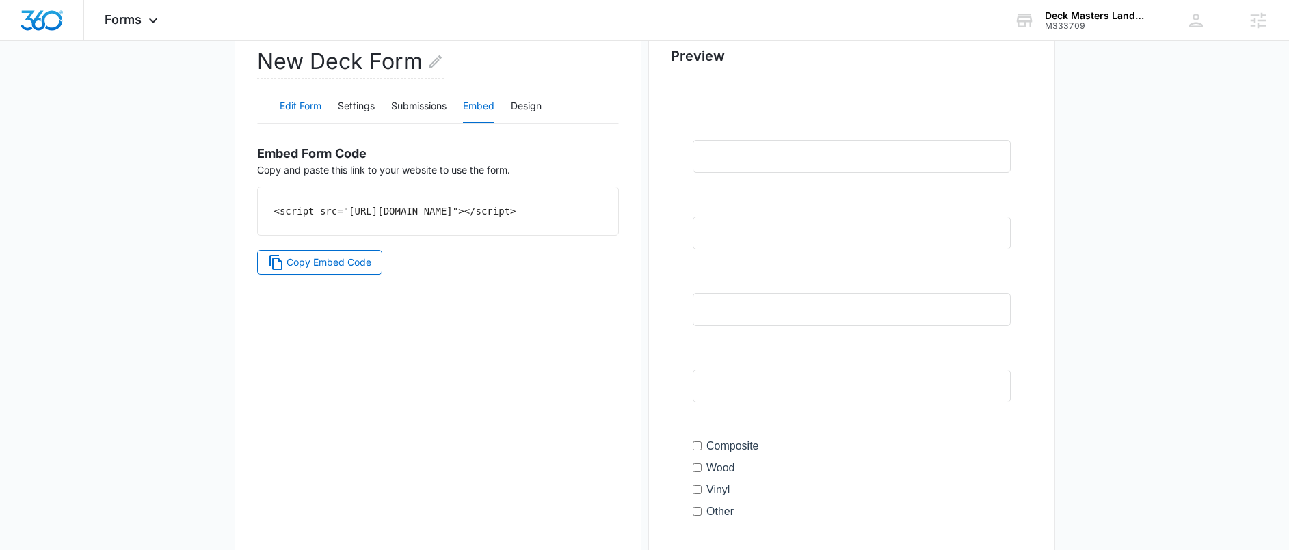
click at [320, 106] on button "Edit Form" at bounding box center [301, 106] width 42 height 33
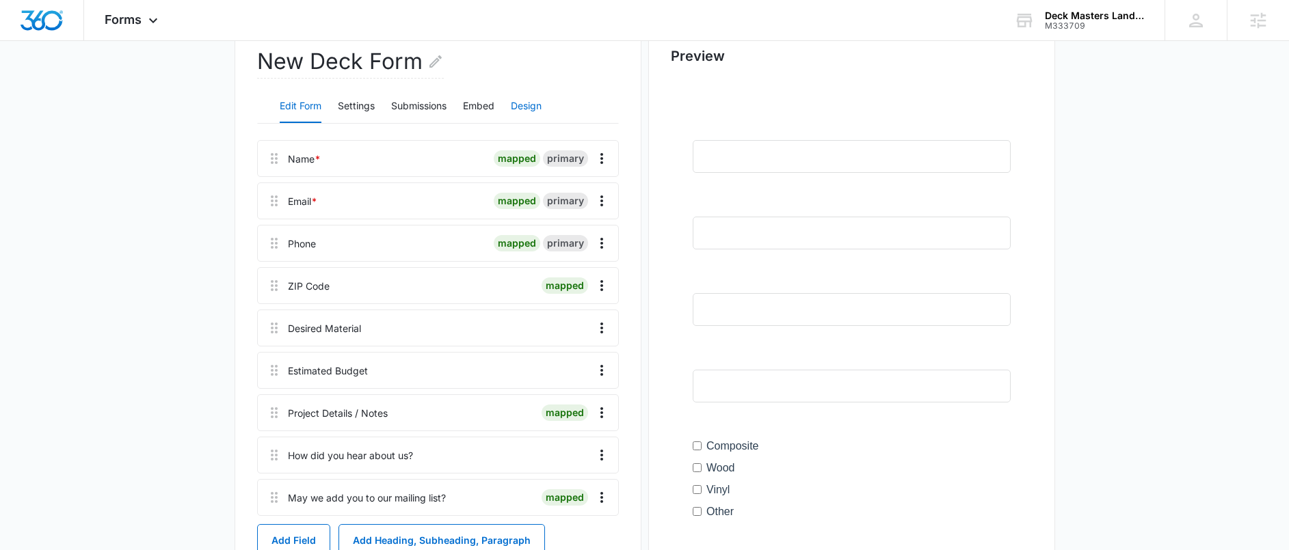
click at [541, 103] on button "Design" at bounding box center [526, 106] width 31 height 33
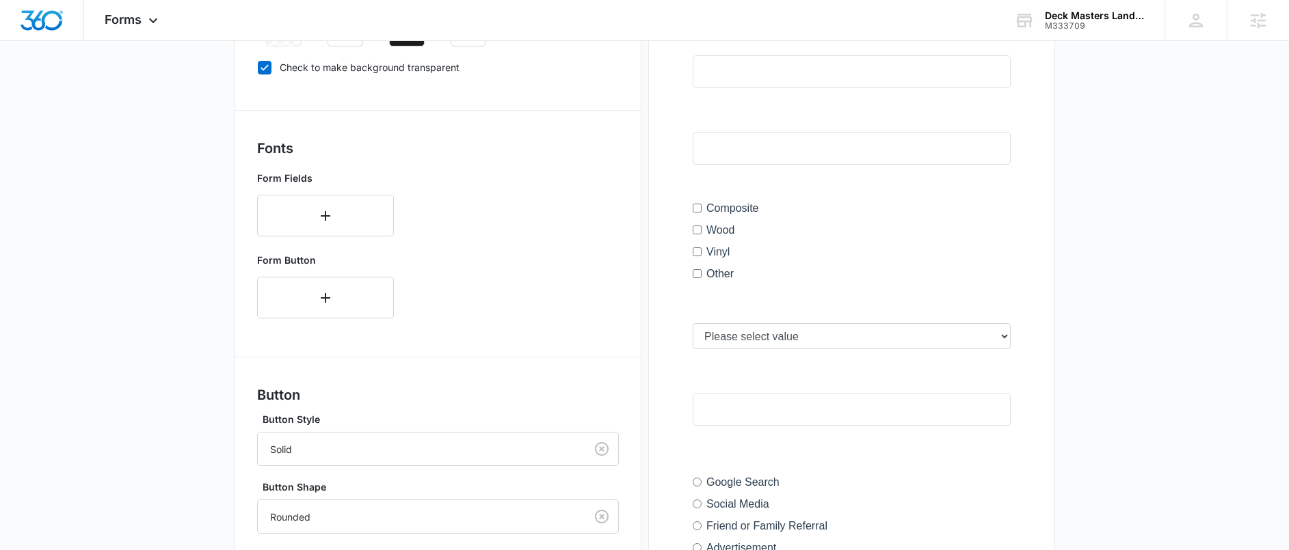
scroll to position [536, 0]
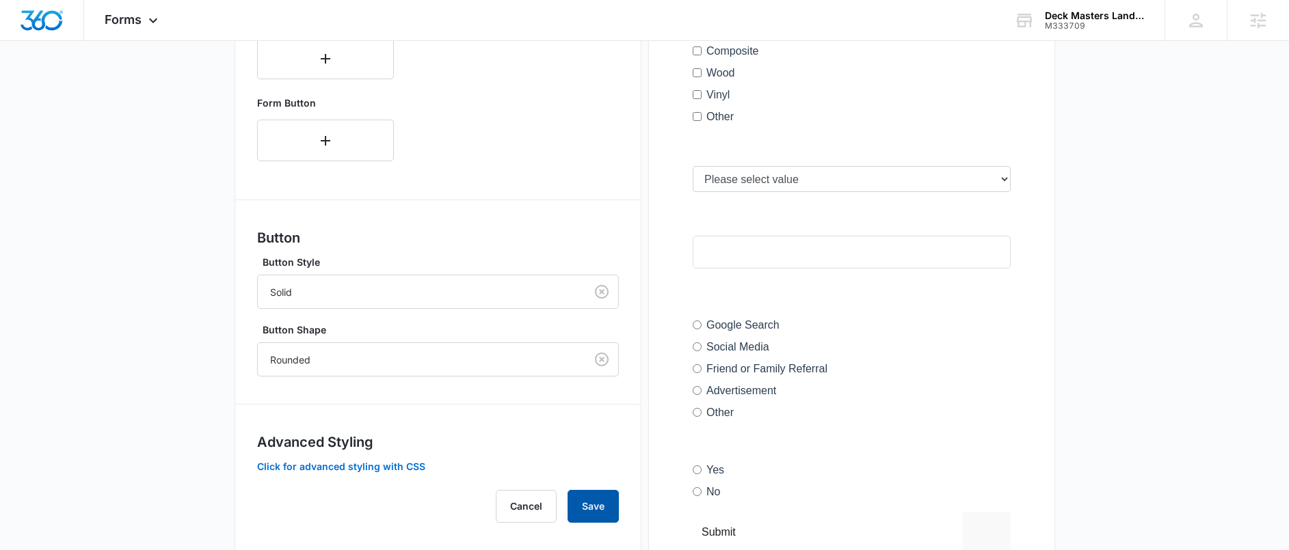
click at [587, 507] on button "Save" at bounding box center [592, 506] width 51 height 33
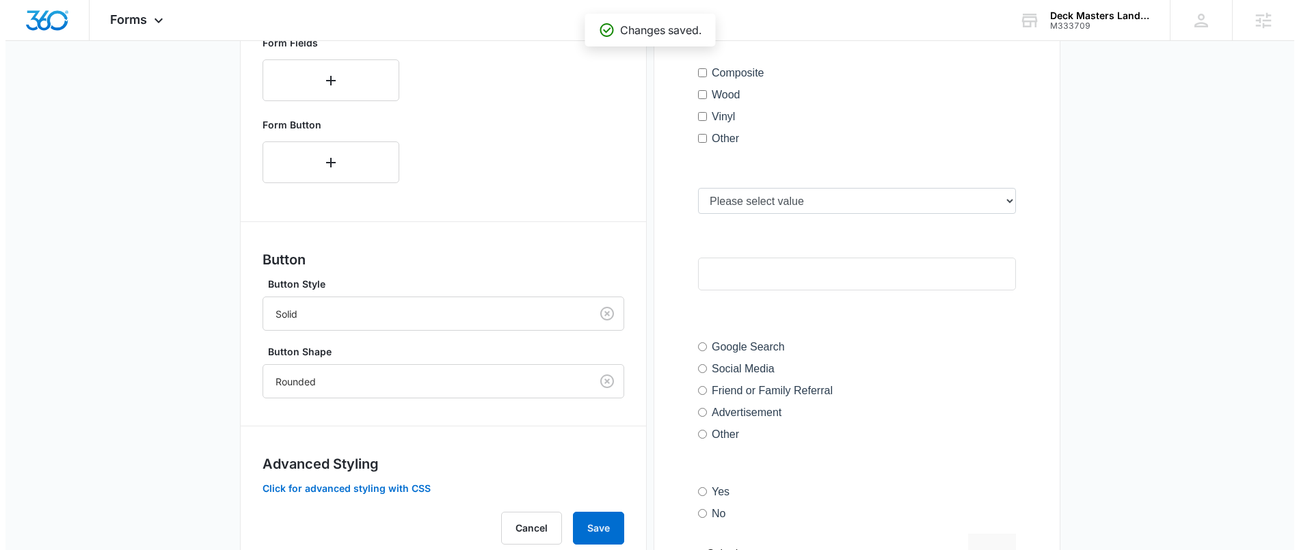
scroll to position [0, 0]
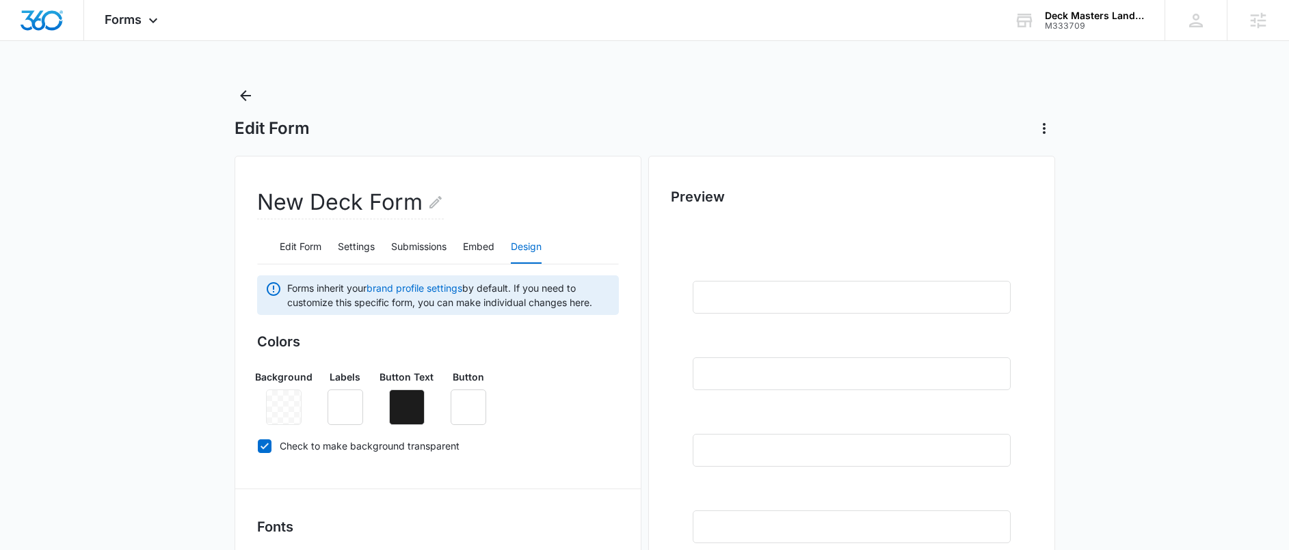
click at [387, 113] on div "Edit Form" at bounding box center [644, 112] width 820 height 55
click at [247, 96] on icon "Back" at bounding box center [245, 96] width 16 height 16
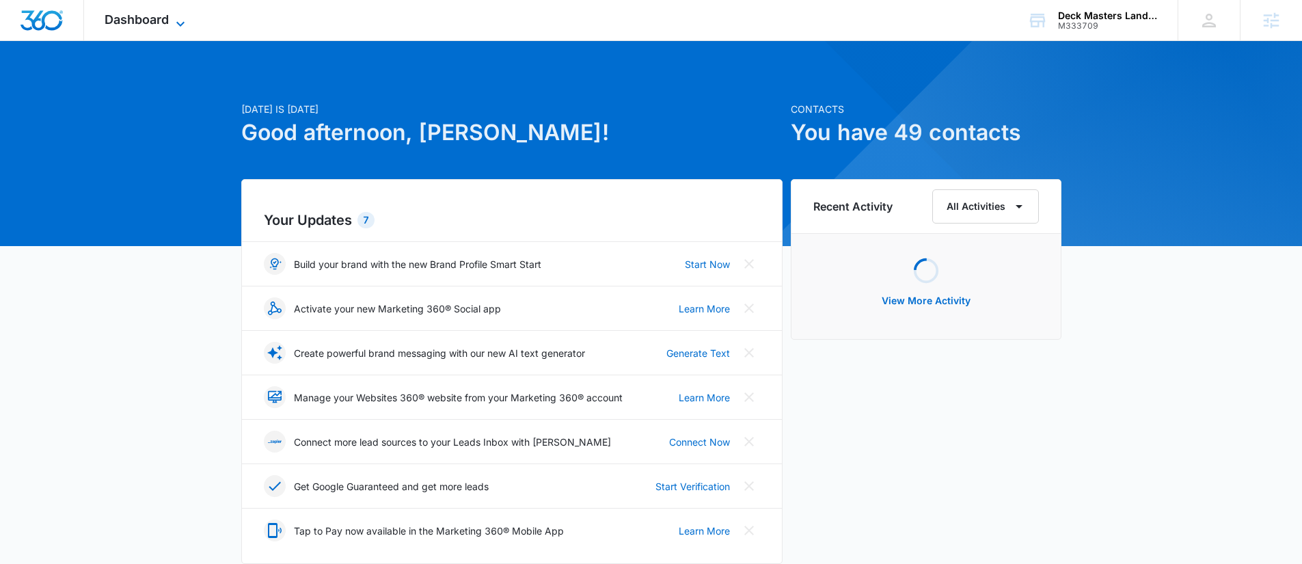
click at [124, 20] on span "Dashboard" at bounding box center [137, 19] width 64 height 14
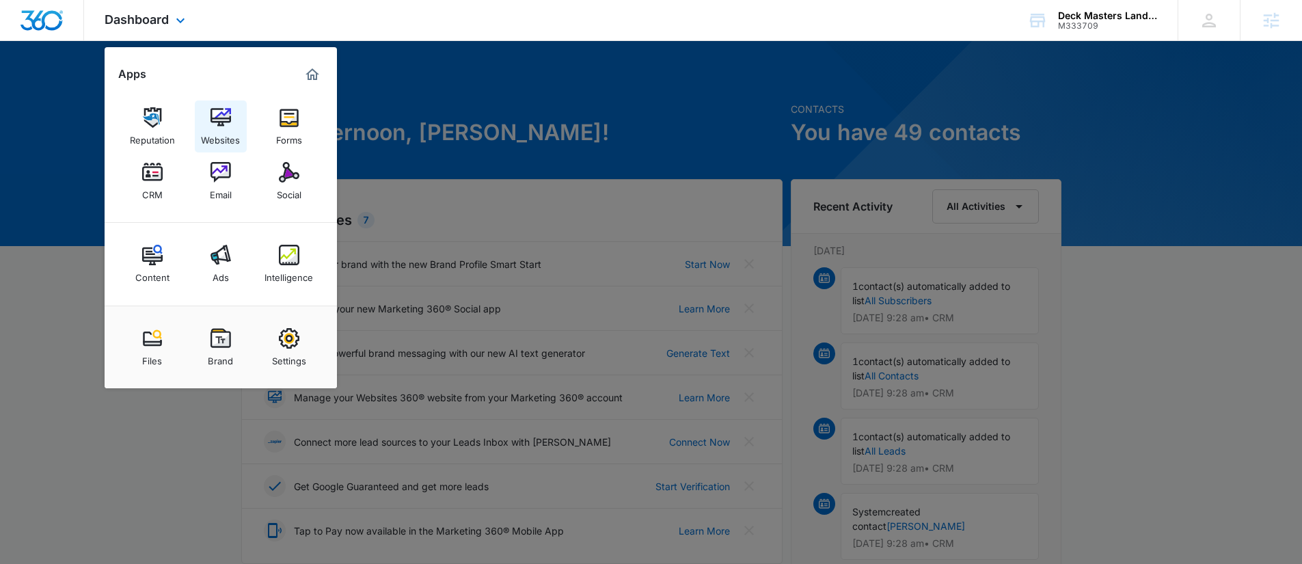
click at [217, 137] on div "Websites" at bounding box center [220, 137] width 39 height 18
